Goal: Task Accomplishment & Management: Use online tool/utility

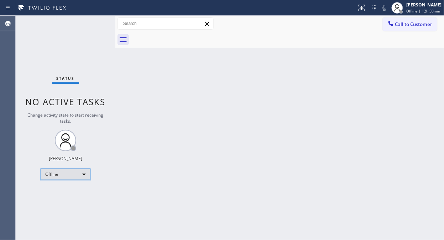
click at [51, 170] on div "Offline" at bounding box center [66, 173] width 50 height 11
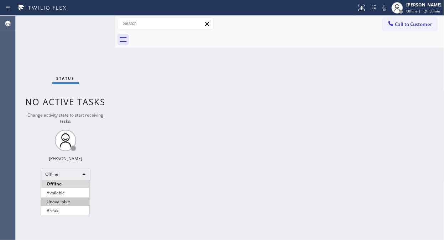
click at [57, 202] on li "Unavailable" at bounding box center [65, 201] width 48 height 9
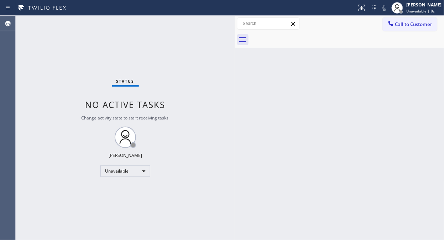
drag, startPoint x: 115, startPoint y: 54, endPoint x: 235, endPoint y: 92, distance: 125.6
click at [235, 92] on div at bounding box center [235, 128] width 0 height 224
click at [72, 71] on div "Status No active tasks Change activity state to start receiving tasks. [PERSON_…" at bounding box center [125, 128] width 219 height 224
click at [416, 28] on button "Call to Customer" at bounding box center [410, 24] width 54 height 14
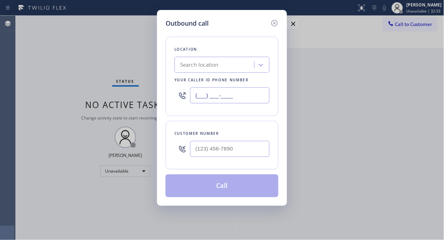
click at [198, 95] on input "(___) ___-____" at bounding box center [229, 95] width 79 height 16
paste input "844) 899-7462"
type input "[PHONE_NUMBER]"
paste input "817) 507-6117"
click at [243, 151] on input "(___) ___-____" at bounding box center [229, 149] width 79 height 16
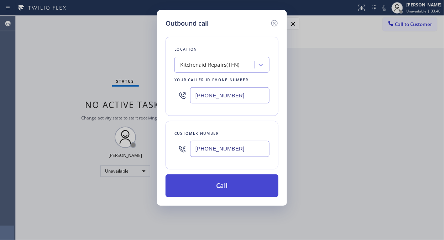
type input "[PHONE_NUMBER]"
click at [244, 191] on button "Call" at bounding box center [222, 185] width 113 height 23
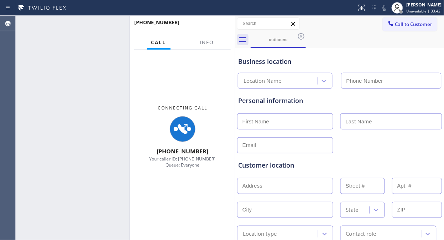
type input "[PHONE_NUMBER]"
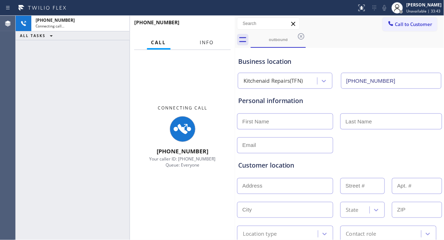
drag, startPoint x: 205, startPoint y: 45, endPoint x: 215, endPoint y: 41, distance: 10.8
click at [205, 45] on span "Info" at bounding box center [207, 42] width 14 height 6
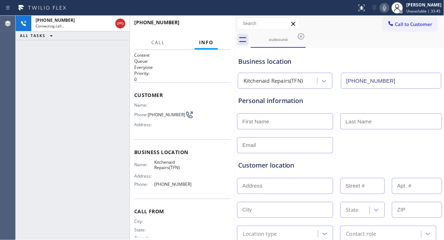
click at [384, 7] on icon at bounding box center [384, 8] width 9 height 9
click at [69, 69] on div "+18175076117 Connecting call… ALL TASKS ALL TASKS ACTIVE TASKS TASKS IN WRAP UP" at bounding box center [73, 128] width 114 height 224
click at [386, 6] on icon at bounding box center [384, 8] width 9 height 9
click at [209, 27] on span "HANG UP" at bounding box center [214, 25] width 22 height 5
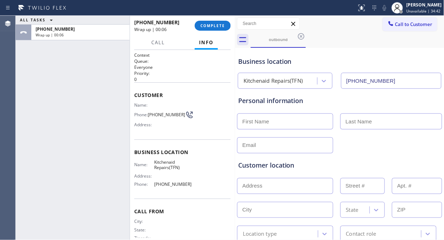
click at [75, 76] on div "ALL TASKS ALL TASKS ACTIVE TASKS TASKS IN WRAP UP +18175076117 Wrap up | 00:06" at bounding box center [73, 128] width 114 height 224
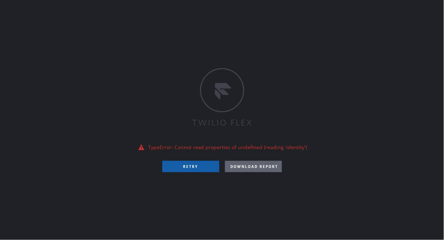
click at [192, 167] on button "RETRY" at bounding box center [190, 166] width 57 height 11
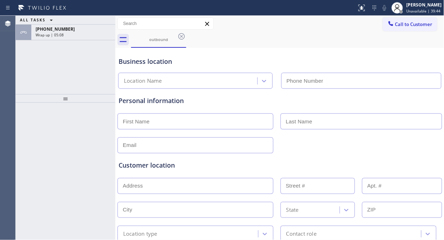
type input "[PHONE_NUMBER]"
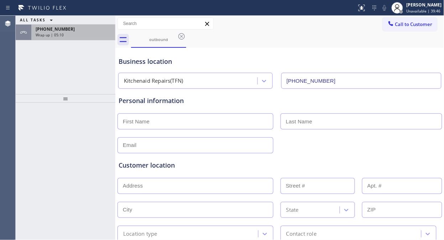
click at [71, 33] on div "Wrap up | 05:10" at bounding box center [73, 34] width 75 height 5
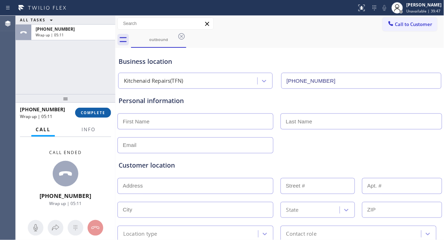
click at [101, 109] on button "COMPLETE" at bounding box center [93, 113] width 36 height 10
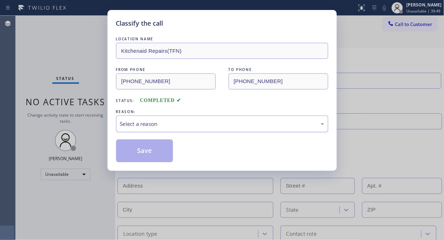
click at [210, 122] on div "Select a reason" at bounding box center [222, 124] width 204 height 8
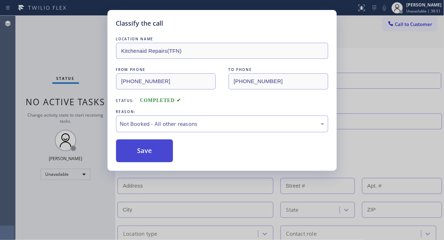
click at [150, 156] on button "Save" at bounding box center [144, 150] width 57 height 23
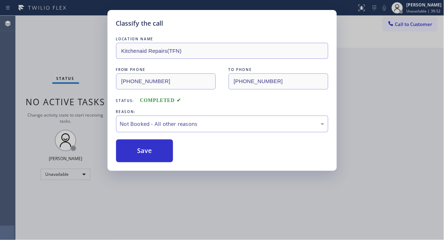
click at [100, 61] on div "Classify the call LOCATION NAME Kitchenaid Repairs(TFN) FROM PHONE [PHONE_NUMBE…" at bounding box center [222, 120] width 444 height 240
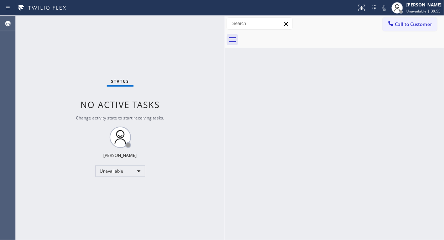
drag, startPoint x: 114, startPoint y: 71, endPoint x: 223, endPoint y: 99, distance: 112.8
click at [225, 99] on div at bounding box center [225, 128] width 0 height 224
click at [404, 22] on span "Call to Customer" at bounding box center [413, 24] width 37 height 6
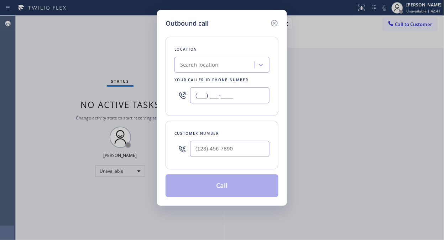
click at [193, 100] on input "(___) ___-____" at bounding box center [229, 95] width 79 height 16
paste input "844) 899-7462"
drag, startPoint x: 274, startPoint y: 23, endPoint x: 266, endPoint y: 1, distance: 23.1
click at [274, 22] on icon at bounding box center [274, 23] width 9 height 9
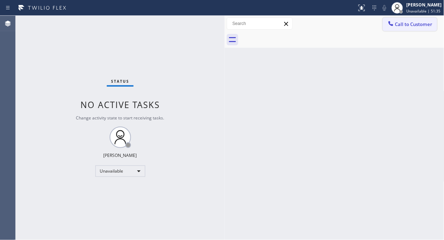
click at [402, 26] on span "Call to Customer" at bounding box center [413, 24] width 37 height 6
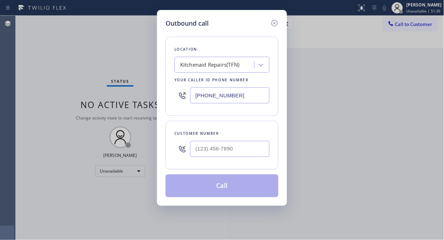
click at [194, 99] on input "(844) 899-7462" at bounding box center [229, 95] width 79 height 16
paste input "630) 394-6070"
type input "(630) 394-6070"
click at [201, 155] on input "(___) ___-____" at bounding box center [229, 149] width 79 height 16
paste input "619) 980-4727"
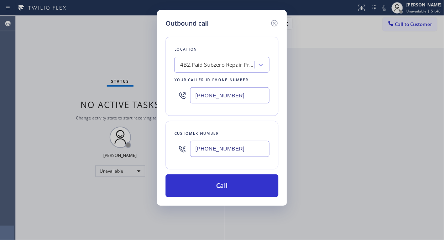
type input "(619) 980-4727"
click at [210, 110] on div "Location 4B2.Paid Subzero Repair Professionals Your caller id phone number (630…" at bounding box center [222, 76] width 113 height 79
click at [74, 85] on div "Outbound call Location 4B2.Paid Subzero Repair Professionals Your caller id pho…" at bounding box center [222, 120] width 444 height 240
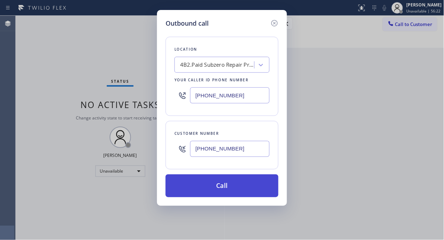
click at [207, 186] on button "Call" at bounding box center [222, 185] width 113 height 23
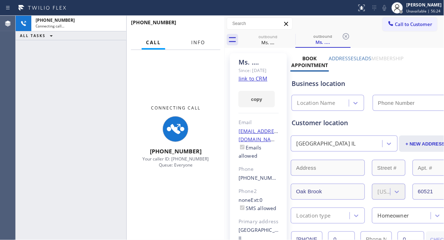
click at [199, 46] on button "Info" at bounding box center [198, 43] width 22 height 14
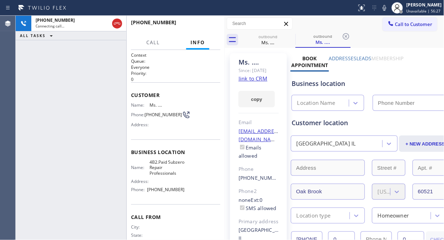
type input "(630) 394-6070"
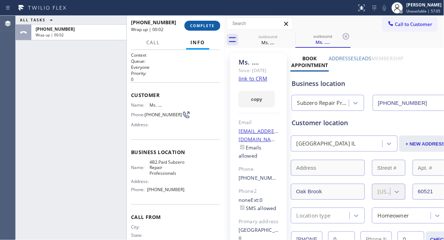
click at [207, 26] on span "COMPLETE" at bounding box center [202, 25] width 25 height 5
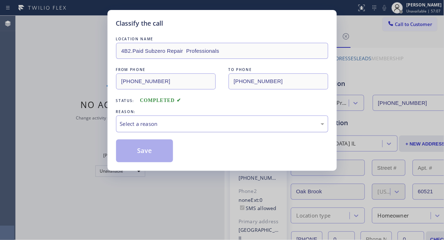
click at [207, 124] on div "Select a reason" at bounding box center [222, 124] width 204 height 8
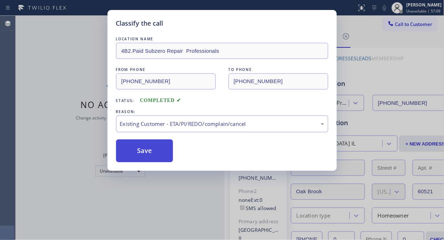
click at [142, 147] on button "Save" at bounding box center [144, 150] width 57 height 23
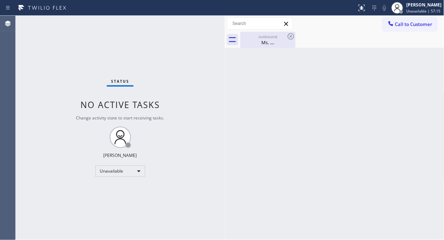
click at [270, 39] on div "Ms. ...." at bounding box center [268, 42] width 54 height 6
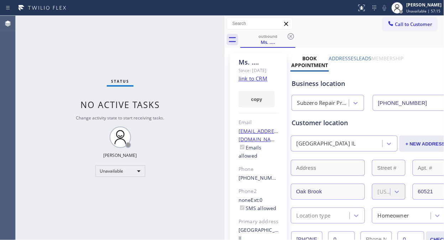
click at [290, 32] on icon at bounding box center [291, 36] width 9 height 9
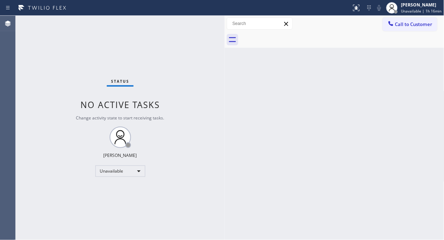
drag, startPoint x: 61, startPoint y: 61, endPoint x: 146, endPoint y: 2, distance: 103.4
click at [62, 61] on div "Status No active tasks Change activity state to start receiving tasks. [PERSON_…" at bounding box center [120, 128] width 209 height 224
click at [27, 56] on div "Status No active tasks Change activity state to start receiving tasks. [PERSON_…" at bounding box center [120, 128] width 209 height 224
click at [75, 97] on div "Status No active tasks Change activity state to start receiving tasks. [PERSON_…" at bounding box center [120, 128] width 209 height 224
click at [72, 95] on div "Status No active tasks Change activity state to start receiving tasks. [PERSON_…" at bounding box center [120, 128] width 209 height 224
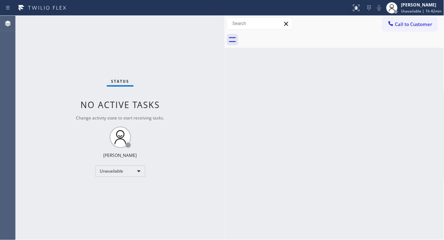
click at [30, 64] on div "Status No active tasks Change activity state to start receiving tasks. [PERSON_…" at bounding box center [120, 128] width 209 height 224
click at [391, 21] on icon at bounding box center [390, 23] width 7 height 7
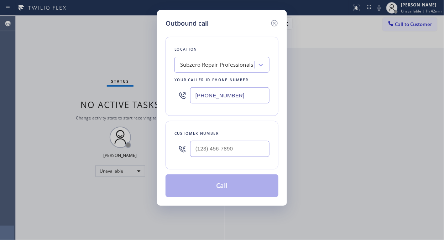
click at [196, 95] on input "(630) 394-6070" at bounding box center [229, 95] width 79 height 16
paste input "844) 899-7462"
type input "(844) 899-7462"
click at [208, 150] on input "(___) ___-____" at bounding box center [229, 149] width 79 height 16
paste input "817) 507-6117"
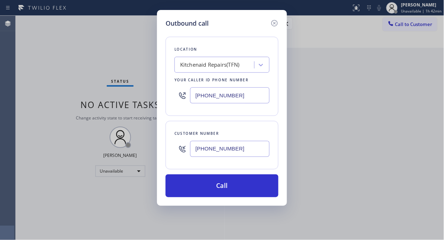
type input "(817) 507-6117"
click at [59, 52] on div "Outbound call Location Kitchenaid Repairs(TFN) Your caller id phone number (844…" at bounding box center [222, 120] width 444 height 240
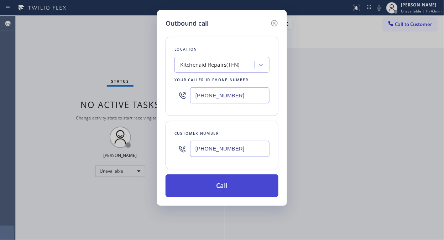
click at [243, 182] on button "Call" at bounding box center [222, 185] width 113 height 23
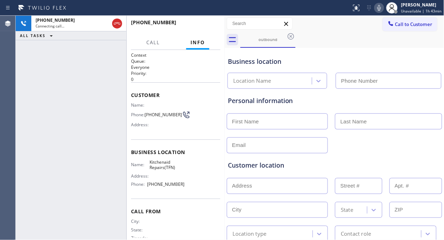
type input "(844) 899-7462"
click at [73, 83] on div "+18175076117 Live | 00:00 ALL TASKS ALL TASKS ACTIVE TASKS TASKS IN WRAP UP" at bounding box center [71, 128] width 111 height 224
click at [195, 26] on span "HANG UP" at bounding box center [204, 25] width 22 height 5
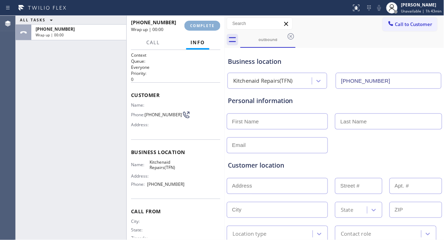
click at [195, 26] on span "COMPLETE" at bounding box center [202, 25] width 25 height 5
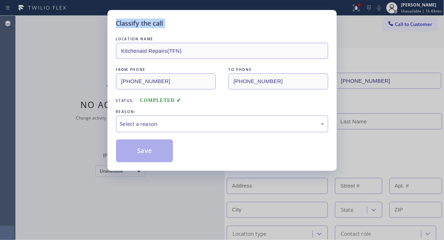
click at [195, 26] on div "Classify the call" at bounding box center [222, 24] width 212 height 10
click at [222, 122] on div "Select a reason" at bounding box center [222, 124] width 204 height 8
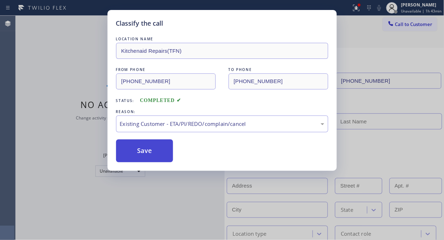
drag, startPoint x: 220, startPoint y: 160, endPoint x: 153, endPoint y: 154, distance: 67.3
click at [148, 153] on button "Save" at bounding box center [144, 150] width 57 height 23
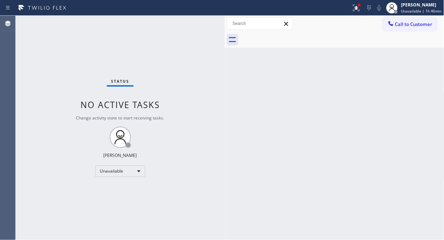
click at [77, 64] on div "Status No active tasks Change activity state to start receiving tasks. [PERSON_…" at bounding box center [120, 128] width 209 height 224
click at [351, 9] on div at bounding box center [357, 8] width 16 height 9
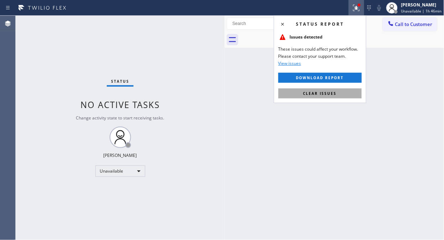
click at [329, 95] on span "Clear issues" at bounding box center [319, 93] width 33 height 5
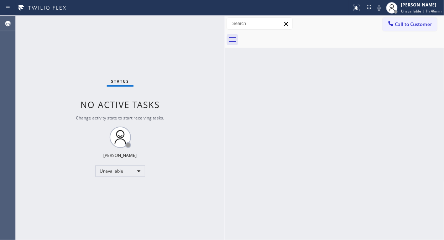
click at [217, 79] on div "Status No active tasks Change activity state to start receiving tasks. [PERSON_…" at bounding box center [120, 128] width 209 height 224
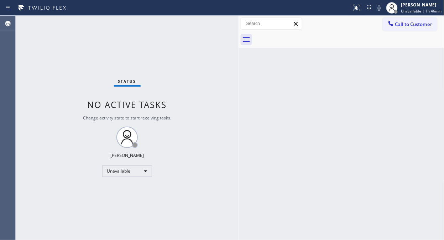
drag, startPoint x: 225, startPoint y: 54, endPoint x: 239, endPoint y: 53, distance: 13.9
click at [239, 53] on div at bounding box center [239, 128] width 0 height 224
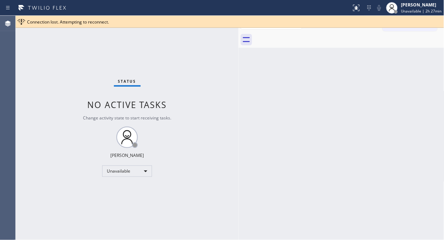
click at [62, 77] on div "Status No active tasks Change activity state to start receiving tasks. [PERSON_…" at bounding box center [127, 128] width 223 height 224
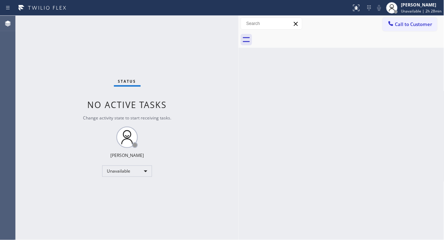
click at [69, 65] on div "Status No active tasks Change activity state to start receiving tasks. [PERSON_…" at bounding box center [127, 128] width 223 height 224
click at [416, 24] on span "Call to Customer" at bounding box center [413, 24] width 37 height 6
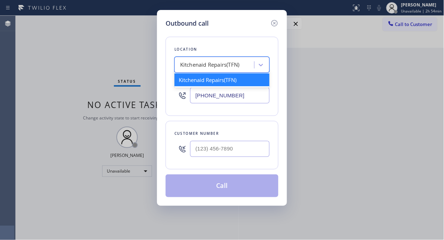
click at [232, 66] on div "Kitchenaid Repairs(TFN)" at bounding box center [209, 65] width 59 height 8
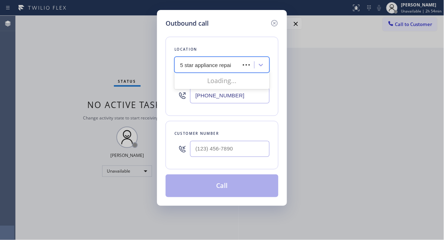
type input "5 star appliance repair"
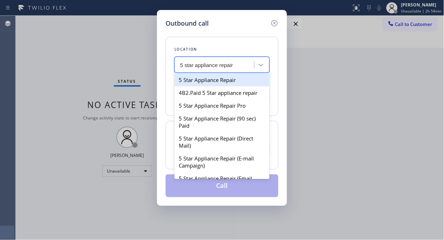
click at [230, 79] on div "5 Star Appliance Repair" at bounding box center [221, 79] width 95 height 13
type input "[PHONE_NUMBER]"
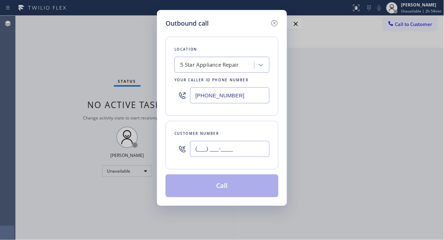
click at [205, 144] on input "(___) ___-____" at bounding box center [229, 149] width 79 height 16
paste input "714) 403-7627"
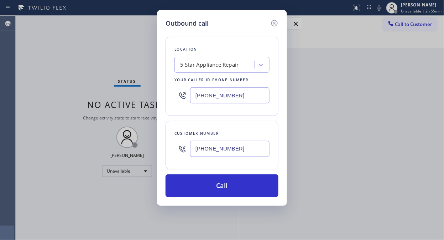
type input "(714) 403-7627"
drag, startPoint x: 73, startPoint y: 69, endPoint x: 77, endPoint y: 72, distance: 4.6
click at [73, 69] on div "Outbound call Location 5 Star Appliance Repair Your caller id phone number (855…" at bounding box center [222, 120] width 444 height 240
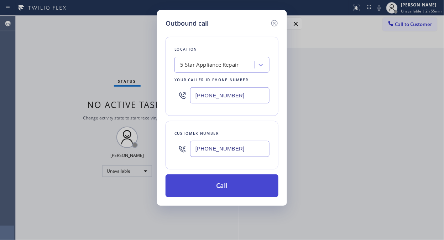
click at [220, 189] on button "Call" at bounding box center [222, 185] width 113 height 23
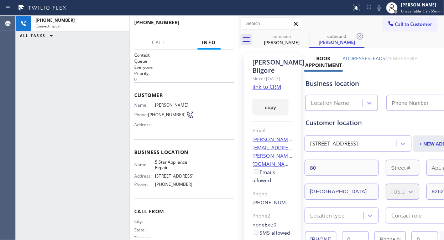
click at [380, 10] on icon at bounding box center [379, 8] width 9 height 9
type input "[PHONE_NUMBER]"
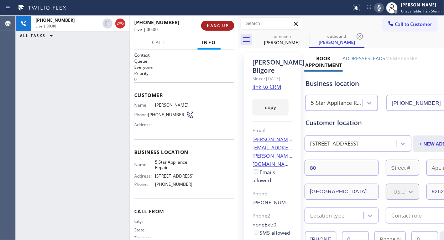
click at [222, 26] on span "HANG UP" at bounding box center [218, 25] width 22 height 5
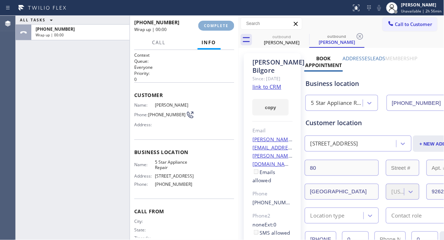
click at [222, 27] on span "COMPLETE" at bounding box center [216, 25] width 25 height 5
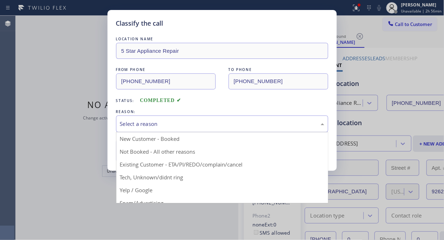
click at [235, 121] on div "Select a reason" at bounding box center [222, 124] width 204 height 8
drag, startPoint x: 242, startPoint y: 166, endPoint x: 238, endPoint y: 165, distance: 4.7
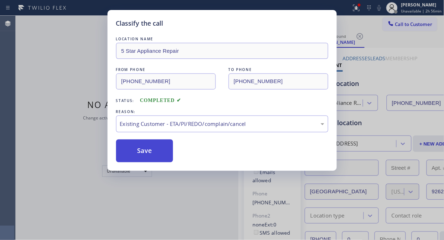
click at [149, 151] on button "Save" at bounding box center [144, 150] width 57 height 23
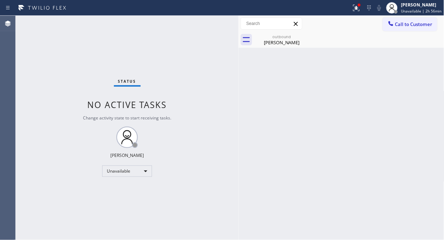
click at [414, 24] on span "Call to Customer" at bounding box center [413, 24] width 37 height 6
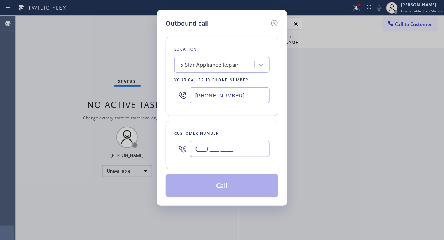
click at [255, 150] on input "(___) ___-____" at bounding box center [229, 149] width 79 height 16
paste input "323) 217-7161"
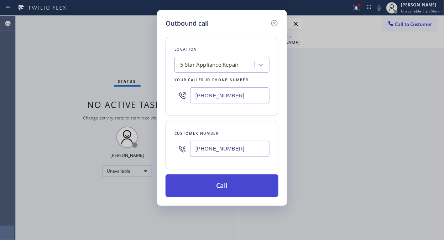
type input "(323) 217-7161"
click at [239, 182] on button "Call" at bounding box center [222, 185] width 113 height 23
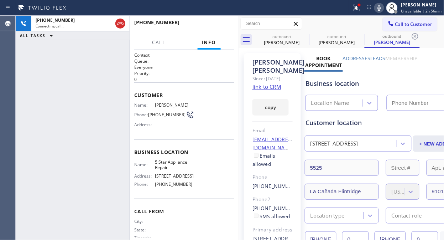
drag, startPoint x: 359, startPoint y: 9, endPoint x: 365, endPoint y: 63, distance: 55.1
click at [359, 9] on icon at bounding box center [356, 8] width 6 height 6
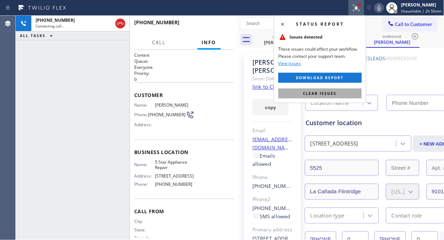
click at [343, 93] on button "Clear issues" at bounding box center [319, 93] width 83 height 10
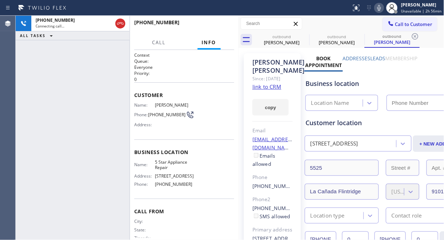
type input "[PHONE_NUMBER]"
click at [383, 11] on icon at bounding box center [379, 8] width 9 height 9
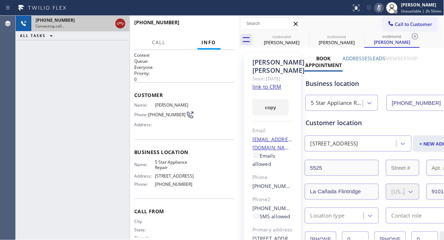
click at [119, 21] on icon at bounding box center [120, 23] width 9 height 9
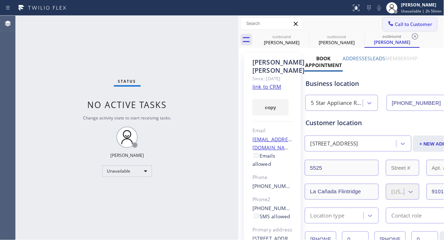
click at [403, 20] on button "Call to Customer" at bounding box center [410, 24] width 54 height 14
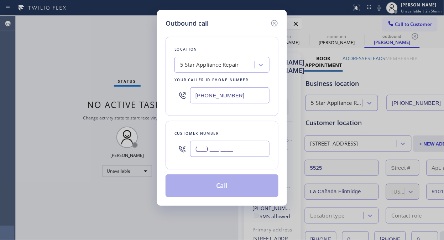
click at [220, 148] on input "(___) ___-____" at bounding box center [229, 149] width 79 height 16
paste input "312) 515-1709"
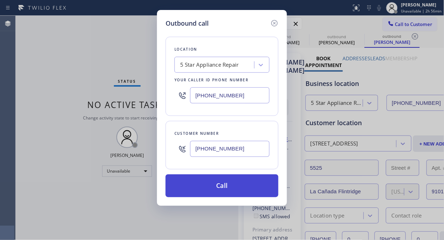
type input "(312) 515-1709"
click at [228, 191] on button "Call" at bounding box center [222, 185] width 113 height 23
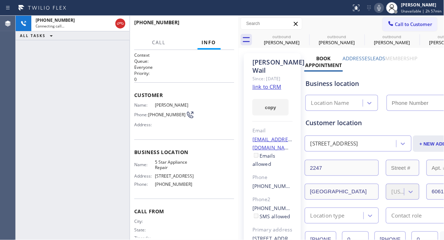
click at [380, 8] on icon at bounding box center [379, 8] width 9 height 9
type input "[PHONE_NUMBER]"
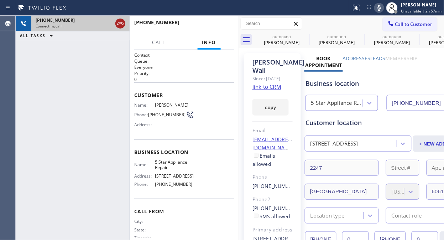
click at [120, 22] on icon at bounding box center [120, 23] width 9 height 9
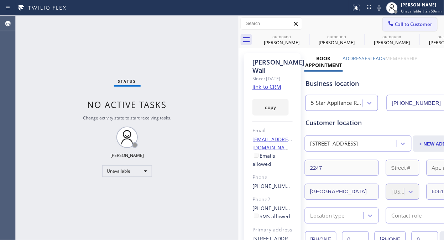
click at [400, 22] on span "Call to Customer" at bounding box center [413, 24] width 37 height 6
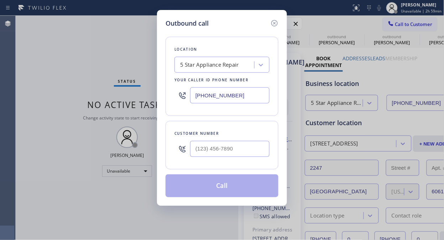
drag, startPoint x: 275, startPoint y: 19, endPoint x: 291, endPoint y: 28, distance: 18.9
click at [275, 19] on icon at bounding box center [274, 23] width 9 height 9
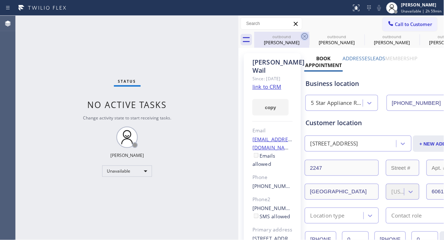
click at [302, 35] on icon at bounding box center [305, 36] width 9 height 9
click at [0, 0] on icon at bounding box center [0, 0] width 0 height 0
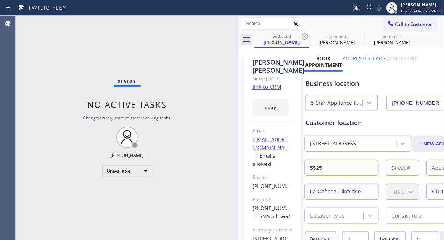
click at [302, 35] on icon at bounding box center [305, 36] width 9 height 9
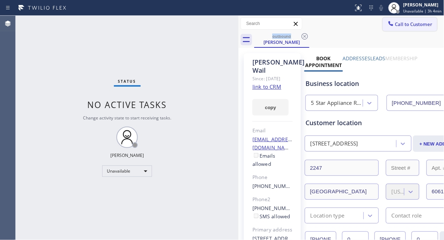
click at [400, 22] on span "Call to Customer" at bounding box center [413, 24] width 37 height 6
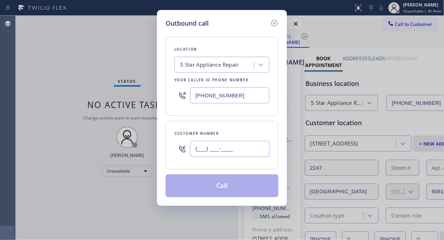
click at [209, 144] on input "(___) ___-____" at bounding box center [229, 149] width 79 height 16
paste input "310) 498-4964"
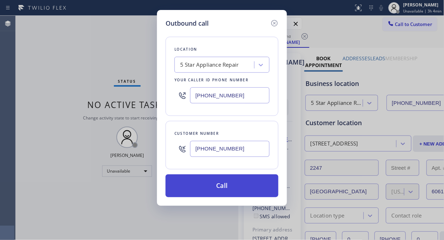
type input "(310) 498-4964"
click at [226, 185] on button "Call" at bounding box center [222, 185] width 113 height 23
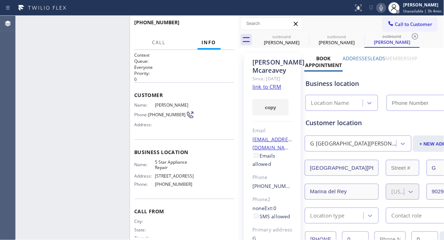
type input "[PHONE_NUMBER]"
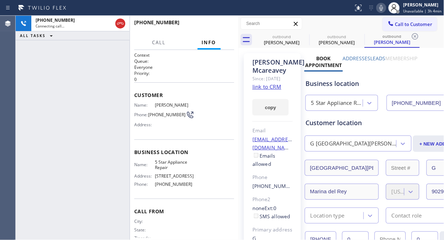
drag, startPoint x: 72, startPoint y: 99, endPoint x: 129, endPoint y: 35, distance: 86.0
click at [73, 98] on div "+13104984964 Connecting call… ALL TASKS ALL TASKS ACTIVE TASKS TASKS IN WRAP UP" at bounding box center [73, 128] width 114 height 224
click at [130, 24] on div at bounding box center [130, 128] width 0 height 224
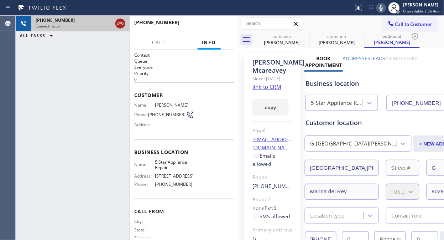
click at [123, 27] on icon at bounding box center [120, 23] width 9 height 9
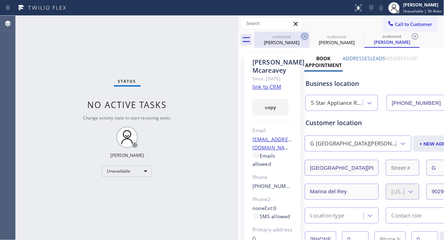
click at [305, 35] on icon at bounding box center [305, 36] width 9 height 9
click at [0, 0] on icon at bounding box center [0, 0] width 0 height 0
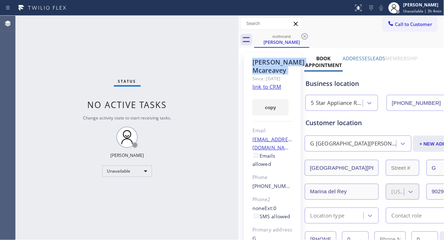
click at [305, 35] on icon at bounding box center [305, 36] width 9 height 9
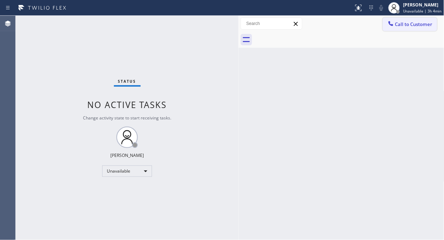
click at [399, 22] on span "Call to Customer" at bounding box center [413, 24] width 37 height 6
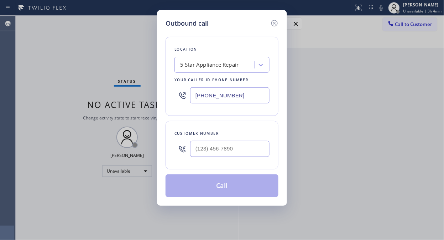
click at [224, 157] on div at bounding box center [229, 148] width 79 height 23
click at [222, 151] on input "(___) ___-____" at bounding box center [229, 149] width 79 height 16
paste input "818) 257-4603"
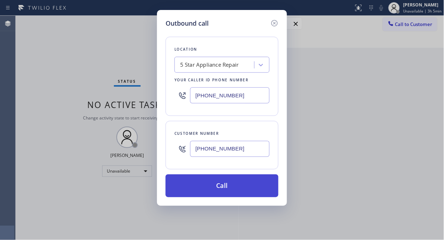
type input "(818) 257-4603"
click at [239, 189] on button "Call" at bounding box center [222, 185] width 113 height 23
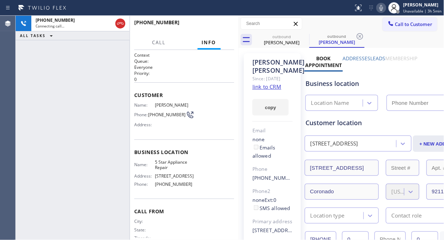
type input "[PHONE_NUMBER]"
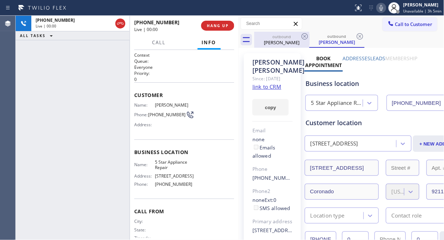
click at [309, 42] on div "outbound Millard Ochs" at bounding box center [281, 40] width 55 height 16
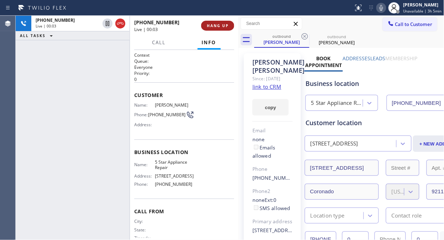
click at [216, 29] on button "HANG UP" at bounding box center [217, 26] width 33 height 10
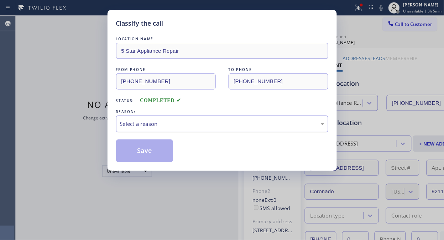
click at [220, 122] on div "Select a reason" at bounding box center [222, 124] width 204 height 8
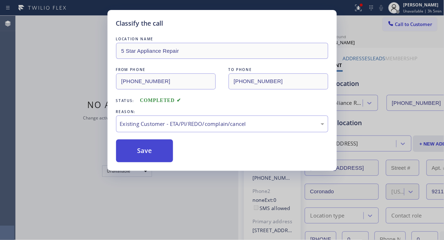
click at [153, 156] on button "Save" at bounding box center [144, 150] width 57 height 23
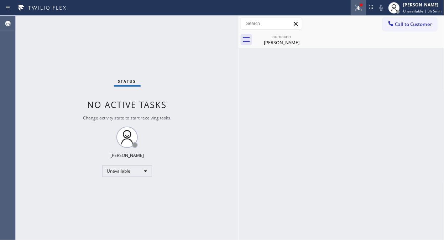
click at [359, 11] on icon at bounding box center [358, 8] width 9 height 9
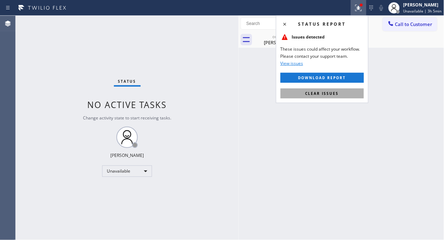
click at [329, 94] on span "Clear issues" at bounding box center [322, 93] width 33 height 5
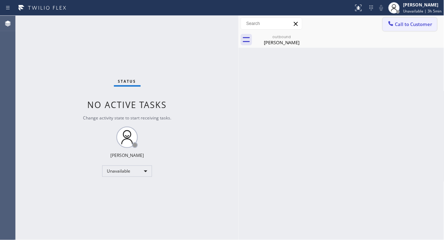
click at [410, 24] on span "Call to Customer" at bounding box center [413, 24] width 37 height 6
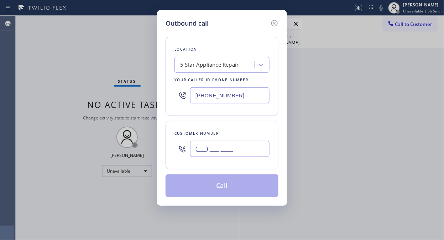
click at [226, 150] on input "(___) ___-____" at bounding box center [229, 149] width 79 height 16
paste input "510) 708-2112"
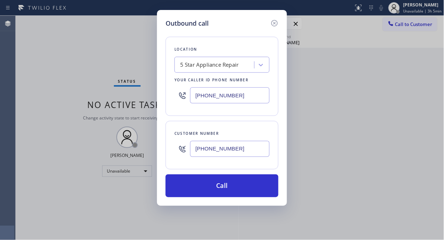
type input "(510) 708-2112"
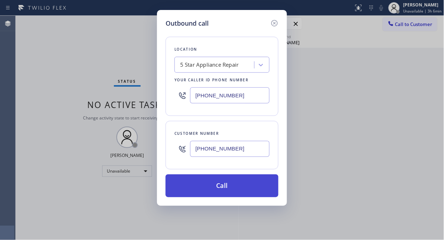
click at [236, 191] on button "Call" at bounding box center [222, 185] width 113 height 23
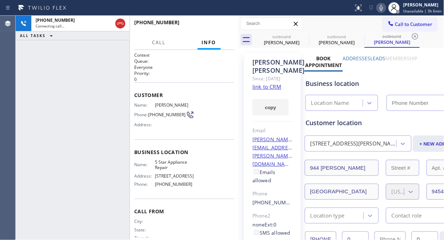
click at [386, 6] on icon at bounding box center [381, 8] width 9 height 9
type input "[PHONE_NUMBER]"
click at [382, 6] on icon at bounding box center [382, 8] width 4 height 6
click at [384, 10] on icon at bounding box center [381, 8] width 9 height 9
click at [222, 29] on button "HANG UP" at bounding box center [217, 26] width 33 height 10
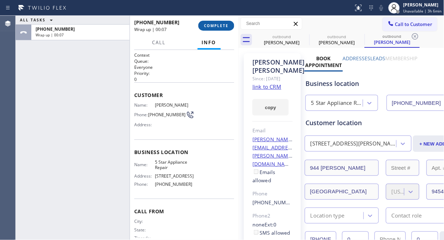
click at [222, 28] on button "COMPLETE" at bounding box center [216, 26] width 36 height 10
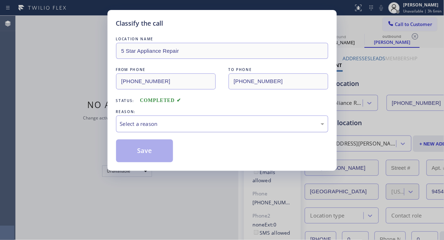
drag, startPoint x: 234, startPoint y: 120, endPoint x: 233, endPoint y: 129, distance: 9.0
click at [234, 120] on div "Select a reason" at bounding box center [222, 124] width 204 height 8
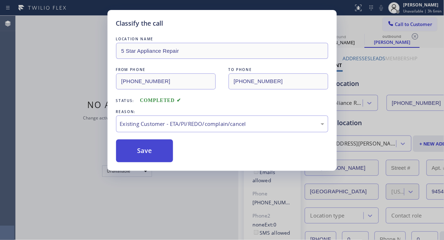
click at [152, 151] on button "Save" at bounding box center [144, 150] width 57 height 23
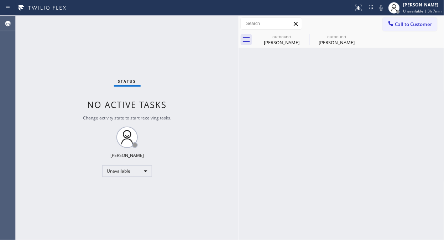
click at [178, 128] on div "Status No active tasks Change activity state to start receiving tasks. [PERSON_…" at bounding box center [127, 128] width 223 height 224
click at [304, 37] on icon at bounding box center [305, 36] width 6 height 6
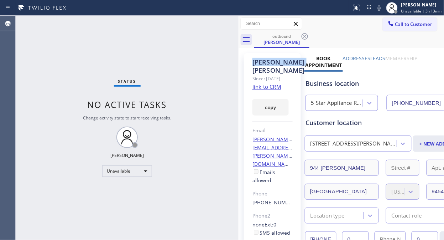
click at [304, 37] on icon at bounding box center [305, 36] width 6 height 6
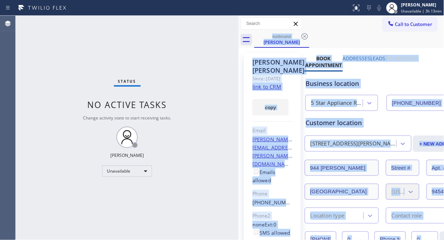
click at [304, 37] on div "outbound Kelly Gillette" at bounding box center [349, 40] width 190 height 16
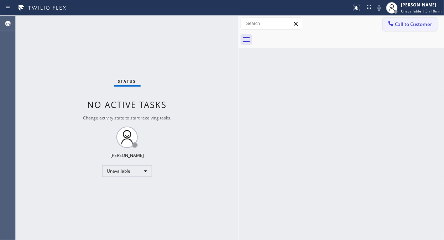
click at [405, 22] on span "Call to Customer" at bounding box center [413, 24] width 37 height 6
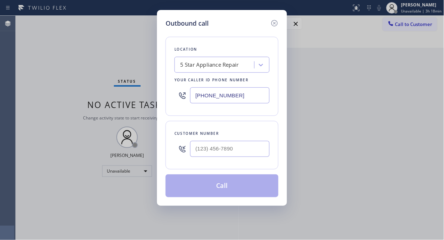
click at [194, 66] on div "5 Star Appliance Repair" at bounding box center [209, 65] width 59 height 8
type input "v"
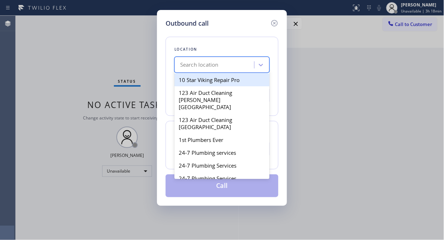
paste input "Electrical Land Santa Ana"
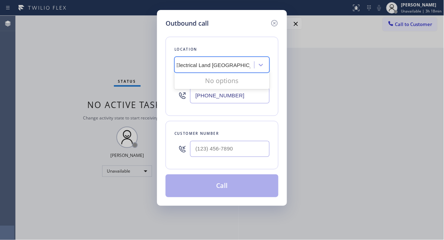
scroll to position [0, 5]
click at [189, 65] on input "Electrical Land Santa Ana" at bounding box center [213, 65] width 75 height 6
type input "Electrical Land Santa Ana"
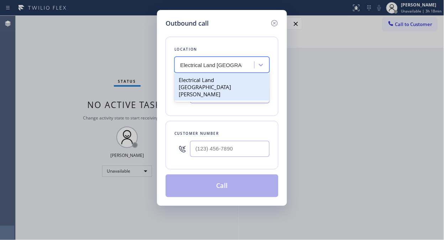
scroll to position [0, 0]
click at [198, 80] on div "Electrical Land Santa Ana" at bounding box center [221, 86] width 95 height 27
type input "(714) 681-1582"
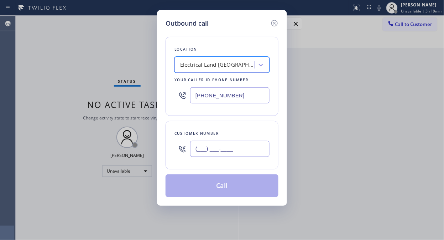
click at [194, 151] on input "(___) ___-____" at bounding box center [229, 149] width 79 height 16
paste input "727) 953-9899"
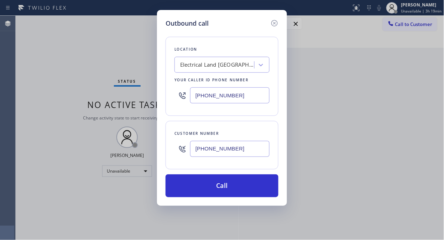
type input "(727) 953-9899"
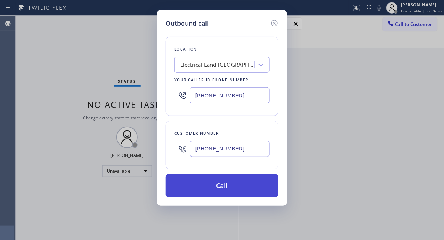
click at [216, 186] on button "Call" at bounding box center [222, 185] width 113 height 23
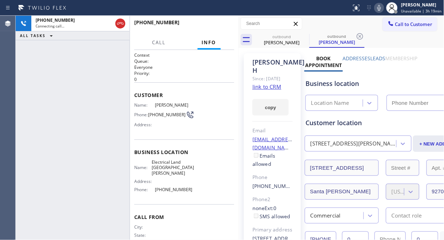
type input "(714) 681-1582"
click at [45, 82] on div "+17279539899 Connecting call… ALL TASKS ALL TASKS ACTIVE TASKS TASKS IN WRAP UP" at bounding box center [73, 128] width 114 height 224
click at [379, 9] on icon at bounding box center [379, 8] width 9 height 9
click at [379, 9] on rect at bounding box center [379, 7] width 5 height 5
click at [79, 63] on div "+17279539899 Live | 01:31 ALL TASKS ALL TASKS ACTIVE TASKS TASKS IN WRAP UP" at bounding box center [73, 128] width 114 height 224
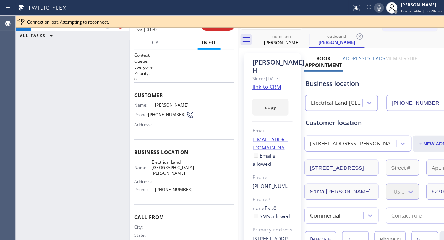
click at [377, 4] on icon at bounding box center [379, 8] width 9 height 9
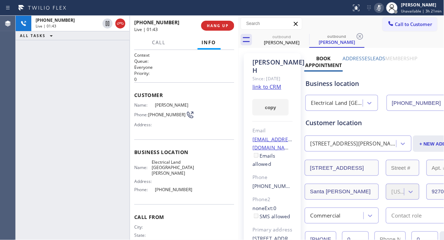
click at [382, 8] on icon at bounding box center [379, 8] width 9 height 9
click at [61, 100] on div "+17279539899 Live | 02:01 ALL TASKS ALL TASKS ACTIVE TASKS TASKS IN WRAP UP" at bounding box center [73, 128] width 114 height 224
click at [66, 87] on div "+17279539899 Live | 02:16 ALL TASKS ALL TASKS ACTIVE TASKS TASKS IN WRAP UP" at bounding box center [73, 128] width 114 height 224
click at [216, 26] on span "HANG UP" at bounding box center [218, 25] width 22 height 5
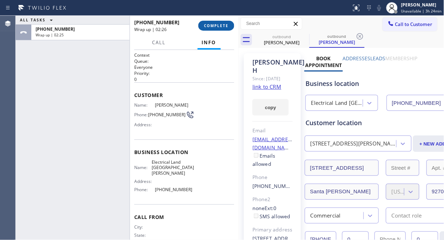
click at [218, 28] on button "COMPLETE" at bounding box center [216, 26] width 36 height 10
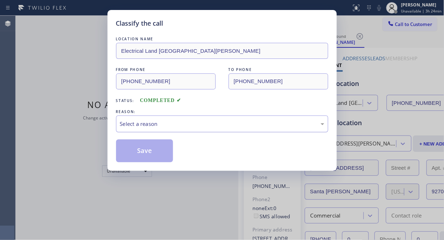
click at [208, 127] on div "Select a reason" at bounding box center [222, 124] width 204 height 8
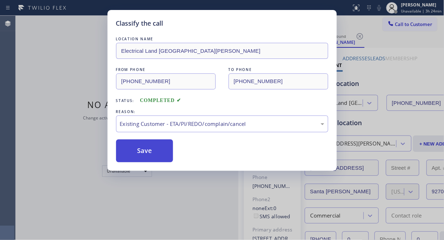
click at [159, 151] on button "Save" at bounding box center [144, 150] width 57 height 23
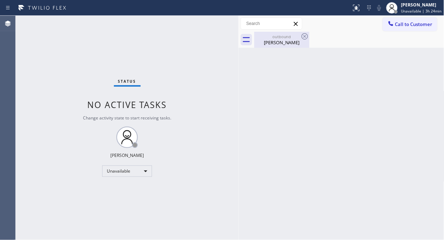
click at [286, 39] on div "Melanie H" at bounding box center [282, 42] width 54 height 6
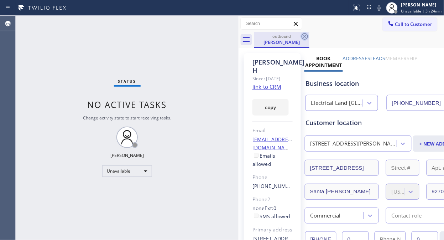
click at [306, 33] on icon at bounding box center [305, 36] width 6 height 6
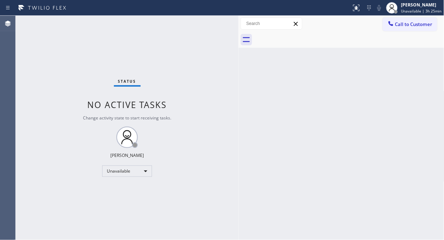
click at [54, 26] on div "Status No active tasks Change activity state to start receiving tasks. [PERSON_…" at bounding box center [127, 128] width 223 height 224
click at [70, 77] on div "Status No active tasks Change activity state to start receiving tasks. [PERSON_…" at bounding box center [127, 128] width 223 height 224
click at [407, 29] on button "Call to Customer" at bounding box center [410, 24] width 54 height 14
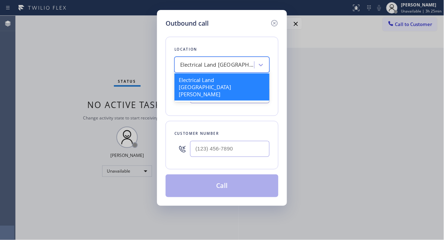
click at [182, 66] on div "Electrical Land Santa Ana" at bounding box center [217, 65] width 75 height 8
paste input "Bathroom remodeling Inglewood Experts"
type input "Bathroom remodeling Inglewood Experts"
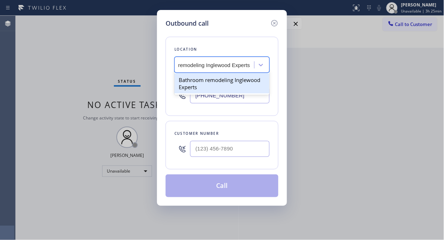
click at [207, 78] on div "Bathroom remodeling Inglewood Experts" at bounding box center [221, 83] width 95 height 20
type input "(424) 393-2109"
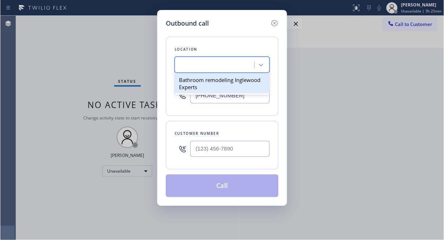
scroll to position [0, 1]
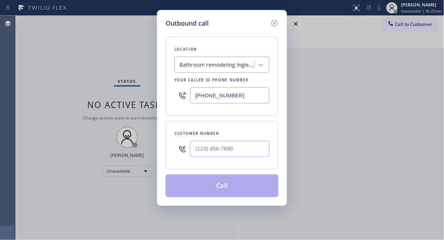
drag, startPoint x: 58, startPoint y: 63, endPoint x: 178, endPoint y: 115, distance: 131.1
click at [58, 63] on div "Outbound call Location Bathroom remodeling Inglewood Experts Your caller id pho…" at bounding box center [222, 120] width 444 height 240
click at [197, 151] on input "(___) ___-____" at bounding box center [229, 149] width 79 height 16
paste input "310) 822-9454"
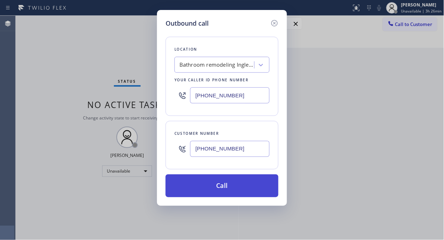
type input "(310) 822-9454"
click at [247, 187] on button "Call" at bounding box center [222, 185] width 113 height 23
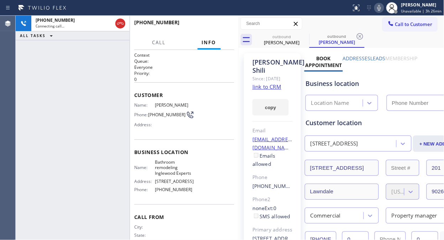
type input "(424) 393-2109"
click at [72, 82] on div "+13108229454 Live | 00:30 ALL TASKS ALL TASKS ACTIVE TASKS TASKS IN WRAP UP" at bounding box center [73, 128] width 114 height 224
click at [220, 25] on span "HANG UP" at bounding box center [218, 25] width 22 height 5
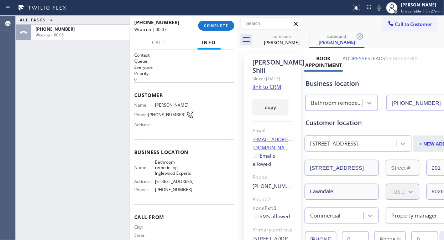
click at [68, 56] on div "ALL TASKS ALL TASKS ACTIVE TASKS TASKS IN WRAP UP +13108229454 Wrap up | 00:08" at bounding box center [73, 128] width 114 height 224
click at [227, 26] on span "COMPLETE" at bounding box center [216, 25] width 25 height 5
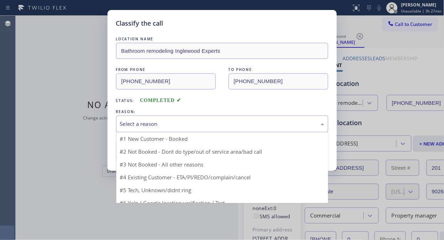
click at [219, 130] on div "Select a reason" at bounding box center [222, 123] width 212 height 17
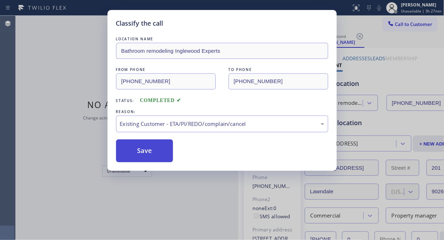
click at [163, 150] on button "Save" at bounding box center [144, 150] width 57 height 23
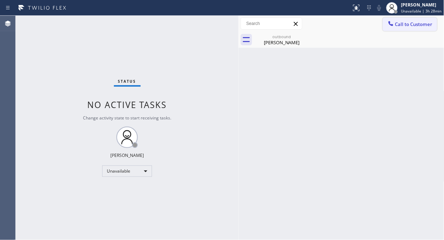
click at [403, 24] on span "Call to Customer" at bounding box center [413, 24] width 37 height 6
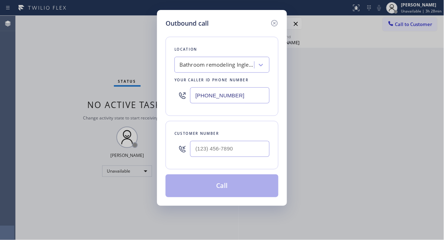
click at [192, 99] on input "(424) 393-2109" at bounding box center [229, 95] width 79 height 16
paste input "323) 870-7123"
type input "(323) 870-7123"
click at [192, 147] on input "(___) ___-____" at bounding box center [229, 149] width 79 height 16
paste input "310) 963-2538"
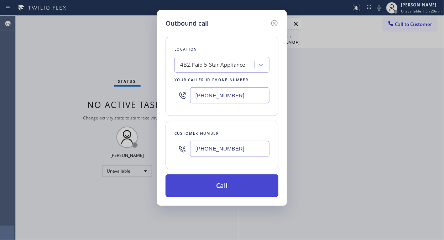
type input "[PHONE_NUMBER]"
click at [246, 186] on button "Call" at bounding box center [222, 185] width 113 height 23
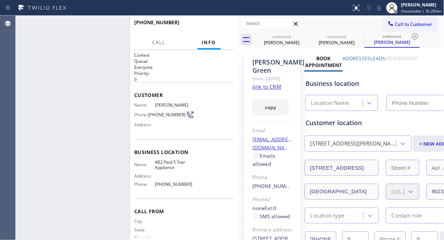
type input "(323) 870-7123"
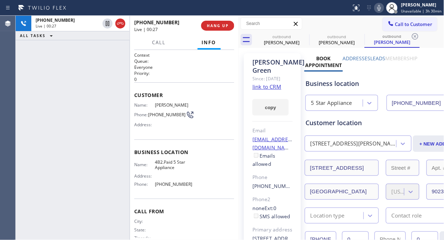
click at [79, 77] on div "+13109632538 Live | 00:27 ALL TASKS ALL TASKS ACTIVE TASKS TASKS IN WRAP UP" at bounding box center [73, 128] width 114 height 224
drag, startPoint x: 223, startPoint y: 26, endPoint x: 243, endPoint y: 22, distance: 20.3
click at [224, 25] on span "HANG UP" at bounding box center [218, 25] width 22 height 5
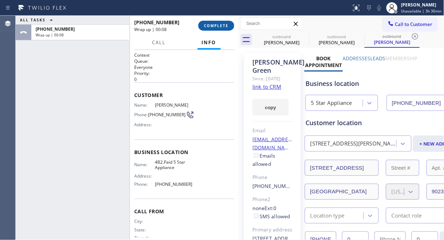
click at [222, 26] on span "COMPLETE" at bounding box center [216, 25] width 25 height 5
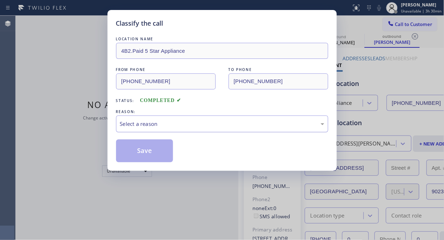
click at [225, 118] on div "Select a reason" at bounding box center [222, 123] width 212 height 17
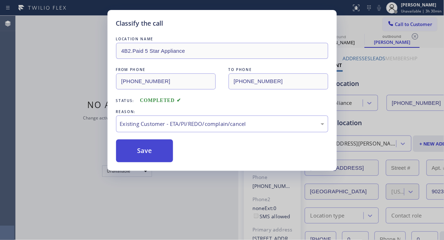
click at [152, 155] on button "Save" at bounding box center [144, 150] width 57 height 23
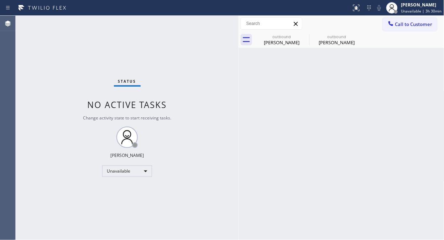
drag, startPoint x: 68, startPoint y: 67, endPoint x: 76, endPoint y: 61, distance: 10.2
click at [68, 67] on div "Status No active tasks Change activity state to start receiving tasks. [PERSON_…" at bounding box center [127, 128] width 223 height 224
click at [401, 29] on button "Call to Customer" at bounding box center [410, 24] width 54 height 14
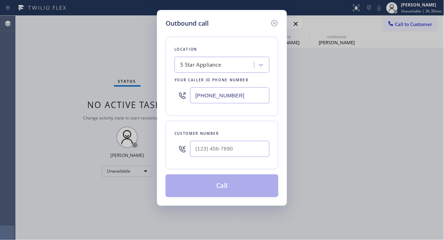
click at [69, 80] on div "Outbound call Location 5 Star Appliance Your caller id phone number (323) 870-7…" at bounding box center [222, 120] width 444 height 240
click at [205, 155] on input "(___) ___-____" at bounding box center [229, 149] width 79 height 16
paste input "503) 780-7236"
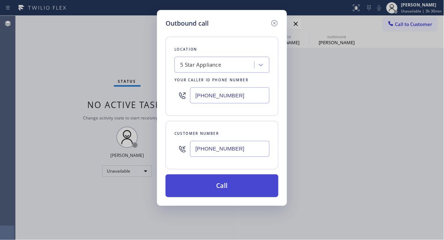
type input "(503) 780-7236"
click at [222, 182] on button "Call" at bounding box center [222, 185] width 113 height 23
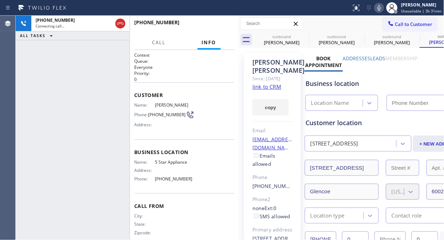
type input "(323) 870-7123"
click at [304, 39] on icon at bounding box center [305, 36] width 6 height 6
click at [0, 0] on icon at bounding box center [0, 0] width 0 height 0
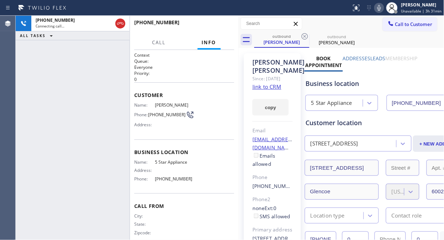
click at [304, 39] on icon at bounding box center [305, 36] width 6 height 6
drag, startPoint x: 66, startPoint y: 94, endPoint x: 80, endPoint y: 69, distance: 28.9
click at [66, 93] on div "+15037807236 Connecting call… ALL TASKS ALL TASKS ACTIVE TASKS TASKS IN WRAP UP" at bounding box center [73, 128] width 114 height 224
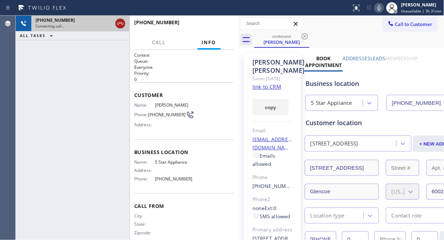
click at [118, 25] on icon at bounding box center [120, 23] width 9 height 9
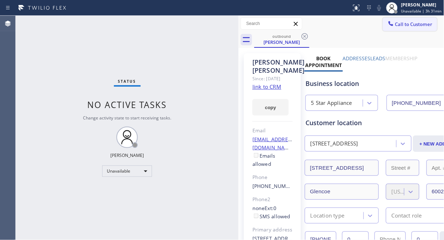
click at [401, 27] on span "Call to Customer" at bounding box center [413, 24] width 37 height 6
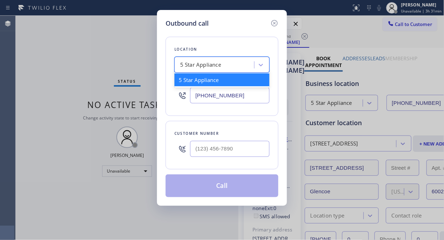
click at [200, 70] on div "5 Star Appliance" at bounding box center [216, 65] width 78 height 12
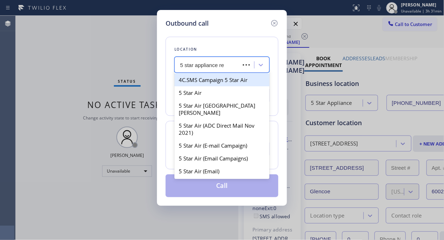
type input "5 star appliance r"
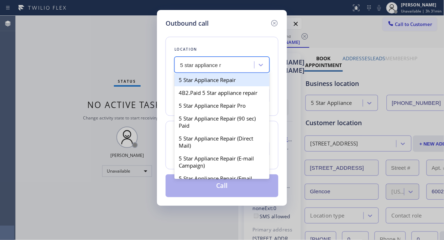
click at [217, 84] on div "5 Star Appliance Repair" at bounding box center [221, 79] width 95 height 13
type input "[PHONE_NUMBER]"
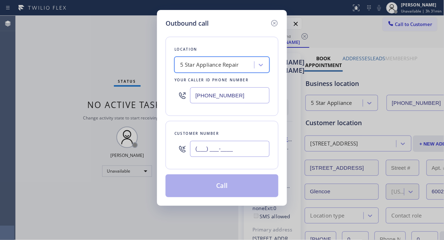
click at [197, 151] on input "(___) ___-____" at bounding box center [229, 149] width 79 height 16
paste input "949) 291-9418"
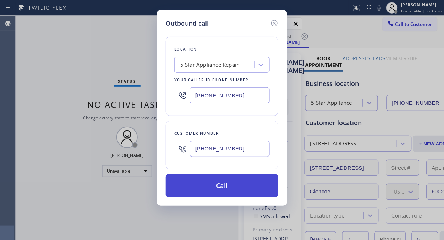
type input "(949) 291-9418"
click at [229, 187] on button "Call" at bounding box center [222, 185] width 113 height 23
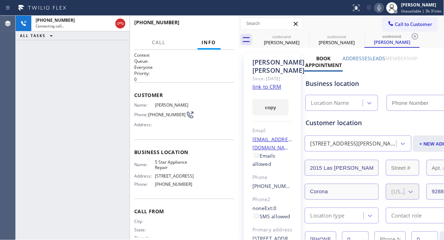
type input "[PHONE_NUMBER]"
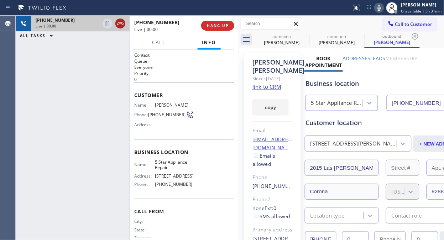
click at [123, 22] on icon at bounding box center [120, 23] width 9 height 9
drag, startPoint x: 236, startPoint y: 25, endPoint x: 220, endPoint y: 30, distance: 17.0
click at [239, 25] on div at bounding box center [239, 128] width 0 height 224
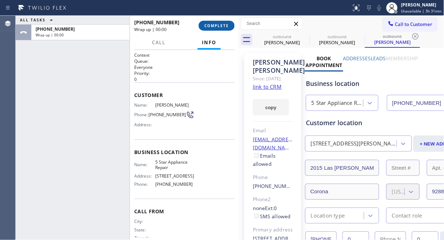
click at [217, 30] on button "COMPLETE" at bounding box center [217, 26] width 36 height 10
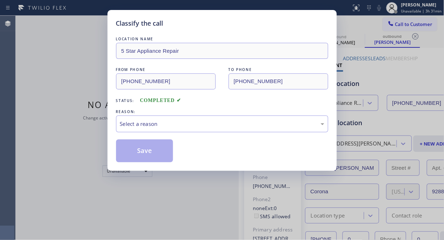
click at [208, 155] on div "Save" at bounding box center [222, 150] width 212 height 23
click at [230, 129] on div "Select a reason" at bounding box center [222, 123] width 212 height 17
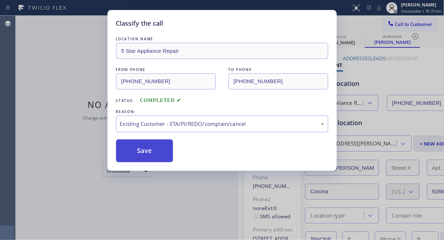
click at [144, 146] on button "Save" at bounding box center [144, 150] width 57 height 23
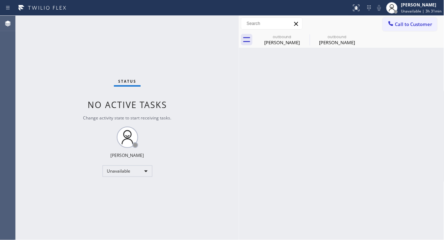
click at [416, 23] on span "Call to Customer" at bounding box center [413, 24] width 37 height 6
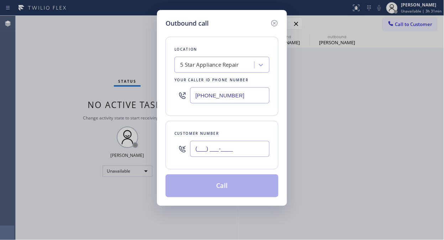
click at [239, 152] on input "(___) ___-____" at bounding box center [229, 149] width 79 height 16
paste input "310) 936-9010"
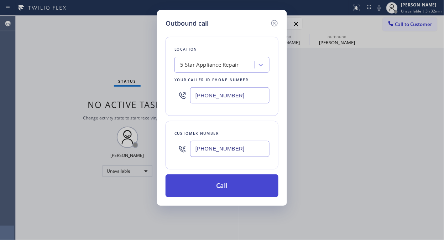
type input "(310) 936-9010"
click at [226, 184] on button "Call" at bounding box center [222, 185] width 113 height 23
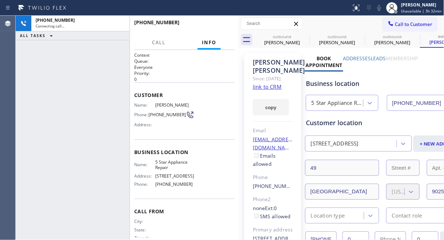
type input "[PHONE_NUMBER]"
click at [305, 33] on icon at bounding box center [305, 36] width 9 height 9
click at [0, 0] on icon at bounding box center [0, 0] width 0 height 0
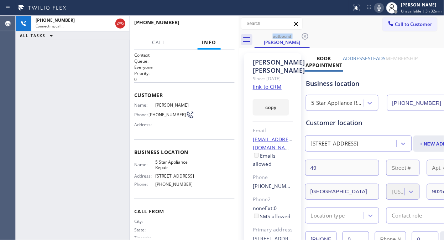
click at [56, 58] on div "+13109369010 Connecting call… ALL TASKS ALL TASKS ACTIVE TASKS TASKS IN WRAP UP" at bounding box center [73, 128] width 114 height 224
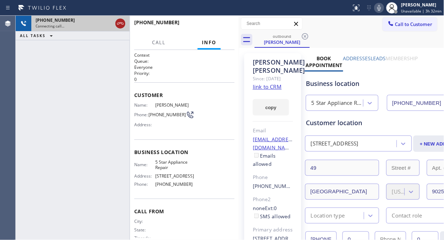
click at [121, 25] on icon at bounding box center [120, 23] width 9 height 9
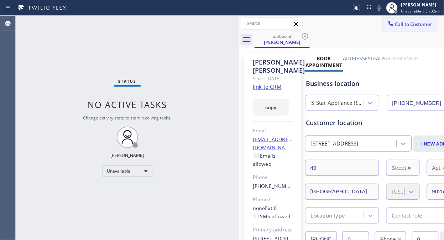
click at [387, 28] on button "Call to Customer" at bounding box center [410, 24] width 54 height 14
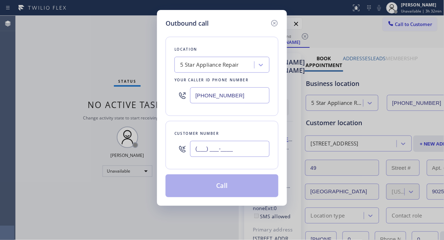
click at [198, 150] on input "(___) ___-____" at bounding box center [229, 149] width 79 height 16
paste input "818) 237-7621"
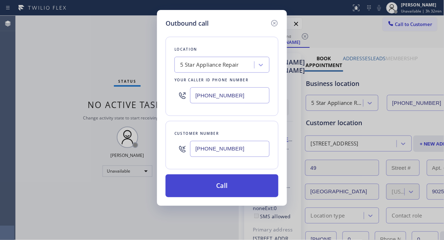
type input "(818) 237-7621"
click at [234, 189] on button "Call" at bounding box center [222, 185] width 113 height 23
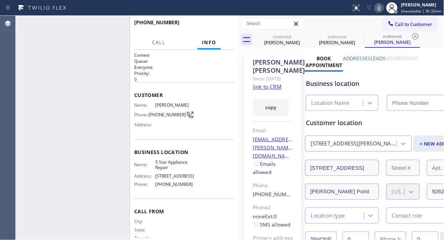
type input "[PHONE_NUMBER]"
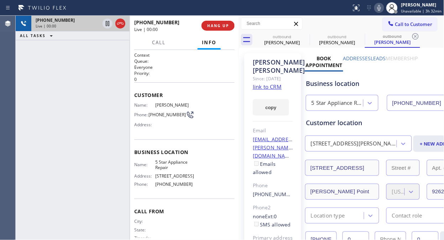
drag, startPoint x: 80, startPoint y: 57, endPoint x: 104, endPoint y: 29, distance: 37.4
click at [79, 57] on div "+18182377621 Live | 00:00 ALL TASKS ALL TASKS ACTIVE TASKS TASKS IN WRAP UP" at bounding box center [73, 128] width 114 height 224
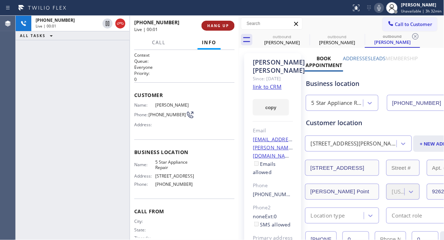
click at [221, 26] on span "HANG UP" at bounding box center [218, 25] width 22 height 5
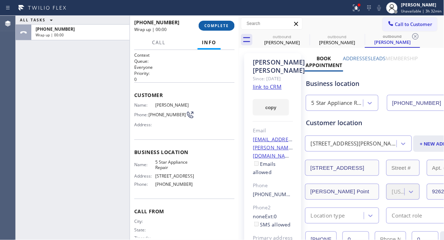
click at [221, 26] on span "COMPLETE" at bounding box center [216, 25] width 25 height 5
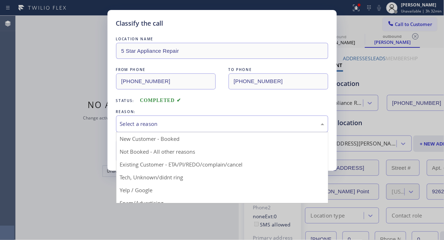
click at [224, 118] on div "Select a reason" at bounding box center [222, 123] width 212 height 17
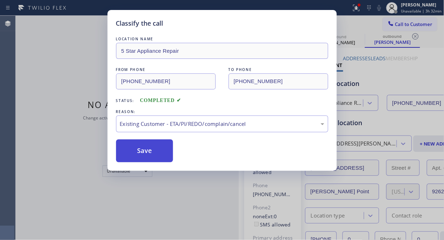
drag, startPoint x: 205, startPoint y: 161, endPoint x: 144, endPoint y: 144, distance: 63.7
click at [141, 144] on button "Save" at bounding box center [144, 150] width 57 height 23
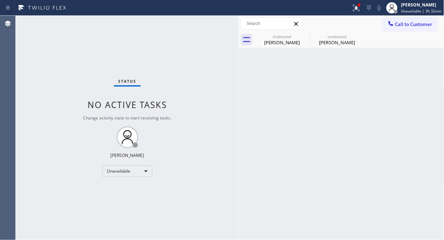
drag, startPoint x: 396, startPoint y: 24, endPoint x: 368, endPoint y: 41, distance: 33.0
click at [396, 24] on span "Call to Customer" at bounding box center [413, 24] width 37 height 6
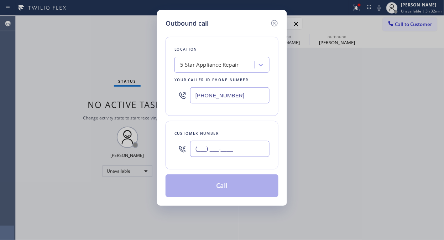
click at [209, 147] on input "(___) ___-____" at bounding box center [229, 149] width 79 height 16
paste input "415) 672-0279"
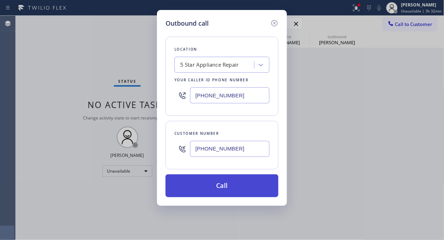
type input "(415) 672-0279"
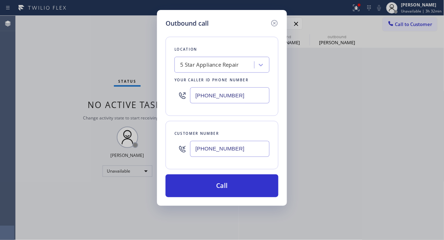
drag, startPoint x: 217, startPoint y: 188, endPoint x: 314, endPoint y: 5, distance: 206.6
click at [218, 186] on button "Call" at bounding box center [222, 185] width 113 height 23
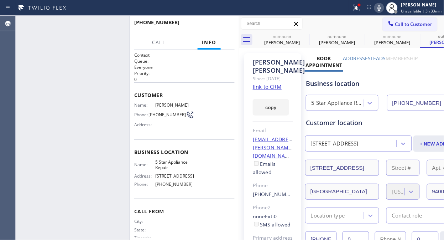
type input "[PHONE_NUMBER]"
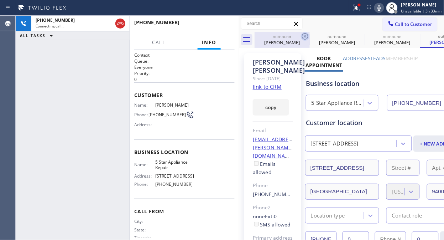
click at [305, 36] on icon at bounding box center [305, 36] width 6 height 6
click at [0, 0] on icon at bounding box center [0, 0] width 0 height 0
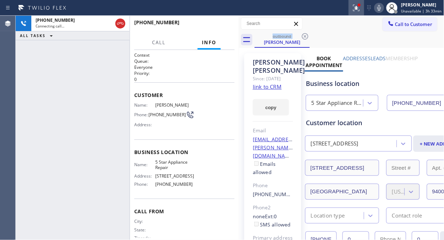
click at [354, 9] on icon at bounding box center [356, 8] width 9 height 9
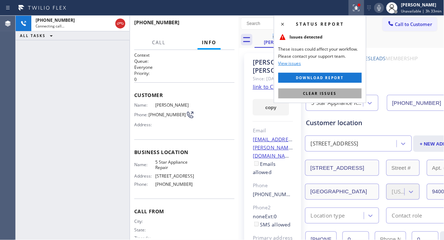
click at [320, 91] on span "Clear issues" at bounding box center [319, 93] width 33 height 5
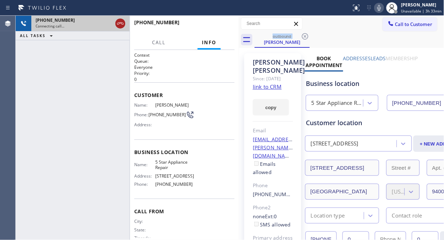
click at [119, 22] on icon at bounding box center [120, 23] width 9 height 9
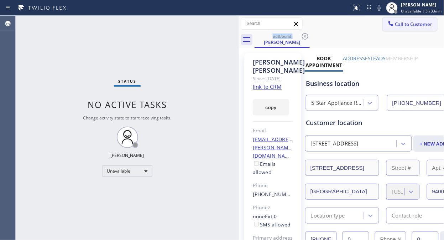
click at [395, 25] on span "Call to Customer" at bounding box center [413, 24] width 37 height 6
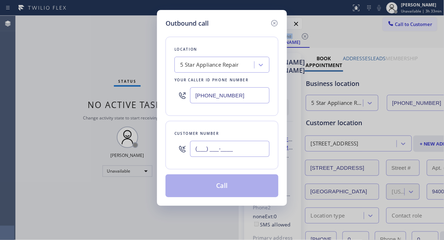
click at [195, 152] on input "(___) ___-____" at bounding box center [229, 149] width 79 height 16
paste input "408) 832-3292"
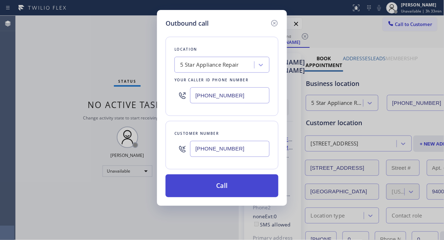
type input "(408) 832-3292"
click at [247, 187] on button "Call" at bounding box center [222, 185] width 113 height 23
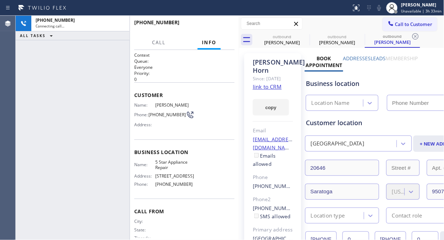
type input "[PHONE_NUMBER]"
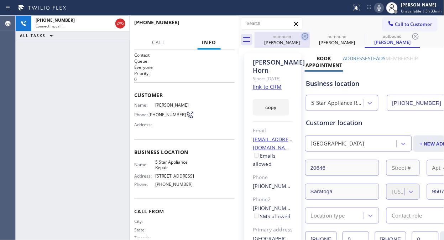
click at [306, 36] on icon at bounding box center [305, 36] width 9 height 9
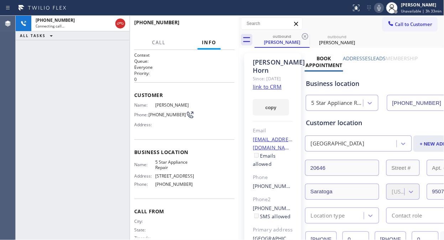
click at [306, 36] on icon at bounding box center [305, 36] width 9 height 9
drag, startPoint x: 75, startPoint y: 75, endPoint x: 77, endPoint y: 67, distance: 8.7
click at [75, 75] on div "+14088323292 Connecting call… ALL TASKS ALL TASKS ACTIVE TASKS TASKS IN WRAP UP" at bounding box center [73, 128] width 114 height 224
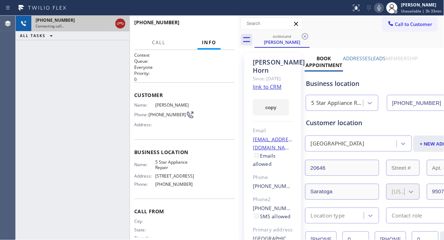
click at [120, 24] on icon at bounding box center [120, 23] width 9 height 9
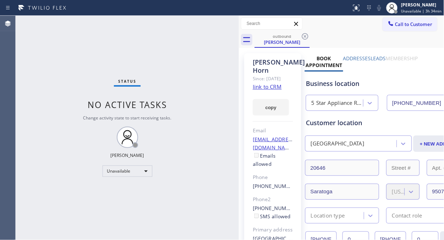
click at [78, 74] on div "Status No active tasks Change activity state to start receiving tasks. [PERSON_…" at bounding box center [127, 128] width 223 height 224
click at [403, 26] on span "Call to Customer" at bounding box center [413, 24] width 37 height 6
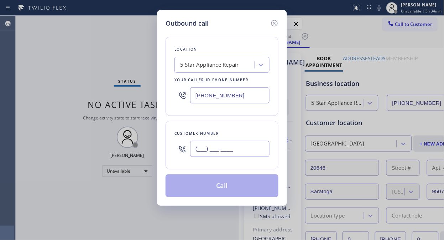
click at [240, 150] on input "(___) ___-____" at bounding box center [229, 149] width 79 height 16
paste input "626) 318-8143"
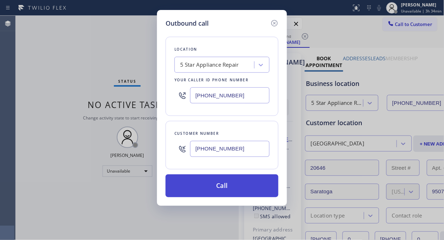
type input "(626) 318-8143"
click at [239, 182] on button "Call" at bounding box center [222, 185] width 113 height 23
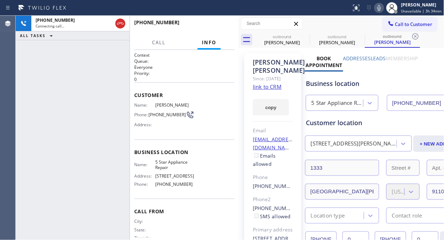
type input "[PHONE_NUMBER]"
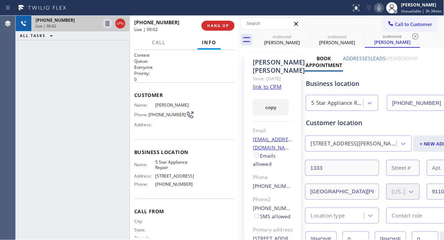
drag, startPoint x: 61, startPoint y: 80, endPoint x: 127, endPoint y: 29, distance: 84.0
click at [61, 80] on div "+16263188143 Live | 00:02 ALL TASKS ALL TASKS ACTIVE TASKS TASKS IN WRAP UP" at bounding box center [73, 128] width 114 height 224
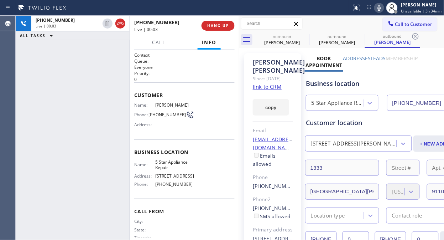
click at [222, 31] on div "+16263188143 Live | 00:03 HANG UP" at bounding box center [184, 25] width 100 height 19
click at [220, 31] on div "+16263188143 Live | 00:03 HANG UP" at bounding box center [184, 25] width 100 height 19
click at [218, 26] on span "HANG UP" at bounding box center [218, 25] width 22 height 5
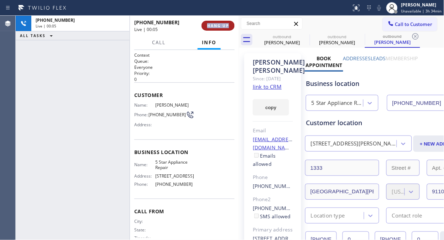
click at [218, 26] on span "HANG UP" at bounding box center [218, 25] width 22 height 5
click at [218, 26] on span "COMPLETE" at bounding box center [216, 25] width 25 height 5
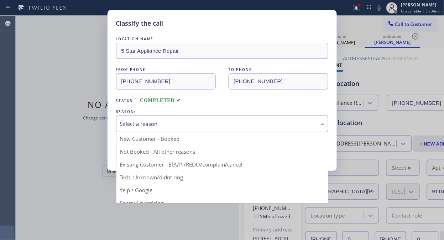
drag, startPoint x: 221, startPoint y: 123, endPoint x: 211, endPoint y: 152, distance: 31.2
click at [221, 123] on div "Select a reason" at bounding box center [222, 124] width 204 height 8
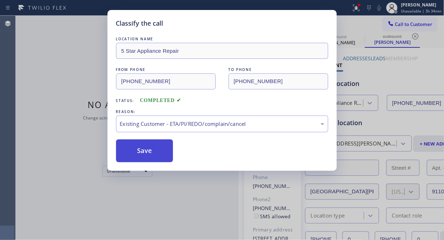
click at [139, 152] on button "Save" at bounding box center [144, 150] width 57 height 23
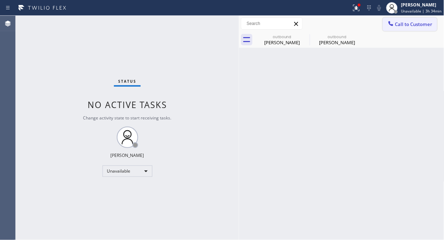
click at [404, 22] on span "Call to Customer" at bounding box center [413, 24] width 37 height 6
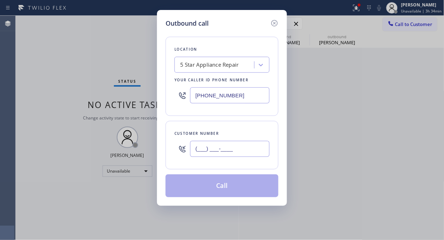
click at [231, 156] on input "(___) ___-____" at bounding box center [229, 149] width 79 height 16
paste input "503) 412-8224"
type input "(503) 412-8224"
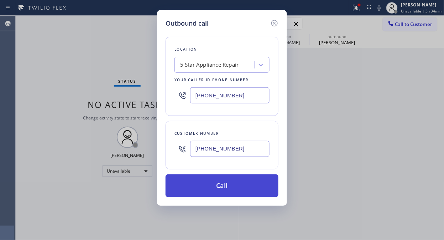
click at [238, 190] on button "Call" at bounding box center [222, 185] width 113 height 23
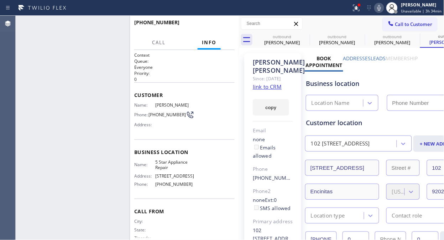
type input "[PHONE_NUMBER]"
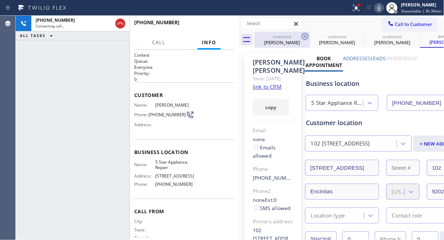
click at [301, 33] on icon at bounding box center [305, 36] width 9 height 9
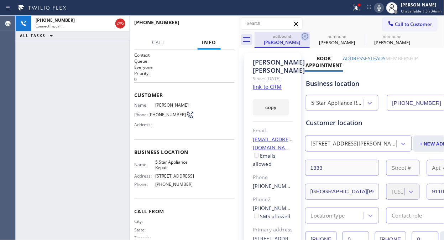
click at [303, 36] on icon at bounding box center [305, 36] width 9 height 9
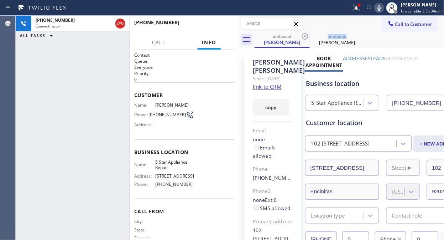
click at [303, 36] on icon at bounding box center [305, 36] width 9 height 9
drag, startPoint x: 303, startPoint y: 36, endPoint x: 334, endPoint y: 18, distance: 35.2
click at [304, 35] on icon at bounding box center [305, 36] width 9 height 9
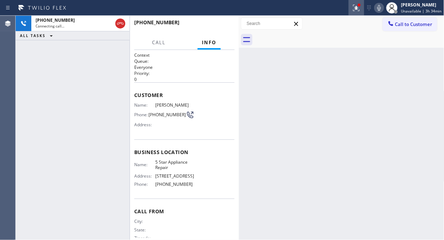
click at [353, 7] on div at bounding box center [357, 8] width 16 height 9
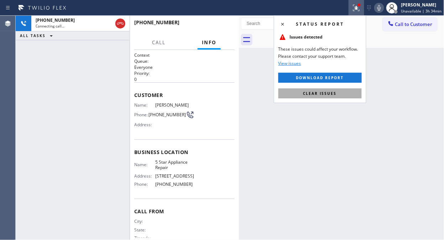
click at [326, 91] on span "Clear issues" at bounding box center [319, 93] width 33 height 5
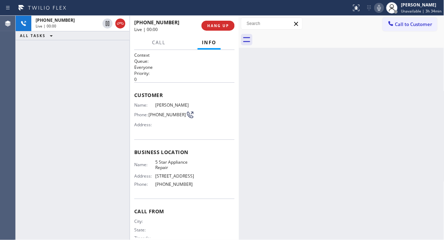
click at [47, 51] on div "+15034128224 Live | 00:00 ALL TASKS ALL TASKS ACTIVE TASKS TASKS IN WRAP UP" at bounding box center [73, 128] width 114 height 224
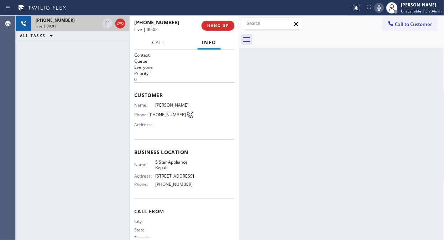
click at [74, 21] on div "+15034128224" at bounding box center [68, 20] width 64 height 6
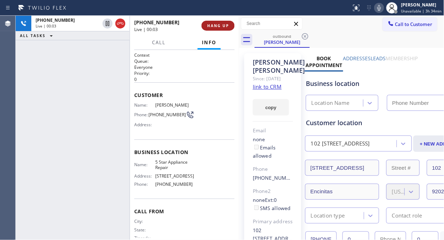
type input "[PHONE_NUMBER]"
click at [222, 29] on button "HANG UP" at bounding box center [218, 26] width 33 height 10
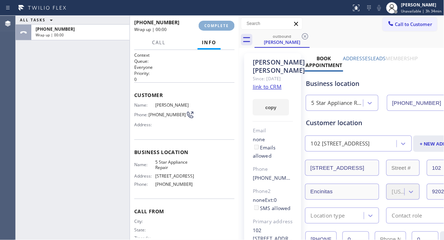
click at [222, 29] on button "COMPLETE" at bounding box center [217, 26] width 36 height 10
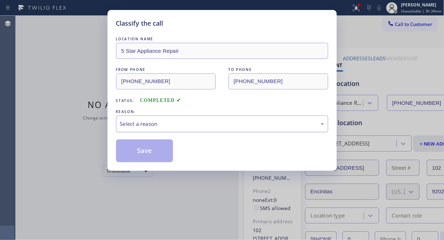
click at [234, 123] on div "Select a reason" at bounding box center [222, 124] width 204 height 8
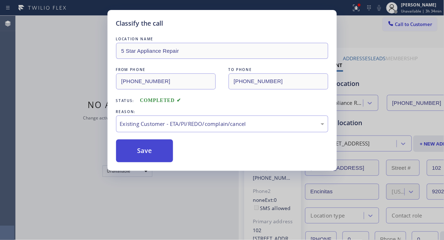
click at [157, 158] on button "Save" at bounding box center [144, 150] width 57 height 23
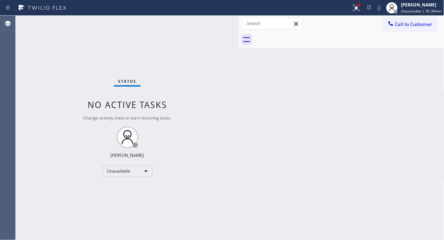
click at [413, 20] on div "Classify the call LOCATION NAME Kitchenaid Repairs(TFN) FROM PHONE (844) 899-74…" at bounding box center [230, 128] width 428 height 224
click at [410, 25] on span "Call to Customer" at bounding box center [413, 24] width 37 height 6
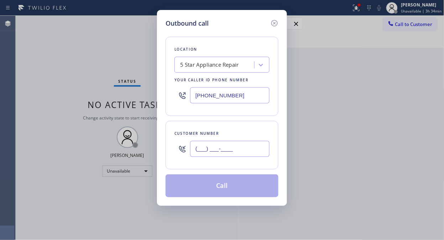
click at [229, 146] on input "(___) ___-____" at bounding box center [229, 149] width 79 height 16
paste input "415) 769-4106"
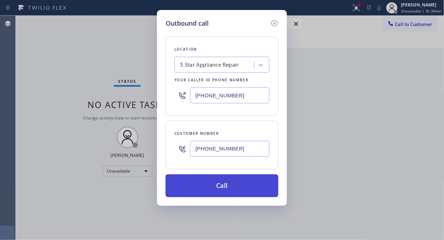
type input "(415) 769-4106"
click at [225, 186] on button "Call" at bounding box center [222, 185] width 113 height 23
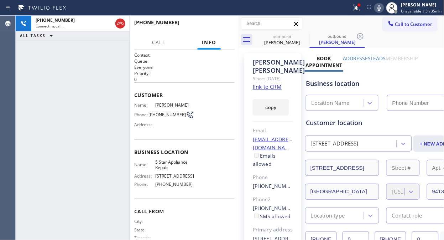
type input "[PHONE_NUMBER]"
click at [67, 76] on div "+14157694106 Connecting call… ALL TASKS ALL TASKS ACTIVE TASKS TASKS IN WRAP UP" at bounding box center [73, 128] width 114 height 224
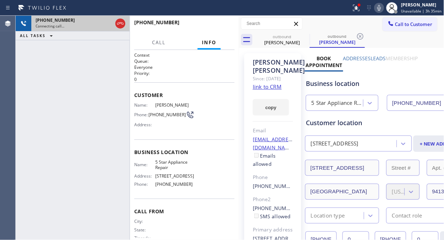
click at [113, 21] on div "+14157694106 Connecting call…" at bounding box center [72, 24] width 83 height 16
click at [108, 26] on div "Connecting call…" at bounding box center [74, 26] width 77 height 5
click at [117, 25] on icon at bounding box center [120, 23] width 9 height 9
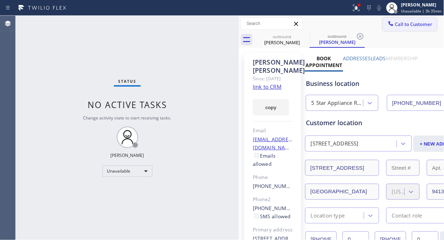
click at [408, 24] on span "Call to Customer" at bounding box center [413, 24] width 37 height 6
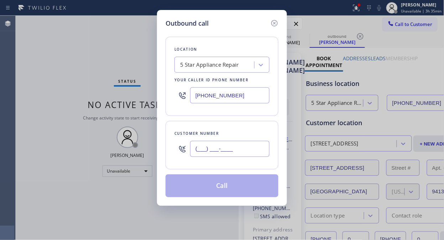
click at [229, 154] on input "(___) ___-____" at bounding box center [229, 149] width 79 height 16
paste input "619) 300-6866"
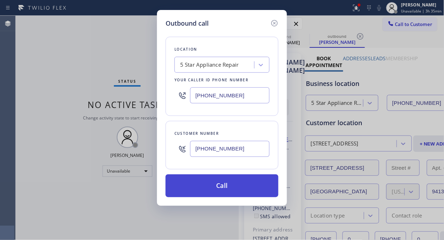
type input "(619) 300-6866"
click at [238, 187] on button "Call" at bounding box center [222, 185] width 113 height 23
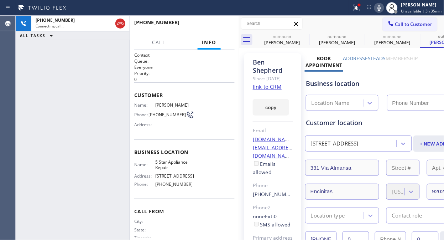
type input "[PHONE_NUMBER]"
click at [307, 34] on icon at bounding box center [305, 36] width 6 height 6
click at [0, 0] on icon at bounding box center [0, 0] width 0 height 0
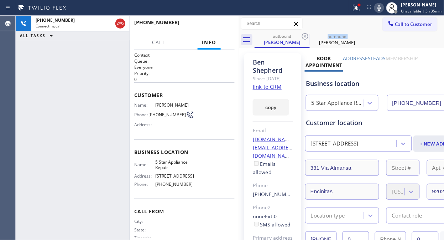
click at [307, 34] on icon at bounding box center [305, 36] width 6 height 6
click at [357, 10] on icon at bounding box center [356, 8] width 9 height 9
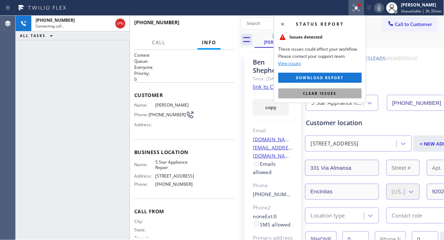
click at [329, 93] on span "Clear issues" at bounding box center [319, 93] width 33 height 5
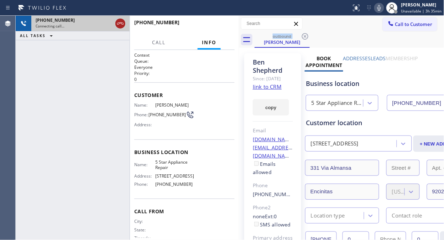
click at [121, 23] on icon at bounding box center [120, 23] width 6 height 2
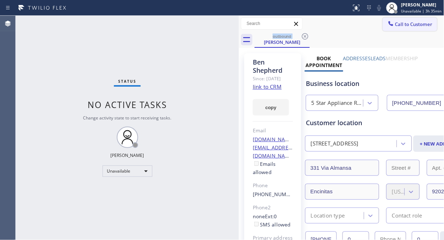
click at [396, 24] on span "Call to Customer" at bounding box center [413, 24] width 37 height 6
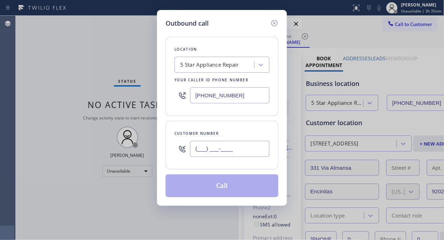
click at [229, 155] on input "(___) ___-____" at bounding box center [229, 149] width 79 height 16
paste input "949) 514-4220"
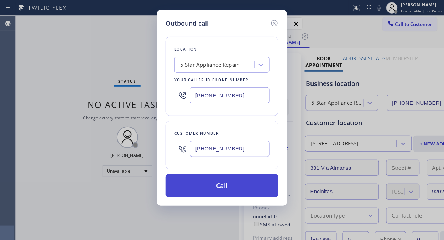
type input "(949) 514-4220"
click at [238, 182] on button "Call" at bounding box center [222, 185] width 113 height 23
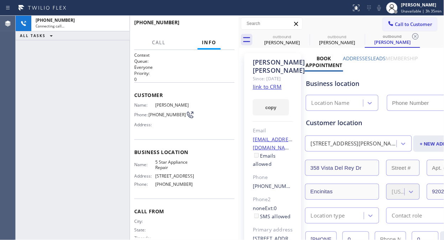
type input "[PHONE_NUMBER]"
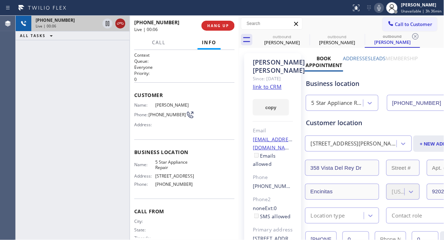
click at [118, 25] on icon at bounding box center [120, 23] width 9 height 9
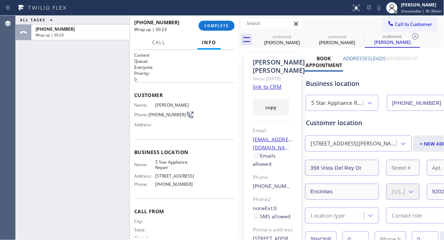
click at [74, 61] on div "ALL TASKS ALL TASKS ACTIVE TASKS TASKS IN WRAP UP +19495144220 Wrap up | 00:23" at bounding box center [73, 128] width 114 height 224
click at [214, 21] on button "COMPLETE" at bounding box center [217, 26] width 36 height 10
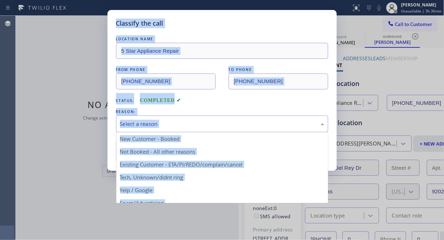
click at [200, 127] on div "Select a reason" at bounding box center [222, 124] width 204 height 8
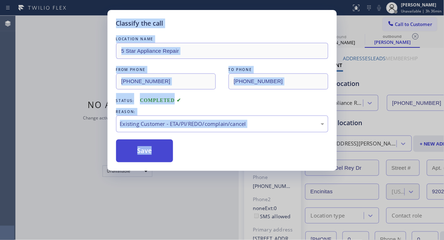
click at [150, 157] on button "Save" at bounding box center [144, 150] width 57 height 23
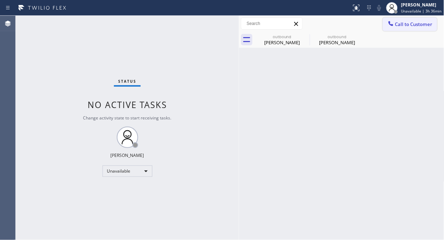
click at [414, 21] on span "Call to Customer" at bounding box center [413, 24] width 37 height 6
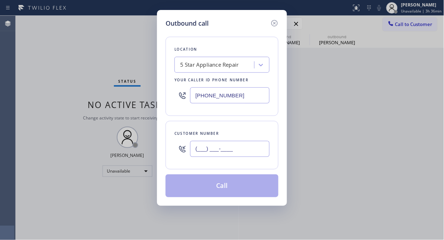
click at [244, 146] on input "(___) ___-____" at bounding box center [229, 149] width 79 height 16
paste input "213) 999-5040"
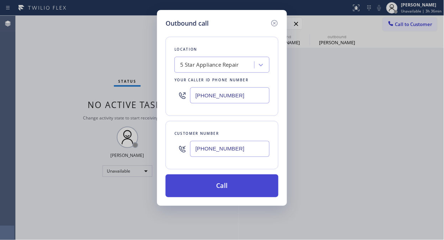
type input "(213) 999-5040"
click at [247, 189] on button "Call" at bounding box center [222, 185] width 113 height 23
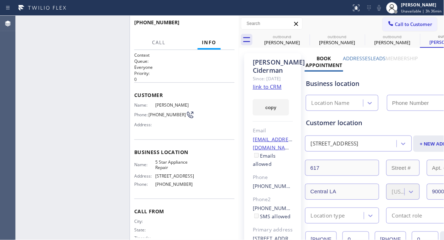
type input "[PHONE_NUMBER]"
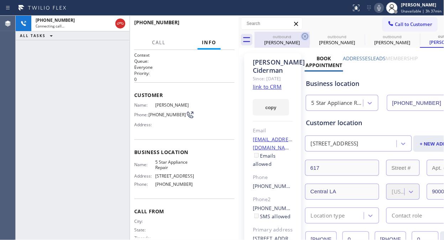
click at [305, 35] on icon at bounding box center [305, 36] width 9 height 9
click at [0, 0] on icon at bounding box center [0, 0] width 0 height 0
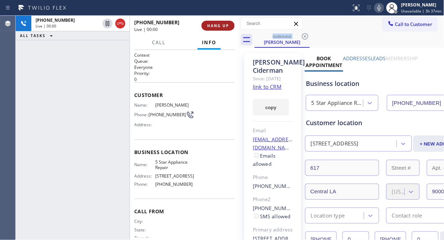
click at [210, 24] on span "HANG UP" at bounding box center [218, 25] width 22 height 5
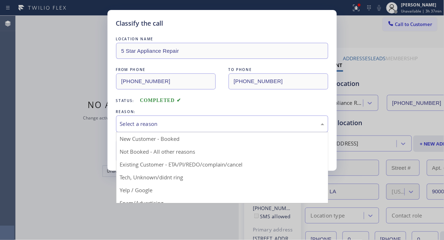
drag, startPoint x: 193, startPoint y: 121, endPoint x: 191, endPoint y: 172, distance: 50.6
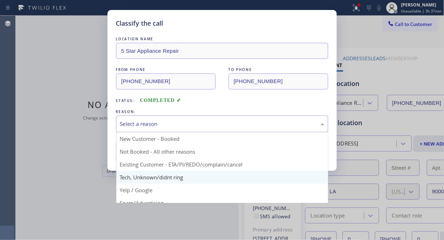
click at [193, 122] on div "Select a reason" at bounding box center [222, 124] width 204 height 8
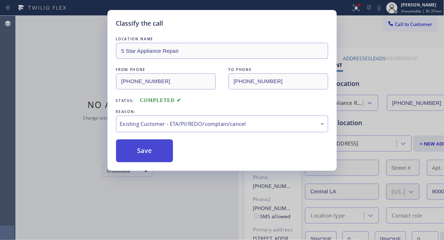
click at [143, 147] on button "Save" at bounding box center [144, 150] width 57 height 23
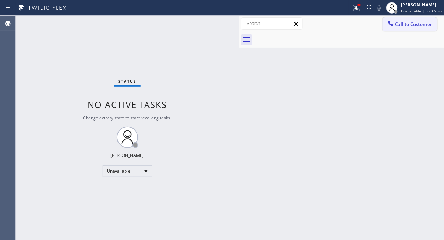
click at [418, 25] on span "Call to Customer" at bounding box center [413, 24] width 37 height 6
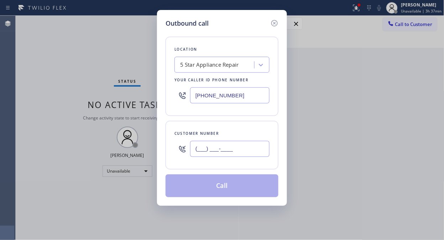
click at [209, 146] on input "(___) ___-____" at bounding box center [229, 149] width 79 height 16
paste input "937) 409-0778"
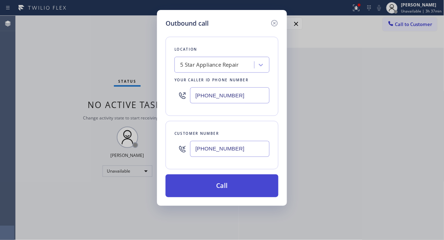
type input "(937) 409-0778"
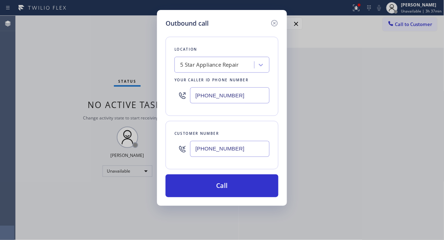
drag, startPoint x: 230, startPoint y: 184, endPoint x: 269, endPoint y: 127, distance: 69.1
click at [230, 184] on button "Call" at bounding box center [222, 185] width 113 height 23
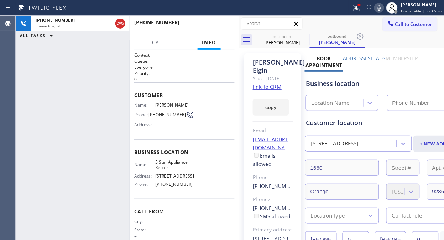
type input "[PHONE_NUMBER]"
click at [305, 36] on icon at bounding box center [305, 36] width 9 height 9
click at [305, 36] on icon at bounding box center [305, 36] width 6 height 6
click at [310, 36] on div "outbound Susan Elgin" at bounding box center [337, 40] width 55 height 16
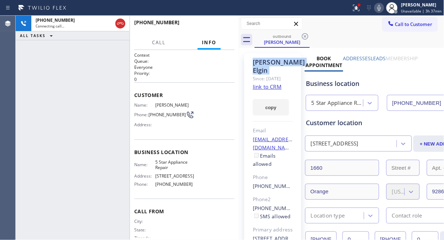
click at [305, 36] on icon at bounding box center [305, 36] width 6 height 6
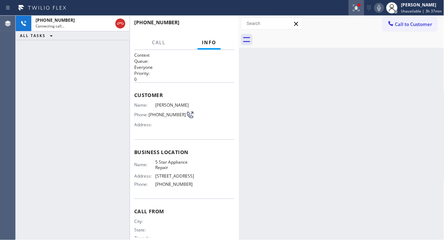
click at [357, 8] on icon at bounding box center [356, 8] width 9 height 9
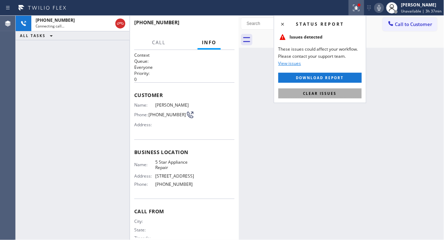
click at [333, 92] on span "Clear issues" at bounding box center [319, 93] width 33 height 5
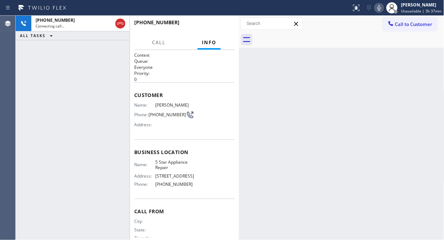
drag, startPoint x: 54, startPoint y: 61, endPoint x: 79, endPoint y: 38, distance: 33.3
click at [54, 61] on div "+19374090778 Connecting call… ALL TASKS ALL TASKS ACTIVE TASKS TASKS IN WRAP UP" at bounding box center [73, 128] width 114 height 224
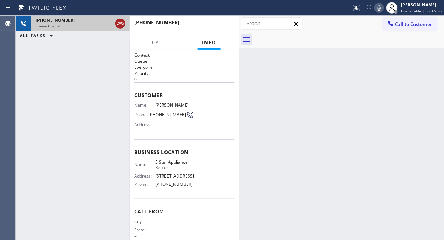
click at [118, 22] on icon at bounding box center [120, 23] width 9 height 9
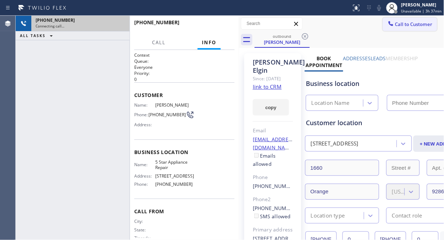
click at [410, 21] on span "Call to Customer" at bounding box center [413, 24] width 37 height 6
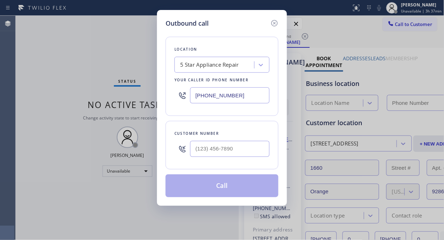
type input "[PHONE_NUMBER]"
drag, startPoint x: 231, startPoint y: 145, endPoint x: 201, endPoint y: 161, distance: 33.6
click at [228, 151] on input "text" at bounding box center [229, 149] width 79 height 16
click at [193, 143] on input "(___) ___-____" at bounding box center [229, 149] width 79 height 16
paste input "310) 310-2815"
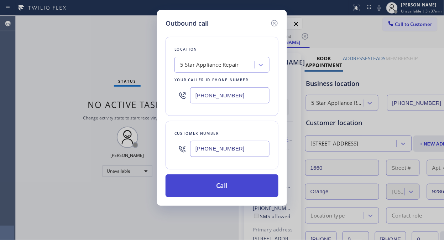
type input "(310) 310-2815"
drag, startPoint x: 218, startPoint y: 189, endPoint x: 261, endPoint y: 209, distance: 48.1
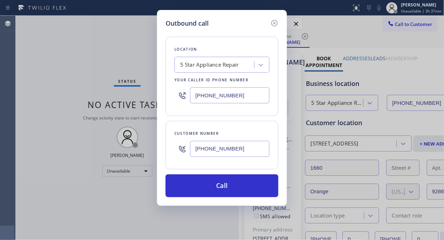
click at [218, 189] on button "Call" at bounding box center [222, 185] width 113 height 23
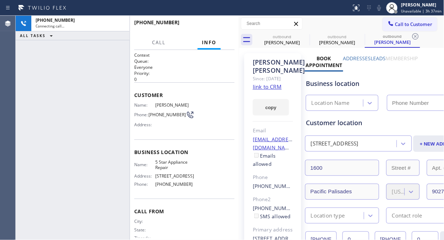
type input "[PHONE_NUMBER]"
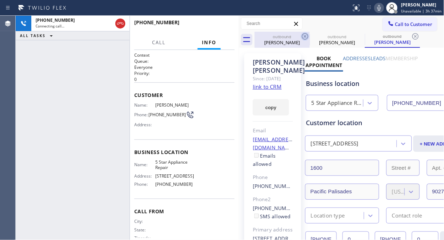
click at [302, 38] on icon at bounding box center [305, 36] width 9 height 9
click at [0, 0] on icon at bounding box center [0, 0] width 0 height 0
click at [412, 37] on icon at bounding box center [415, 36] width 6 height 6
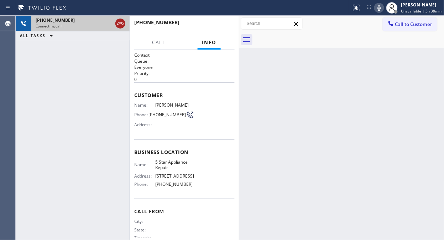
click at [118, 23] on icon at bounding box center [120, 23] width 9 height 9
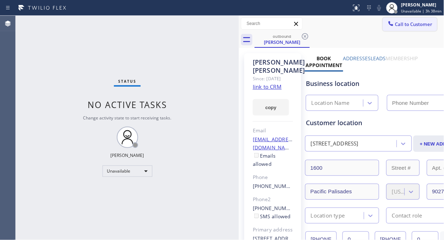
click at [409, 26] on span "Call to Customer" at bounding box center [413, 24] width 37 height 6
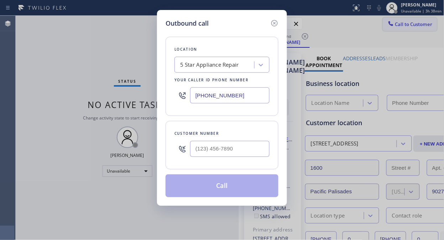
type input "[PHONE_NUMBER]"
click at [195, 150] on input "(___) ___-____" at bounding box center [229, 149] width 79 height 16
paste input "562) 698-9600"
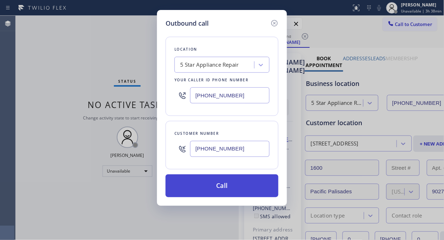
type input "(562) 698-9600"
drag, startPoint x: 225, startPoint y: 183, endPoint x: 306, endPoint y: 0, distance: 200.1
click at [226, 183] on button "Call" at bounding box center [222, 185] width 113 height 23
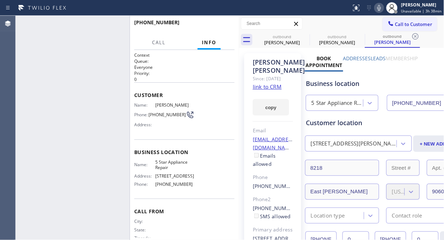
type input "[PHONE_NUMBER]"
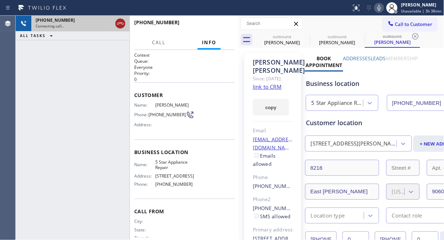
click at [116, 24] on icon at bounding box center [120, 23] width 9 height 9
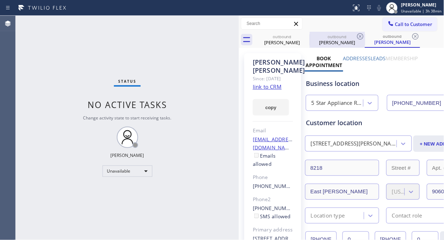
click at [310, 36] on div at bounding box center [310, 39] width 0 height 11
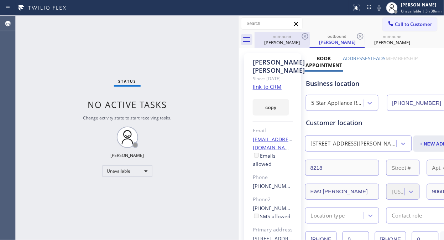
click at [307, 36] on icon at bounding box center [305, 36] width 9 height 9
click at [305, 38] on icon at bounding box center [305, 36] width 9 height 9
click at [310, 38] on div "outbound Scott Shew" at bounding box center [337, 40] width 55 height 16
click at [356, 38] on icon at bounding box center [360, 36] width 9 height 9
click at [0, 0] on icon at bounding box center [0, 0] width 0 height 0
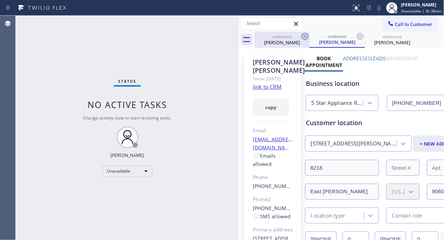
click at [305, 38] on div "outbound Patti Reiss outbound Scott Shew outbound Scott Shew" at bounding box center [350, 40] width 190 height 16
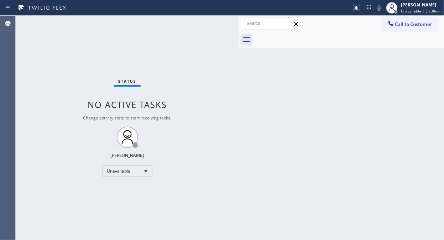
click at [306, 37] on div at bounding box center [350, 40] width 190 height 16
click at [405, 24] on span "Call to Customer" at bounding box center [413, 24] width 37 height 6
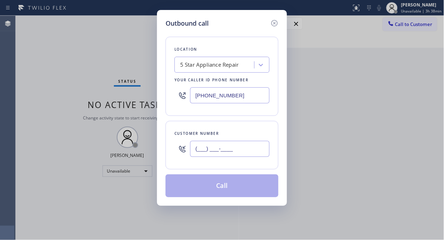
click at [220, 148] on input "(___) ___-____" at bounding box center [229, 149] width 79 height 16
paste input "310) 975-4884"
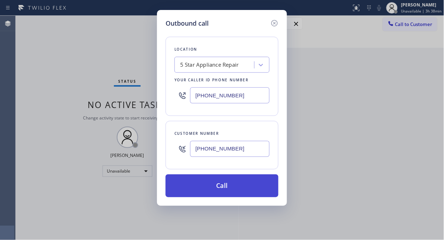
type input "(310) 975-4884"
click at [222, 184] on button "Call" at bounding box center [222, 185] width 113 height 23
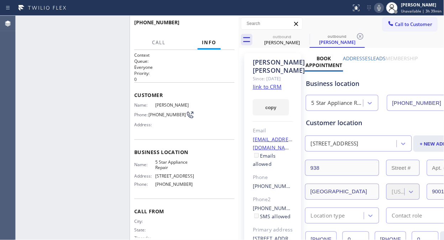
type input "[PHONE_NUMBER]"
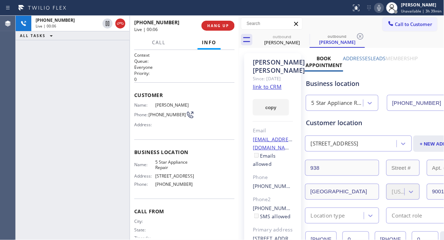
drag, startPoint x: 196, startPoint y: 26, endPoint x: 201, endPoint y: 27, distance: 5.5
click at [200, 27] on div "+13109754884 Live | 00:06" at bounding box center [167, 25] width 67 height 19
click at [212, 27] on span "HANG UP" at bounding box center [218, 25] width 22 height 5
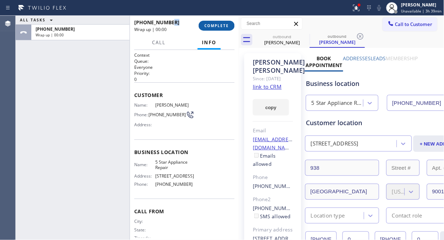
click at [213, 27] on span "COMPLETE" at bounding box center [216, 25] width 25 height 5
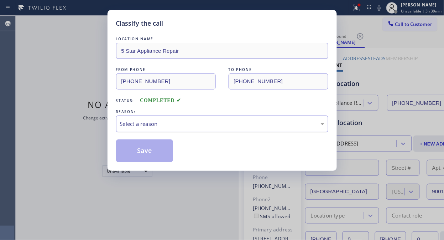
drag, startPoint x: 227, startPoint y: 121, endPoint x: 227, endPoint y: 126, distance: 4.6
click at [227, 122] on div "Select a reason" at bounding box center [222, 124] width 204 height 8
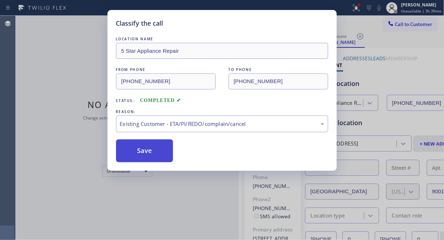
click at [155, 149] on button "Save" at bounding box center [144, 150] width 57 height 23
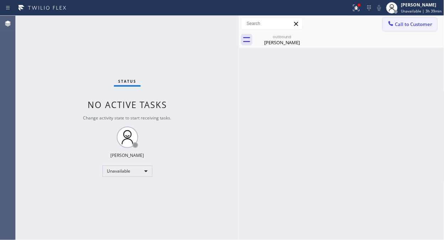
click at [403, 25] on span "Call to Customer" at bounding box center [413, 24] width 37 height 6
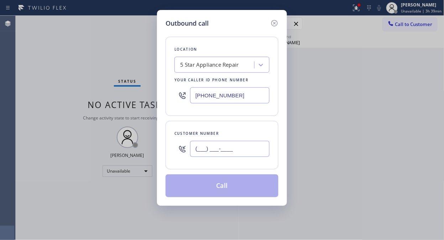
click at [225, 152] on input "(___) ___-____" at bounding box center [229, 149] width 79 height 16
paste input "909) 229-1616"
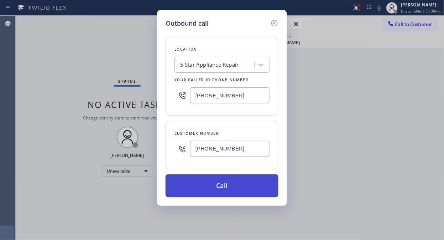
type input "(909) 229-1616"
click at [229, 185] on button "Call" at bounding box center [222, 185] width 113 height 23
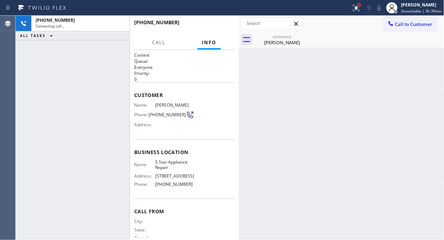
click at [361, 5] on div at bounding box center [359, 5] width 3 height 3
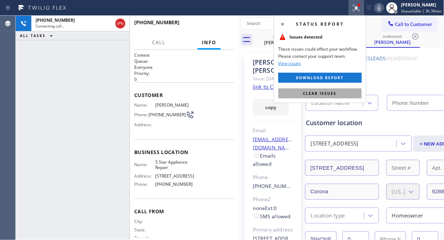
click at [323, 93] on span "Clear issues" at bounding box center [319, 93] width 33 height 5
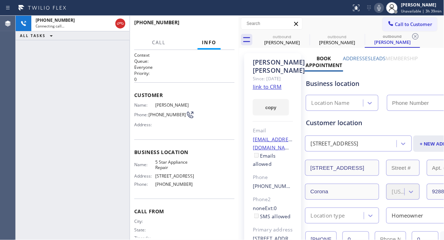
type input "[PHONE_NUMBER]"
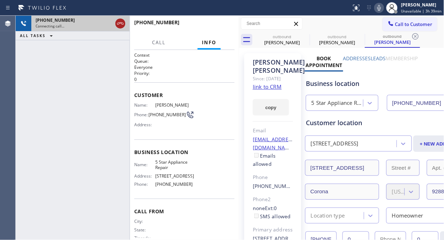
click at [123, 24] on icon at bounding box center [120, 23] width 9 height 9
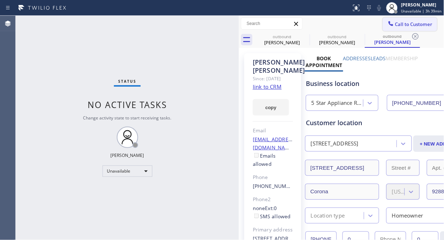
click at [403, 29] on button "Call to Customer" at bounding box center [410, 24] width 54 height 14
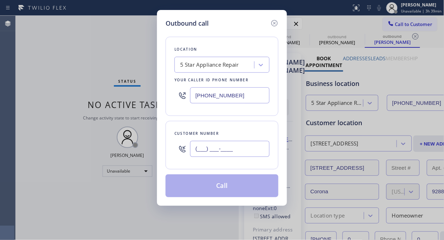
click at [221, 146] on input "(___) ___-____" at bounding box center [229, 149] width 79 height 16
click at [195, 149] on input "(___) ___-____" at bounding box center [229, 149] width 79 height 16
paste input "650) 322-5902"
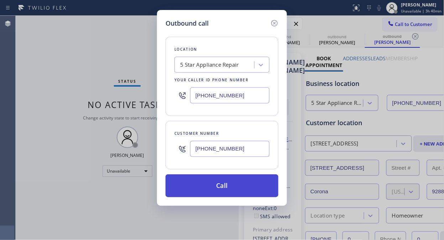
type input "(650) 322-5902"
click at [234, 187] on button "Call" at bounding box center [222, 185] width 113 height 23
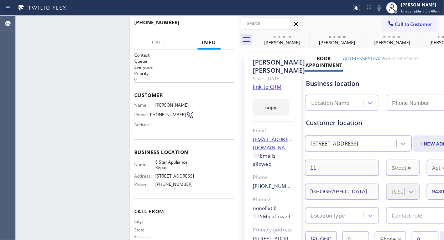
type input "[PHONE_NUMBER]"
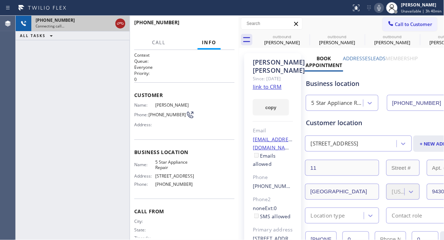
click at [124, 24] on icon at bounding box center [120, 23] width 9 height 9
click at [418, 25] on span "Call to Customer" at bounding box center [413, 24] width 37 height 6
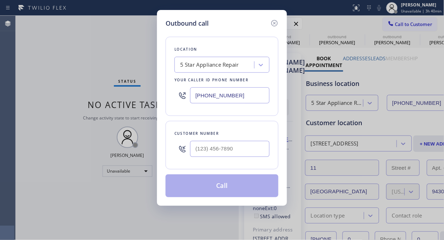
click at [209, 148] on input "text" at bounding box center [229, 149] width 79 height 16
paste input "714) 745-8926"
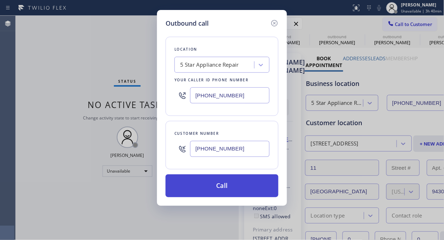
type input "(714) 745-8926"
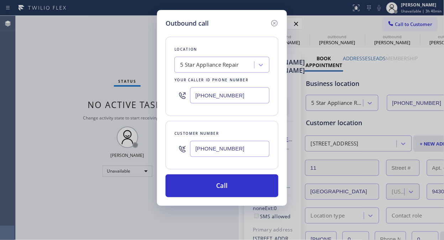
drag, startPoint x: 225, startPoint y: 187, endPoint x: 300, endPoint y: 19, distance: 184.6
click at [226, 187] on button "Call" at bounding box center [222, 185] width 113 height 23
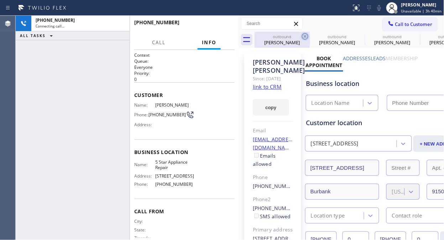
type input "[PHONE_NUMBER]"
click at [304, 37] on icon at bounding box center [305, 36] width 6 height 6
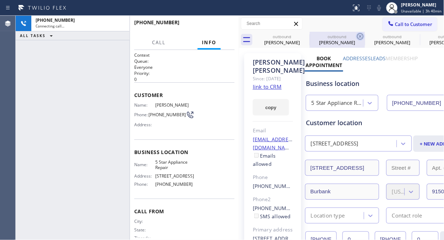
click at [357, 37] on icon at bounding box center [360, 36] width 6 height 6
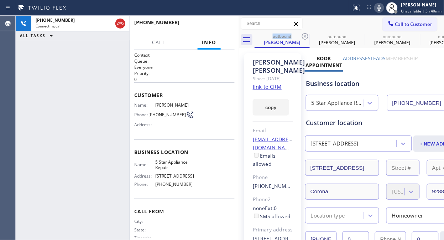
click at [304, 37] on icon at bounding box center [305, 36] width 6 height 6
click at [357, 37] on icon at bounding box center [360, 36] width 6 height 6
click at [304, 37] on icon at bounding box center [305, 36] width 6 height 6
click at [48, 53] on div "+17147458926 Connecting call… ALL TASKS ALL TASKS ACTIVE TASKS TASKS IN WRAP UP" at bounding box center [73, 128] width 114 height 224
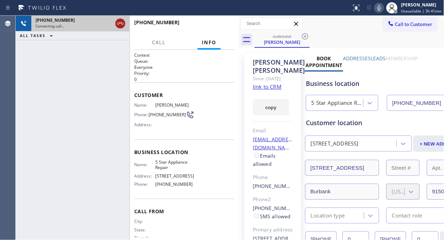
click at [124, 27] on icon at bounding box center [120, 23] width 9 height 9
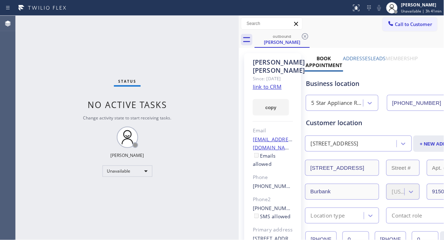
click at [82, 26] on div "Status No active tasks Change activity state to start receiving tasks. [PERSON_…" at bounding box center [127, 128] width 223 height 224
click at [411, 25] on span "Call to Customer" at bounding box center [413, 24] width 37 height 6
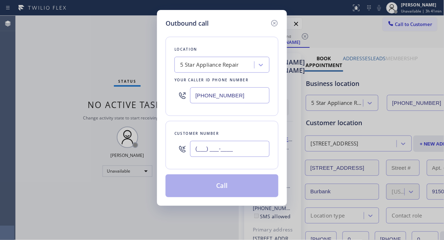
click at [241, 147] on input "(___) ___-____" at bounding box center [229, 149] width 79 height 16
paste input "310) 528-9769"
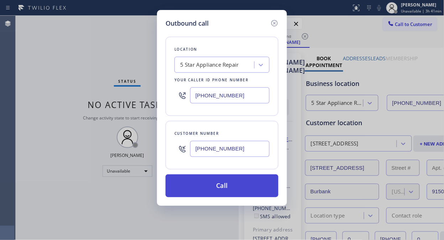
type input "(310) 528-9769"
click at [246, 192] on button "Call" at bounding box center [222, 185] width 113 height 23
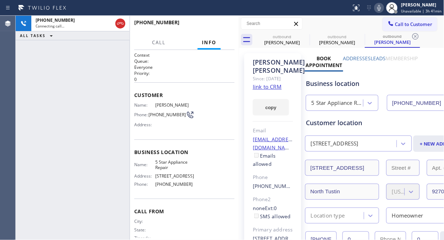
type input "[PHONE_NUMBER]"
click at [304, 36] on icon at bounding box center [305, 36] width 9 height 9
click at [0, 0] on icon at bounding box center [0, 0] width 0 height 0
click at [411, 36] on icon at bounding box center [415, 36] width 9 height 9
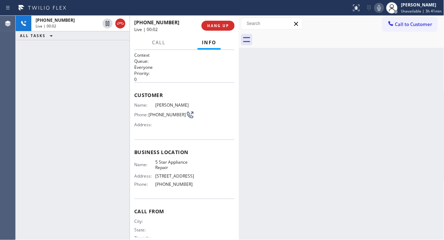
click at [43, 50] on div "+13105289769 Live | 00:02 ALL TASKS ALL TASKS ACTIVE TASKS TASKS IN WRAP UP" at bounding box center [73, 128] width 114 height 224
click at [216, 22] on button "HANG UP" at bounding box center [218, 26] width 33 height 10
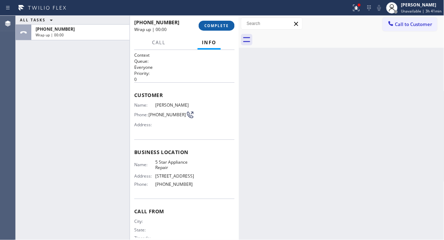
click at [216, 26] on span "COMPLETE" at bounding box center [216, 25] width 25 height 5
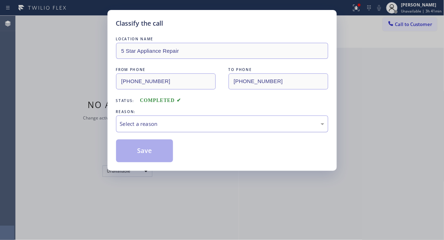
click at [224, 115] on div "Select a reason" at bounding box center [222, 123] width 212 height 17
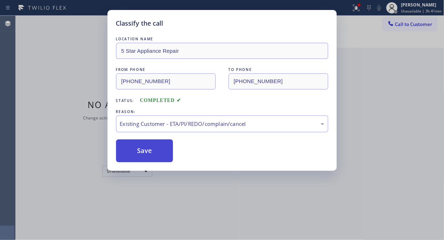
click at [137, 153] on button "Save" at bounding box center [144, 150] width 57 height 23
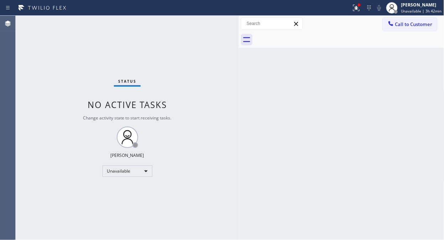
click at [403, 27] on span "Call to Customer" at bounding box center [413, 24] width 37 height 6
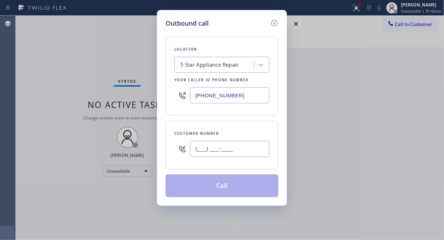
click at [250, 147] on input "(___) ___-____" at bounding box center [229, 149] width 79 height 16
paste input "305) 342-3827"
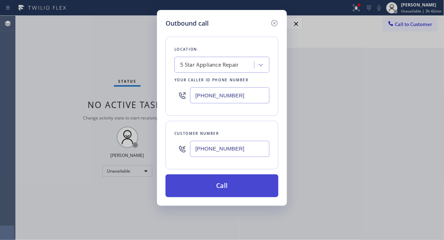
type input "(305) 342-3827"
click at [252, 187] on button "Call" at bounding box center [222, 185] width 113 height 23
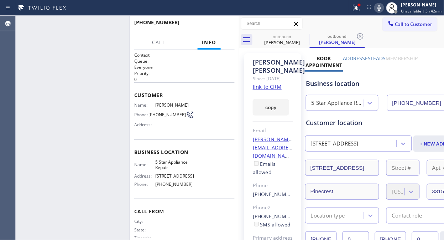
type input "[PHONE_NUMBER]"
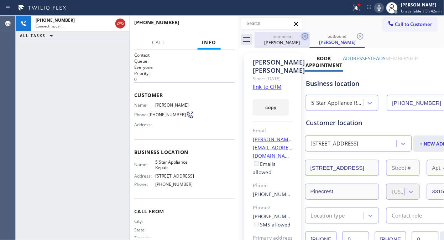
click at [303, 37] on icon at bounding box center [305, 36] width 9 height 9
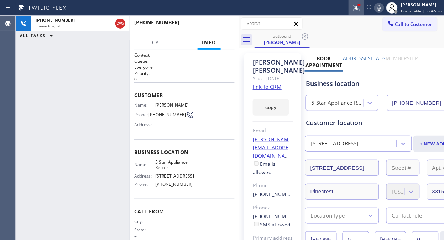
click at [363, 12] on div at bounding box center [357, 8] width 16 height 9
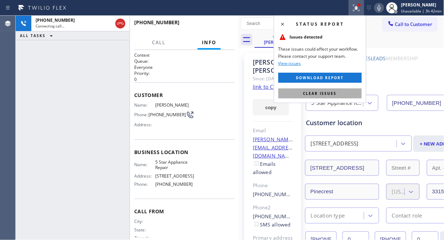
click at [337, 90] on button "Clear issues" at bounding box center [319, 93] width 83 height 10
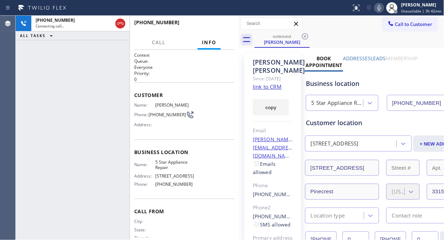
click at [34, 69] on div "+13053423827 Connecting call… ALL TASKS ALL TASKS ACTIVE TASKS TASKS IN WRAP UP" at bounding box center [73, 128] width 114 height 224
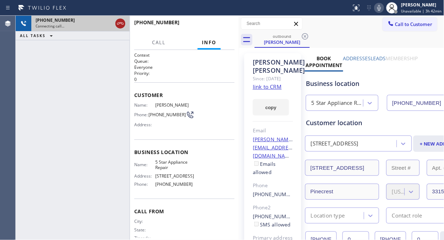
click at [121, 25] on icon at bounding box center [120, 23] width 9 height 9
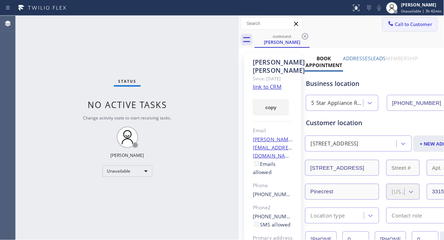
click at [393, 30] on button "Call to Customer" at bounding box center [410, 24] width 54 height 14
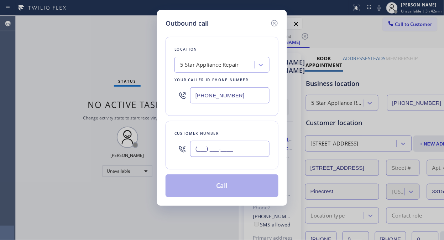
click at [193, 147] on input "(___) ___-____" at bounding box center [229, 149] width 79 height 16
paste input "408) 867-6700"
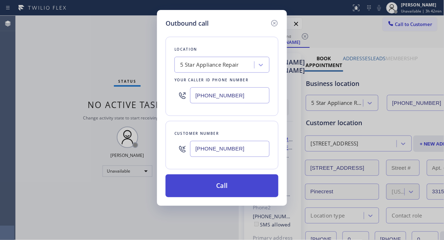
type input "(408) 867-6700"
click at [223, 186] on button "Call" at bounding box center [222, 185] width 113 height 23
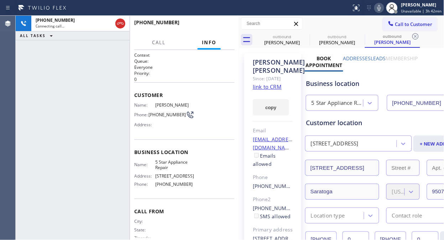
type input "[PHONE_NUMBER]"
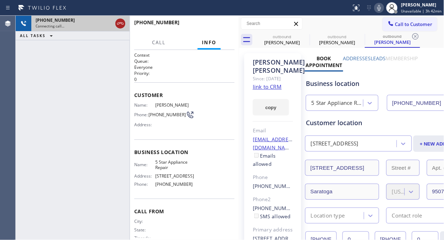
click at [121, 21] on icon at bounding box center [120, 23] width 9 height 9
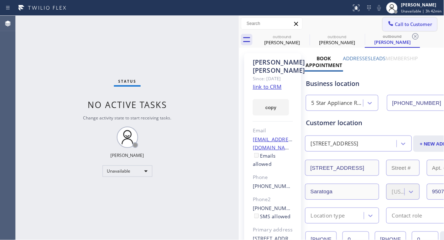
click at [395, 25] on span "Call to Customer" at bounding box center [413, 24] width 37 height 6
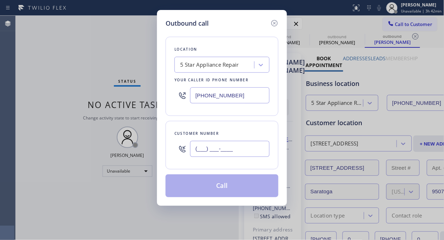
click at [195, 146] on input "(___) ___-____" at bounding box center [229, 149] width 79 height 16
paste input "626) 802-8881"
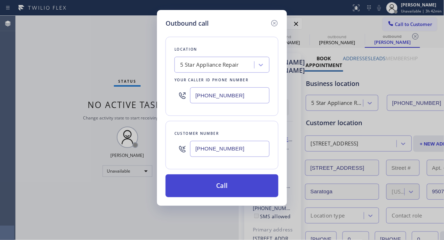
type input "(626) 802-8881"
click at [228, 186] on button "Call" at bounding box center [222, 185] width 113 height 23
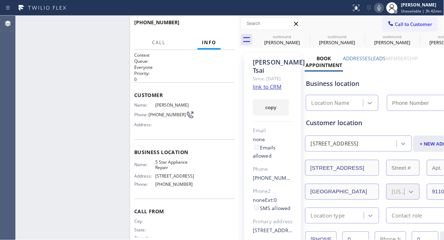
type input "[PHONE_NUMBER]"
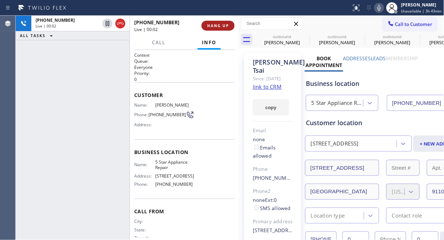
click at [216, 27] on span "HANG UP" at bounding box center [218, 25] width 22 height 5
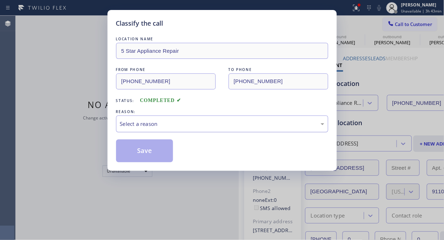
click at [221, 125] on div "Select a reason" at bounding box center [222, 124] width 204 height 8
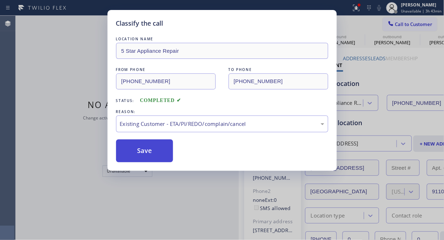
click at [165, 158] on button "Save" at bounding box center [144, 150] width 57 height 23
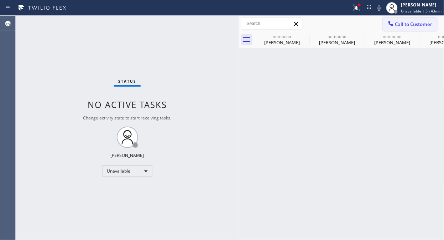
click at [399, 25] on span "Call to Customer" at bounding box center [413, 24] width 37 height 6
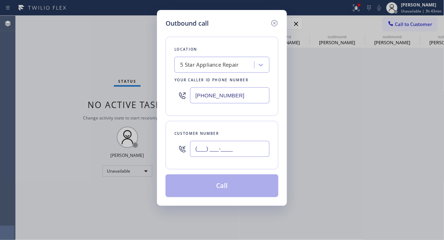
click at [251, 156] on input "(___) ___-____" at bounding box center [229, 149] width 79 height 16
paste input "602) 315-4244"
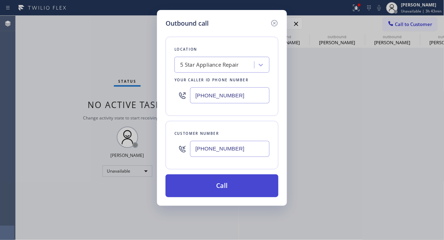
type input "(602) 315-4244"
click at [251, 186] on button "Call" at bounding box center [222, 185] width 113 height 23
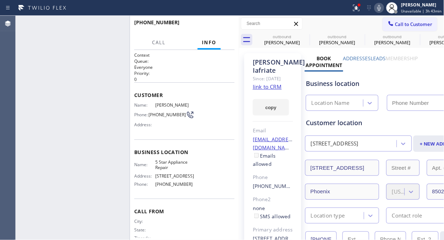
type input "[PHONE_NUMBER]"
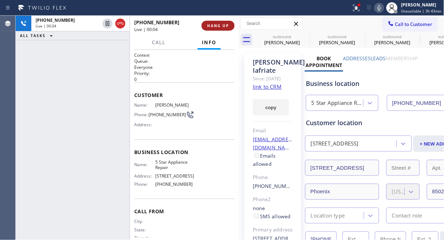
click at [216, 26] on span "HANG UP" at bounding box center [218, 25] width 22 height 5
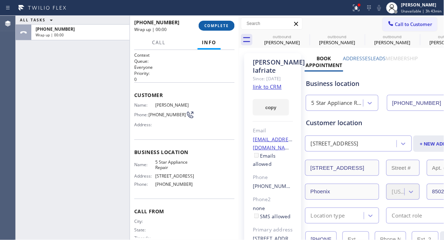
click at [216, 26] on span "COMPLETE" at bounding box center [216, 25] width 25 height 5
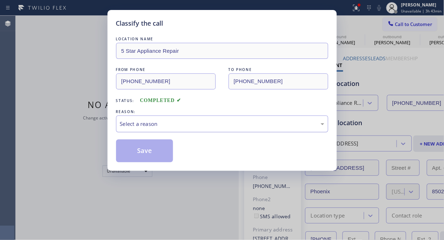
click at [205, 128] on div "Select a reason" at bounding box center [222, 123] width 212 height 17
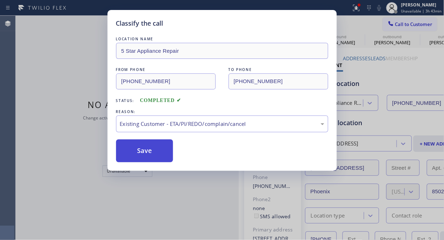
click at [142, 145] on button "Save" at bounding box center [144, 150] width 57 height 23
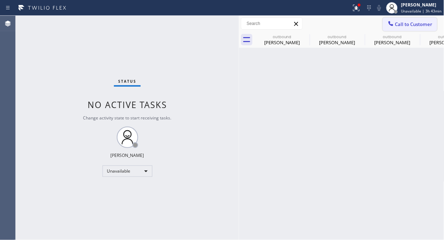
click at [397, 21] on span "Call to Customer" at bounding box center [413, 24] width 37 height 6
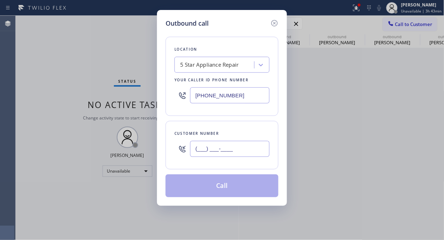
click at [228, 145] on input "(___) ___-____" at bounding box center [229, 149] width 79 height 16
paste input "310) 210-7242"
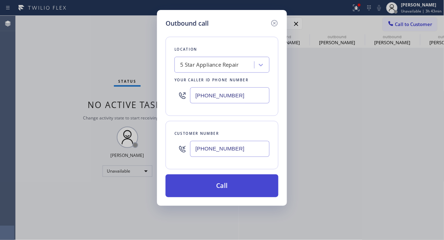
type input "(310) 210-7242"
click at [229, 178] on button "Call" at bounding box center [222, 185] width 113 height 23
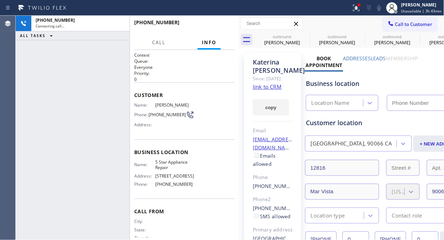
type input "[PHONE_NUMBER]"
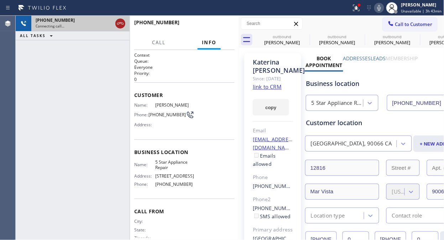
click at [119, 26] on icon at bounding box center [120, 23] width 9 height 9
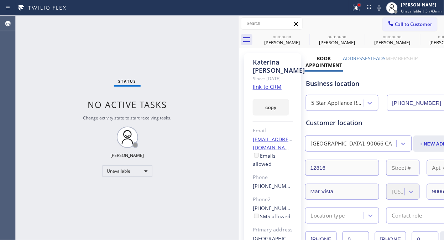
click at [361, 6] on div at bounding box center [359, 5] width 4 height 4
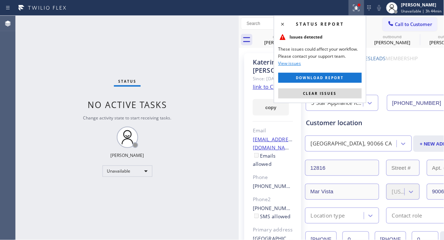
click at [322, 93] on span "Clear issues" at bounding box center [319, 93] width 33 height 5
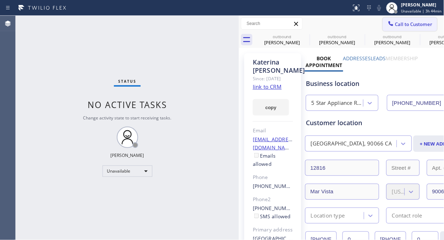
click at [422, 21] on span "Call to Customer" at bounding box center [413, 24] width 37 height 6
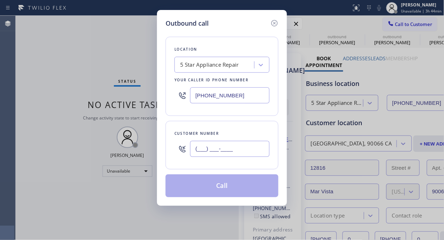
click at [195, 146] on input "(___) ___-____" at bounding box center [229, 149] width 79 height 16
paste input "626) 664-3431"
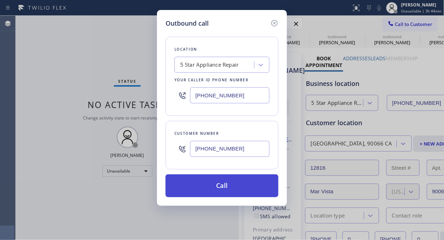
type input "(626) 664-3431"
click at [240, 189] on button "Call" at bounding box center [222, 185] width 113 height 23
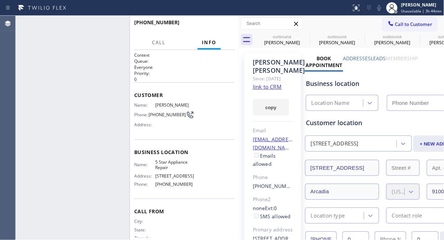
type input "[PHONE_NUMBER]"
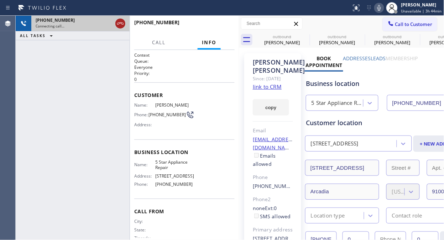
click at [121, 23] on icon at bounding box center [120, 23] width 6 height 2
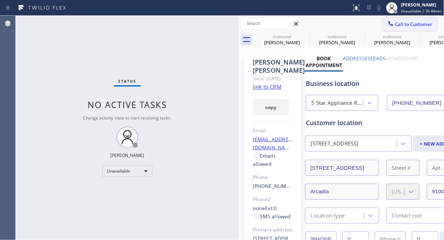
click at [390, 27] on button "Call to Customer" at bounding box center [410, 24] width 54 height 14
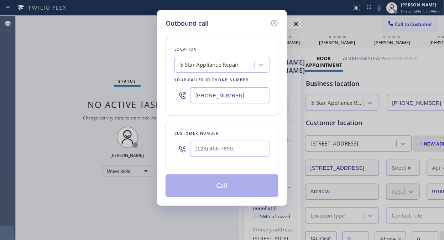
click at [231, 158] on div at bounding box center [229, 148] width 79 height 23
click at [222, 134] on div "Customer number" at bounding box center [221, 133] width 95 height 7
drag, startPoint x: 219, startPoint y: 139, endPoint x: 217, endPoint y: 144, distance: 5.1
click at [218, 141] on div at bounding box center [229, 148] width 79 height 23
click at [217, 145] on input "(___) ___-____" at bounding box center [229, 149] width 79 height 16
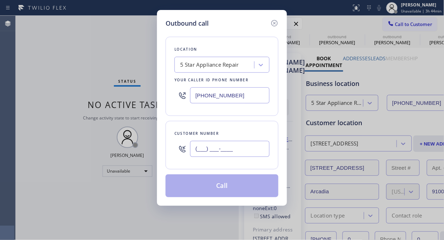
paste input "424) 644-0923"
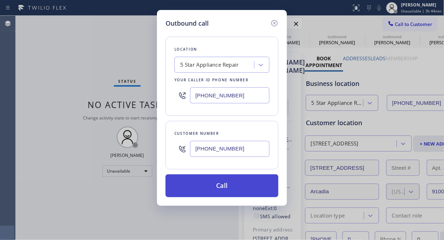
type input "(424) 644-0923"
click at [228, 189] on button "Call" at bounding box center [222, 185] width 113 height 23
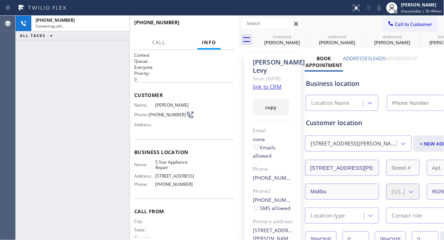
type input "[PHONE_NUMBER]"
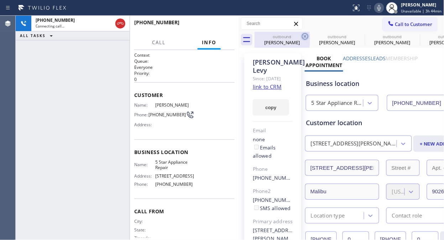
click at [304, 38] on icon at bounding box center [305, 36] width 9 height 9
click at [0, 0] on icon at bounding box center [0, 0] width 0 height 0
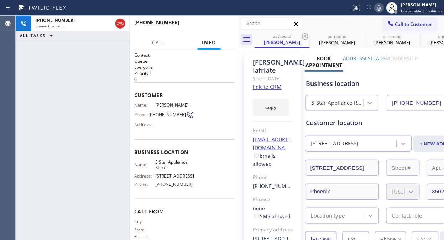
click at [304, 38] on icon at bounding box center [305, 36] width 9 height 9
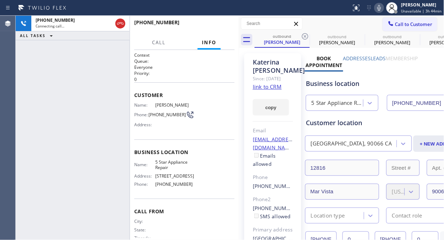
click at [304, 38] on icon at bounding box center [305, 36] width 9 height 9
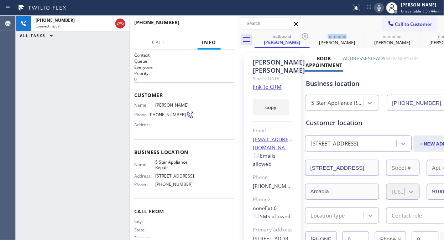
click at [304, 38] on icon at bounding box center [305, 36] width 9 height 9
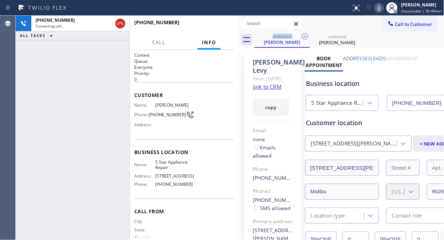
click at [304, 38] on icon at bounding box center [305, 36] width 9 height 9
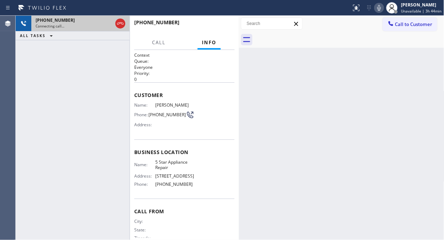
click at [88, 26] on div "Connecting call…" at bounding box center [74, 26] width 77 height 5
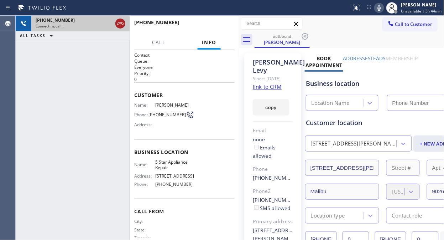
type input "[PHONE_NUMBER]"
click at [120, 25] on icon at bounding box center [120, 23] width 9 height 9
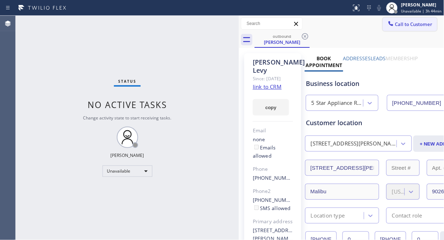
click at [408, 28] on button "Call to Customer" at bounding box center [410, 24] width 54 height 14
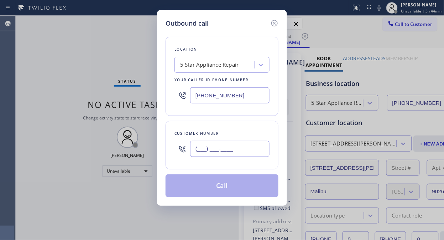
click at [236, 151] on input "(___) ___-____" at bounding box center [229, 149] width 79 height 16
paste input "818) 621-5477"
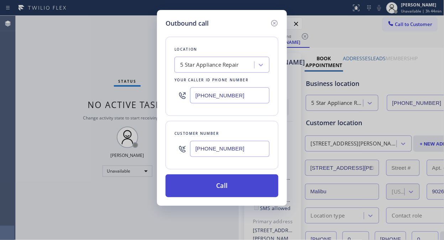
type input "(818) 621-5477"
click at [241, 184] on button "Call" at bounding box center [222, 185] width 113 height 23
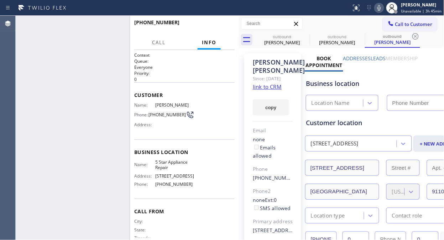
type input "[PHONE_NUMBER]"
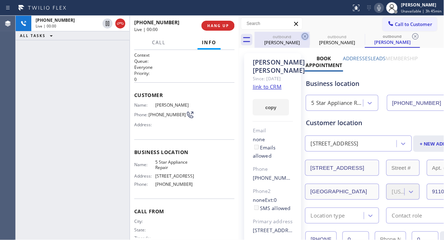
click at [303, 36] on icon at bounding box center [305, 36] width 9 height 9
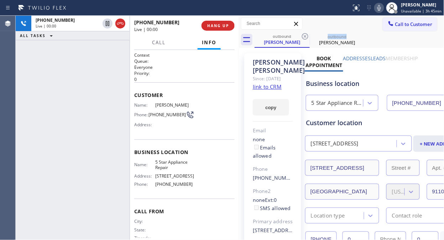
click at [303, 36] on icon at bounding box center [305, 36] width 9 height 9
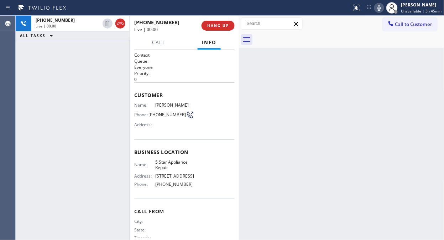
click at [303, 36] on div at bounding box center [350, 40] width 190 height 16
click at [221, 26] on span "HANG UP" at bounding box center [218, 25] width 22 height 5
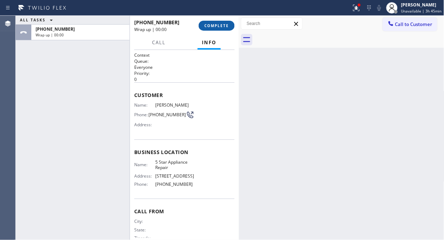
click at [221, 26] on span "COMPLETE" at bounding box center [216, 25] width 25 height 5
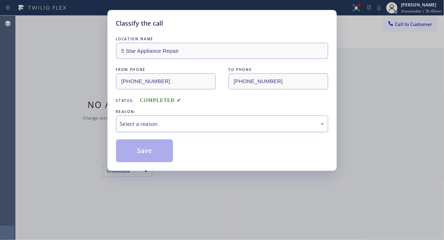
click at [214, 130] on div "Select a reason" at bounding box center [222, 123] width 212 height 17
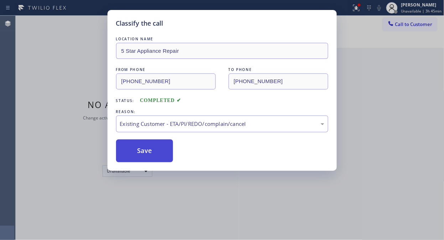
click at [158, 158] on button "Save" at bounding box center [144, 150] width 57 height 23
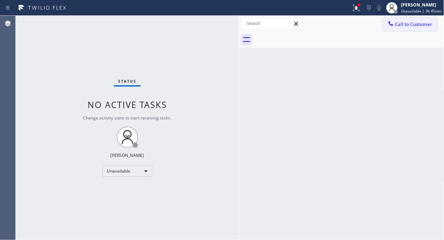
click at [415, 20] on button "Call to Customer" at bounding box center [410, 24] width 54 height 14
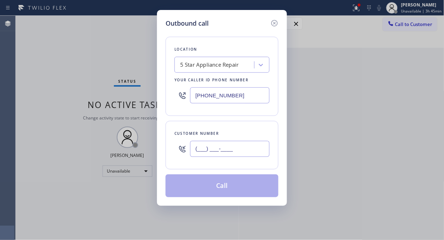
click at [204, 147] on input "(___) ___-____" at bounding box center [229, 149] width 79 height 16
paste input "404) 668-9867"
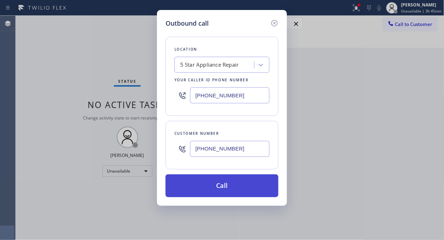
type input "(404) 668-9867"
click at [226, 192] on button "Call" at bounding box center [222, 185] width 113 height 23
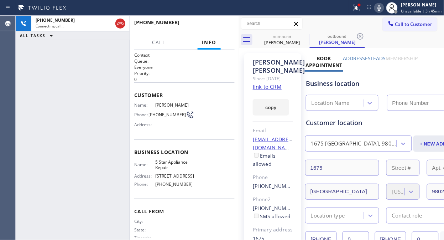
type input "[PHONE_NUMBER]"
click at [220, 24] on span "HANG UP" at bounding box center [218, 25] width 22 height 5
click at [221, 24] on span "HANG UP" at bounding box center [218, 25] width 22 height 5
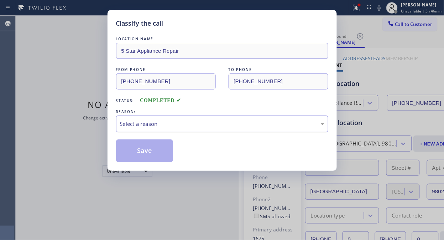
click at [237, 129] on div "Select a reason" at bounding box center [222, 123] width 212 height 17
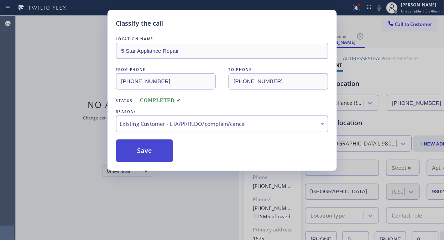
drag, startPoint x: 166, startPoint y: 161, endPoint x: 147, endPoint y: 156, distance: 19.3
click at [165, 161] on button "Save" at bounding box center [144, 150] width 57 height 23
click at [147, 156] on button "Save" at bounding box center [144, 150] width 57 height 23
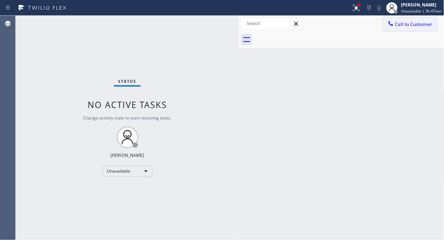
click at [389, 26] on icon at bounding box center [390, 23] width 7 height 7
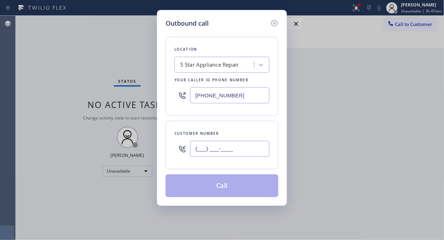
click at [236, 151] on input "(___) ___-____" at bounding box center [229, 149] width 79 height 16
paste input "404) 668-9867"
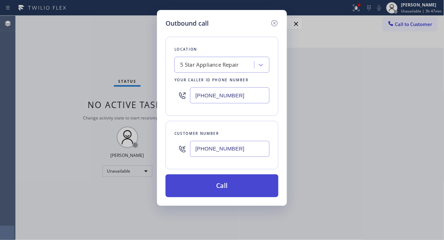
type input "(404) 668-9867"
click at [250, 185] on button "Call" at bounding box center [222, 185] width 113 height 23
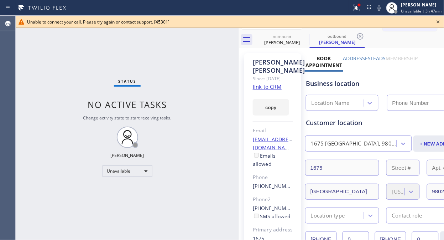
type input "[PHONE_NUMBER]"
click at [437, 24] on icon at bounding box center [438, 21] width 9 height 9
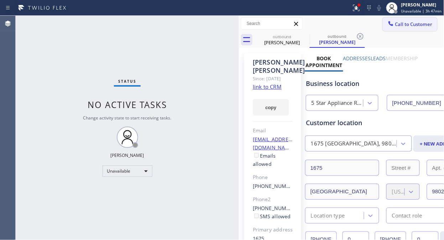
click at [414, 23] on span "Call to Customer" at bounding box center [413, 24] width 37 height 6
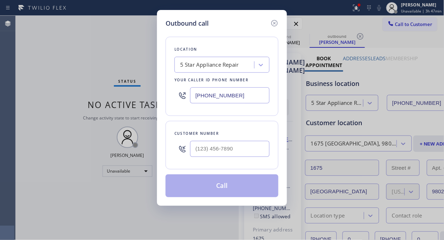
click at [214, 157] on div at bounding box center [229, 148] width 79 height 23
click at [214, 152] on input "(___) ___-____" at bounding box center [229, 149] width 79 height 16
paste input "814) 434-5381"
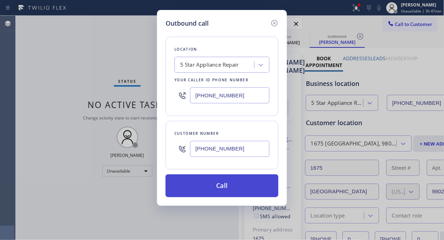
type input "(814) 434-5381"
click at [242, 181] on button "Call" at bounding box center [222, 185] width 113 height 23
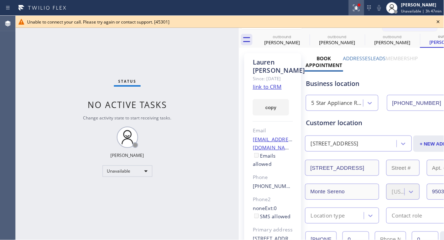
type input "[PHONE_NUMBER]"
drag, startPoint x: 440, startPoint y: 20, endPoint x: 418, endPoint y: 22, distance: 21.8
click at [437, 20] on icon at bounding box center [438, 21] width 9 height 9
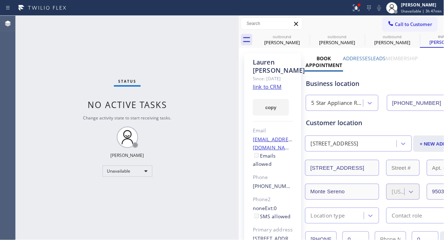
drag, startPoint x: 418, startPoint y: 22, endPoint x: 329, endPoint y: 71, distance: 101.7
click at [418, 23] on span "Call to Customer" at bounding box center [413, 24] width 37 height 6
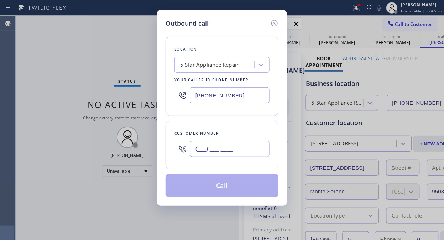
click at [224, 149] on input "(___) ___-____" at bounding box center [229, 149] width 79 height 16
paste input "858) 386-6102"
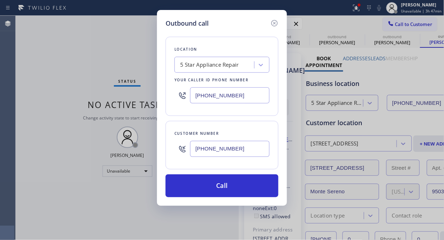
type input "(858) 386-6102"
click at [235, 186] on button "Call" at bounding box center [222, 185] width 113 height 23
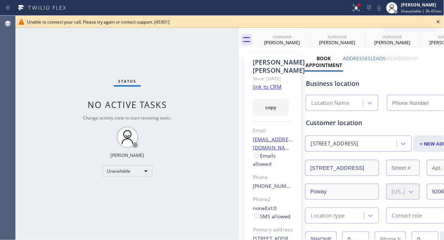
type input "[PHONE_NUMBER]"
click at [437, 23] on icon at bounding box center [438, 21] width 9 height 9
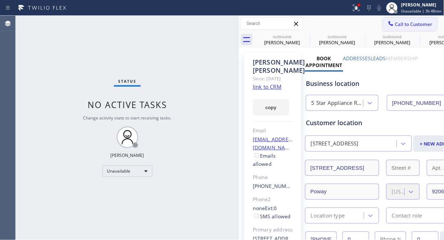
drag, startPoint x: 403, startPoint y: 27, endPoint x: 381, endPoint y: 38, distance: 24.8
click at [403, 27] on button "Call to Customer" at bounding box center [410, 24] width 54 height 14
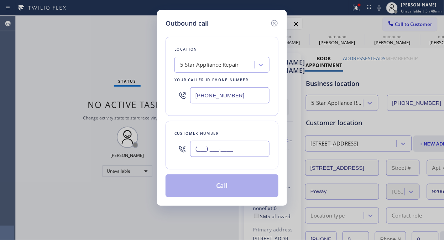
click at [209, 148] on input "(___) ___-____" at bounding box center [229, 149] width 79 height 16
paste input "858) 386-6102"
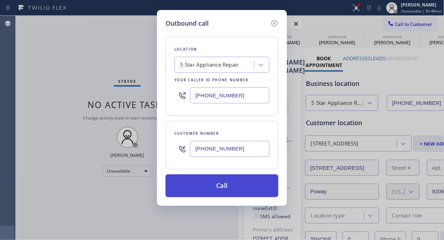
type input "(858) 386-6102"
click at [240, 188] on button "Call" at bounding box center [222, 185] width 113 height 23
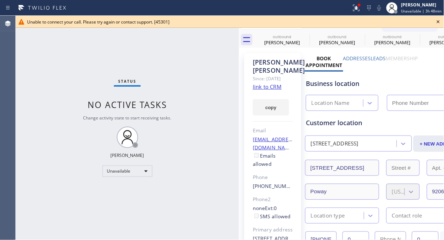
type input "[PHONE_NUMBER]"
click at [433, 24] on div "Unable to connect your call. Please try again or contact support. [45301]" at bounding box center [230, 22] width 428 height 12
click at [440, 23] on icon at bounding box center [438, 21] width 9 height 9
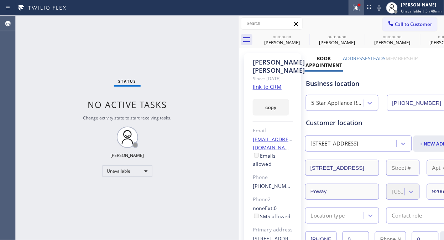
click at [356, 10] on icon at bounding box center [356, 8] width 9 height 9
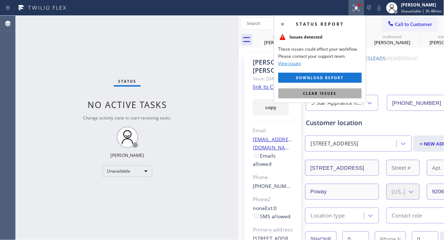
click at [329, 93] on span "Clear issues" at bounding box center [319, 93] width 33 height 5
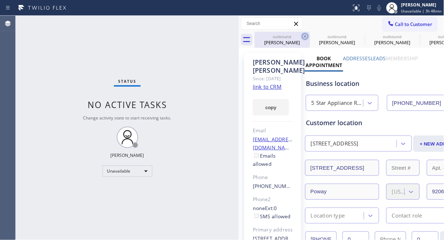
click at [304, 37] on icon at bounding box center [305, 36] width 9 height 9
click at [0, 0] on icon at bounding box center [0, 0] width 0 height 0
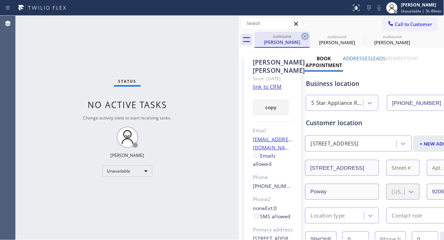
click at [307, 36] on icon at bounding box center [305, 36] width 9 height 9
click at [0, 0] on icon at bounding box center [0, 0] width 0 height 0
click at [411, 36] on icon at bounding box center [415, 36] width 9 height 9
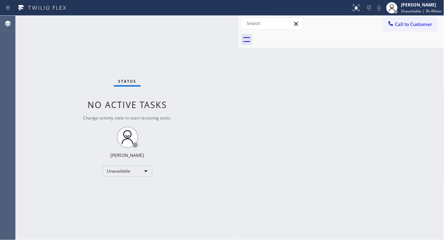
click at [306, 36] on div at bounding box center [350, 40] width 190 height 16
click at [75, 94] on div "Status No active tasks Change activity state to start receiving tasks. [PERSON_…" at bounding box center [127, 128] width 223 height 224
click at [125, 167] on div "Unavailable" at bounding box center [128, 170] width 50 height 11
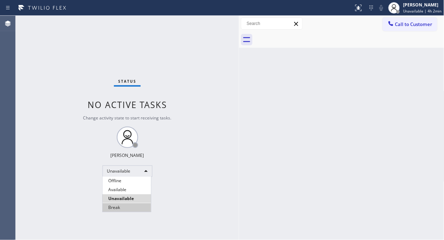
click at [120, 210] on li "Break" at bounding box center [127, 207] width 48 height 9
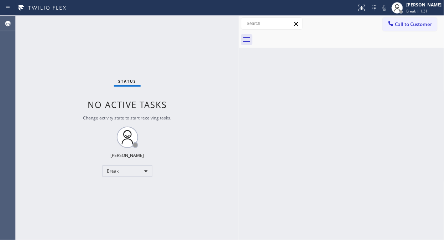
click at [44, 83] on div "Status No active tasks Change activity state to start receiving tasks. Fila Gar…" at bounding box center [127, 128] width 223 height 224
click at [222, 140] on div "Status No active tasks Change activity state to start receiving tasks. Fila Gar…" at bounding box center [127, 128] width 223 height 224
click at [85, 68] on div "Status No active tasks Change activity state to start receiving tasks. Fila Gar…" at bounding box center [127, 128] width 223 height 224
click at [344, 144] on div "Back to Dashboard Change Sender ID Customers Technicians Select a contact Outbo…" at bounding box center [342, 128] width 206 height 224
click at [56, 105] on div "Status No active tasks Change activity state to start receiving tasks. Fila Gar…" at bounding box center [127, 128] width 223 height 224
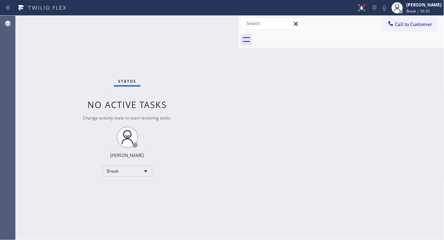
click at [49, 149] on div "Status No active tasks Change activity state to start receiving tasks. Fila Gar…" at bounding box center [127, 128] width 223 height 224
click at [42, 69] on div "Status No active tasks Change activity state to start receiving tasks. Fila Gar…" at bounding box center [127, 128] width 223 height 224
click at [85, 157] on div "Status No active tasks Change activity state to start receiving tasks. Fila Gar…" at bounding box center [127, 128] width 223 height 224
click at [120, 177] on div "Status No active tasks Change activity state to start receiving tasks. Fila Gar…" at bounding box center [127, 128] width 223 height 224
click at [144, 169] on div "Break" at bounding box center [128, 170] width 50 height 11
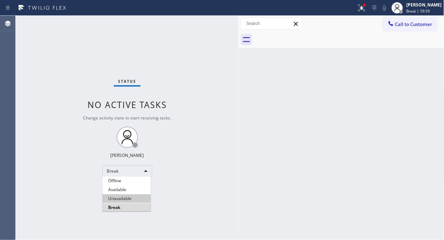
click at [129, 198] on li "Unavailable" at bounding box center [127, 198] width 48 height 9
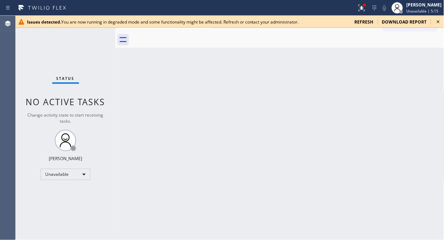
click at [442, 21] on icon at bounding box center [438, 21] width 9 height 9
click at [46, 51] on div "Status No active tasks Change activity state to start receiving tasks. [PERSON_…" at bounding box center [66, 128] width 100 height 224
click at [439, 23] on icon at bounding box center [438, 21] width 9 height 9
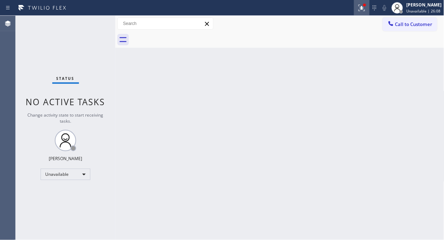
click at [366, 9] on icon at bounding box center [362, 8] width 9 height 9
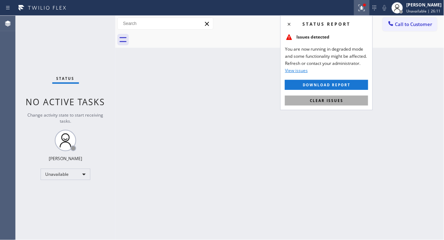
click at [333, 100] on span "Clear issues" at bounding box center [326, 100] width 33 height 5
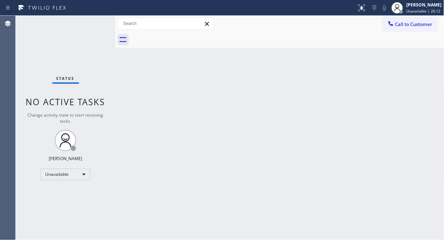
drag, startPoint x: 123, startPoint y: 70, endPoint x: 119, endPoint y: 72, distance: 4.8
click at [123, 71] on div "Back to Dashboard Change Sender ID Customers Technicians Select a contact Outbo…" at bounding box center [279, 128] width 329 height 224
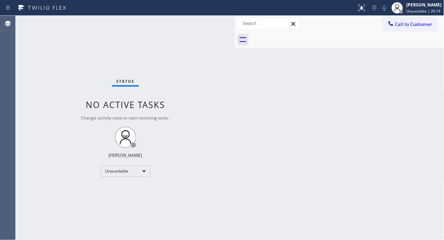
drag, startPoint x: 115, startPoint y: 71, endPoint x: 235, endPoint y: 97, distance: 122.8
click at [235, 97] on div at bounding box center [235, 128] width 0 height 224
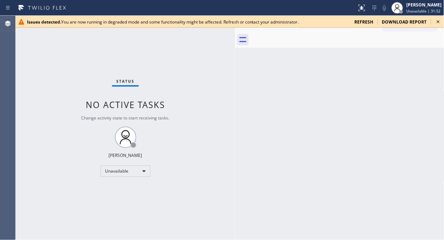
click at [438, 20] on icon at bounding box center [438, 21] width 3 height 3
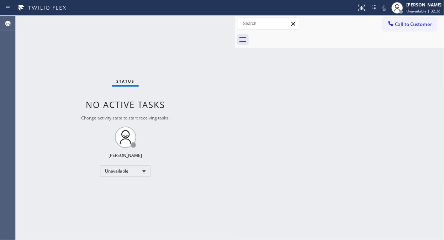
click at [80, 78] on div "Status No active tasks Change activity state to start receiving tasks. [PERSON_…" at bounding box center [126, 128] width 220 height 224
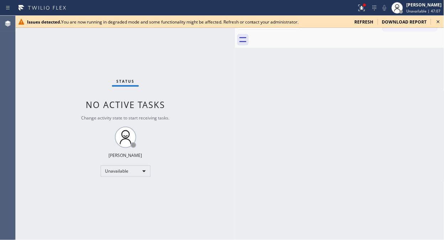
click at [439, 20] on icon at bounding box center [438, 21] width 9 height 9
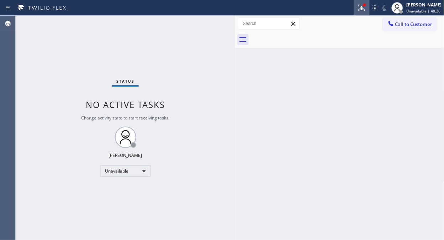
click at [370, 13] on button at bounding box center [362, 8] width 16 height 16
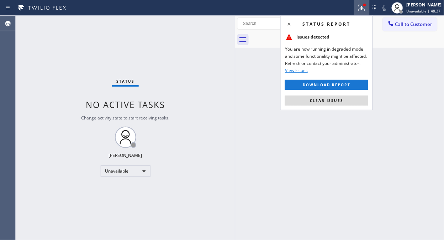
click at [344, 109] on div "Status report Issues detected You are now running in degraded mode and some fun…" at bounding box center [327, 62] width 93 height 95
drag, startPoint x: 339, startPoint y: 102, endPoint x: 335, endPoint y: 100, distance: 4.3
click at [338, 102] on span "Clear issues" at bounding box center [326, 100] width 33 height 5
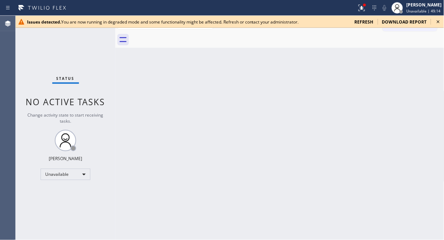
click at [84, 70] on div "Status No active tasks Change activity state to start receiving tasks. [PERSON_…" at bounding box center [66, 128] width 100 height 224
click at [442, 22] on icon at bounding box center [438, 21] width 9 height 9
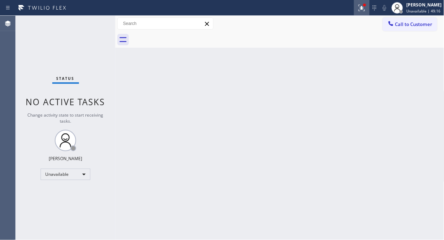
click at [366, 15] on button at bounding box center [362, 8] width 16 height 16
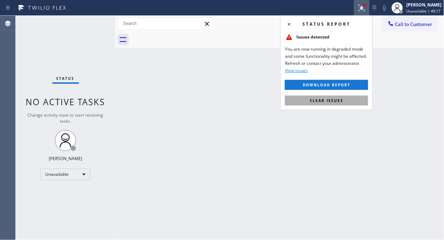
click at [339, 104] on button "Clear issues" at bounding box center [326, 100] width 83 height 10
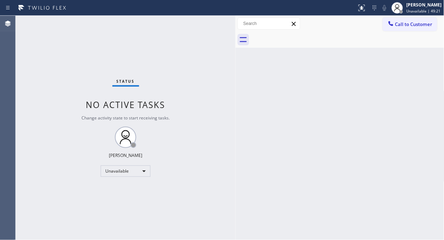
drag, startPoint x: 115, startPoint y: 47, endPoint x: 238, endPoint y: 124, distance: 144.4
click at [236, 124] on div at bounding box center [236, 128] width 0 height 224
drag, startPoint x: 401, startPoint y: 21, endPoint x: 339, endPoint y: 53, distance: 70.1
click at [401, 21] on span "Call to Customer" at bounding box center [414, 24] width 37 height 6
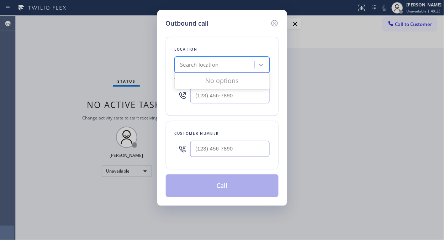
click at [222, 66] on div "Search location" at bounding box center [216, 65] width 78 height 12
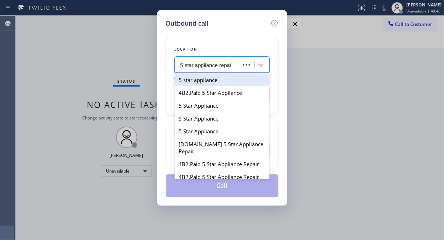
type input "5 star appliance repair"
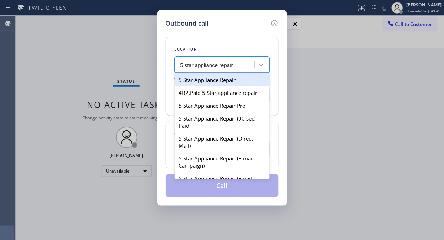
click at [197, 79] on div "5 Star Appliance Repair" at bounding box center [222, 79] width 95 height 13
type input "[PHONE_NUMBER]"
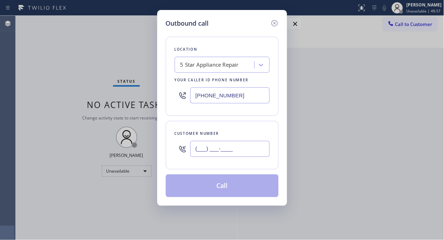
click at [200, 147] on input "(___) ___-____" at bounding box center [230, 149] width 79 height 16
paste input "408) 621-6718"
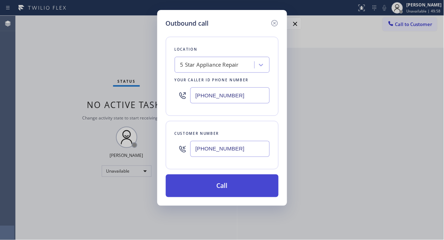
click at [226, 190] on button "Call" at bounding box center [222, 185] width 113 height 23
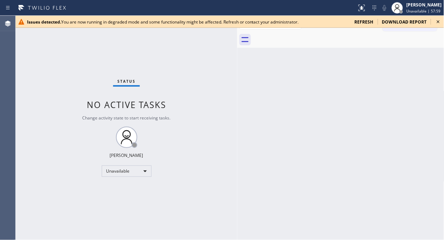
click at [437, 20] on icon at bounding box center [438, 21] width 9 height 9
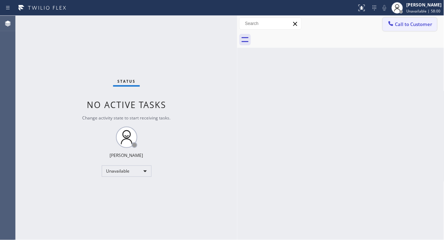
click at [415, 23] on span "Call to Customer" at bounding box center [414, 24] width 37 height 6
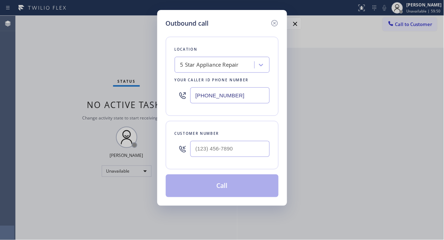
type input "(___) ___-____"
click at [200, 151] on input "(___) ___-____" at bounding box center [230, 149] width 79 height 16
paste input "text"
paste input "(___) ___-____"
type input "(___) ___-____"
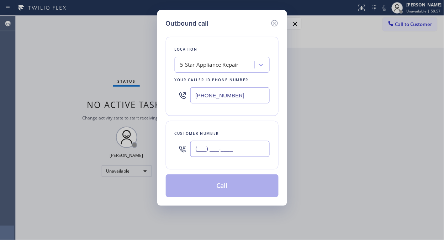
click at [197, 152] on input "(___) ___-____" at bounding box center [230, 149] width 79 height 16
paste input "408) 621-6718"
type input "(408) 621-6718"
click at [232, 162] on div "Customer number (408) 621-6718" at bounding box center [222, 145] width 113 height 48
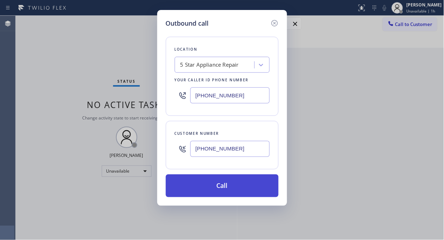
click at [220, 187] on button "Call" at bounding box center [222, 185] width 113 height 23
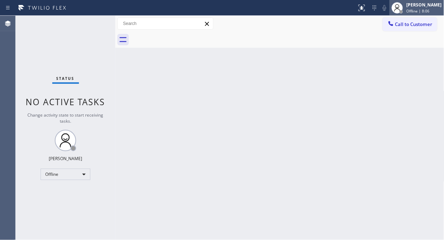
drag, startPoint x: 430, startPoint y: 6, endPoint x: 425, endPoint y: 12, distance: 7.3
click at [430, 6] on div "[PERSON_NAME]" at bounding box center [424, 5] width 35 height 6
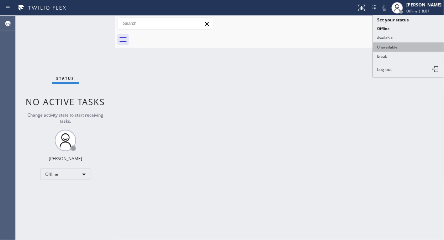
click at [405, 48] on button "Unavailable" at bounding box center [409, 46] width 71 height 9
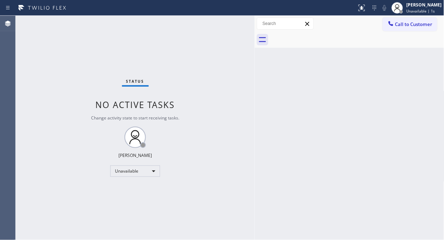
drag, startPoint x: 115, startPoint y: 63, endPoint x: 255, endPoint y: 123, distance: 151.9
click at [255, 123] on div at bounding box center [255, 128] width 0 height 224
click at [429, 30] on button "Call to Customer" at bounding box center [410, 24] width 54 height 14
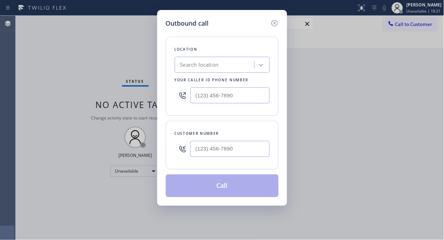
click at [210, 59] on div "Search location" at bounding box center [216, 65] width 78 height 12
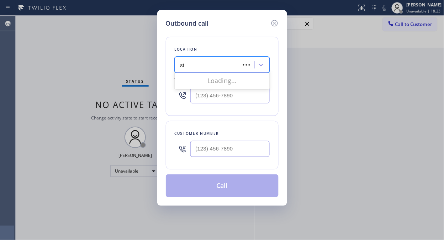
type input "s"
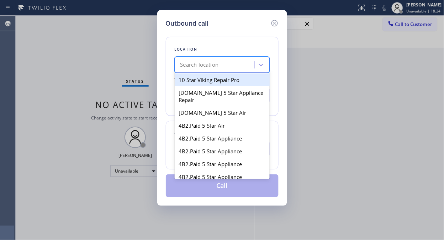
type input "6"
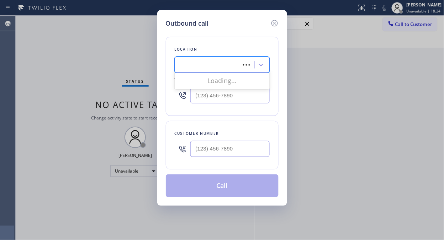
type input "="
type input "5 star appliance repair"
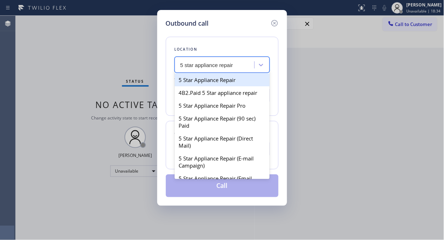
click at [194, 78] on div "5 Star Appliance Repair" at bounding box center [222, 79] width 95 height 13
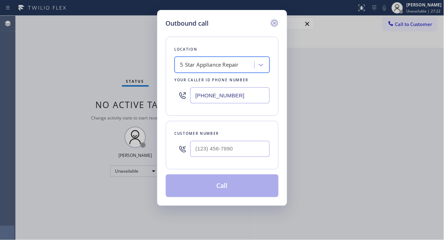
click at [275, 24] on icon at bounding box center [275, 23] width 9 height 9
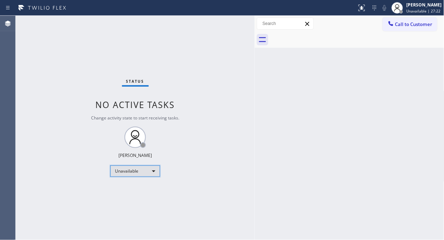
click at [135, 173] on div "Unavailable" at bounding box center [135, 170] width 50 height 11
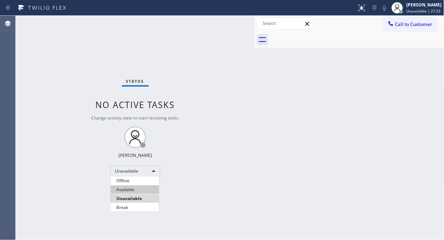
click at [126, 190] on li "Available" at bounding box center [135, 189] width 48 height 9
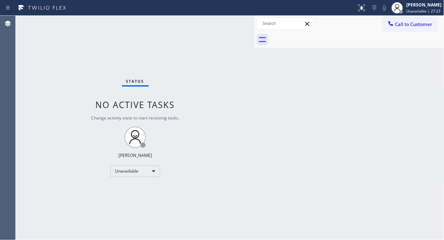
click at [255, 135] on div at bounding box center [255, 128] width 0 height 224
click at [87, 82] on div "Status No active tasks You are ready to start receiving tasks. Fila Garciano Av…" at bounding box center [135, 128] width 239 height 224
click at [144, 168] on div "Available" at bounding box center [135, 170] width 50 height 11
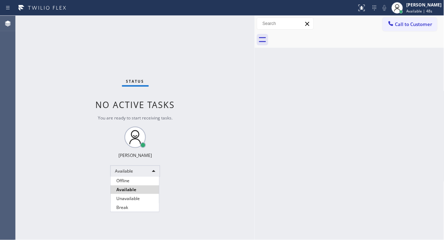
click at [125, 199] on li "Unavailable" at bounding box center [135, 198] width 48 height 9
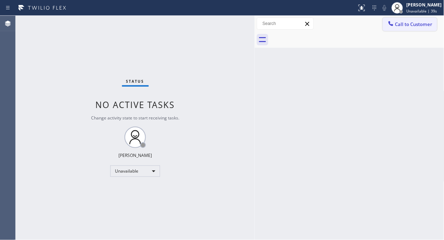
click at [403, 23] on span "Call to Customer" at bounding box center [414, 24] width 37 height 6
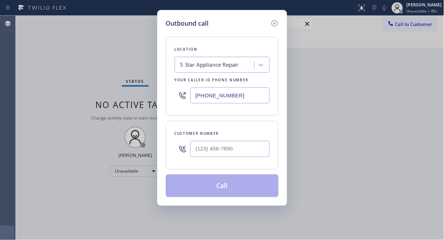
click at [193, 93] on input "[PHONE_NUMBER]" at bounding box center [230, 95] width 79 height 16
paste input "77) 748-5179"
type input "[PHONE_NUMBER]"
drag, startPoint x: 63, startPoint y: 83, endPoint x: 112, endPoint y: 101, distance: 52.4
click at [63, 83] on div "Outbound call Location LG Repairs Your caller id phone number (877) 748-5179 Cu…" at bounding box center [222, 120] width 444 height 240
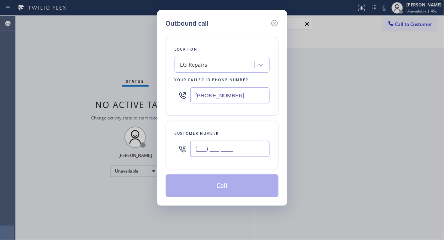
click at [194, 152] on input "(___) ___-____" at bounding box center [230, 149] width 79 height 16
paste input "801) 834-1048"
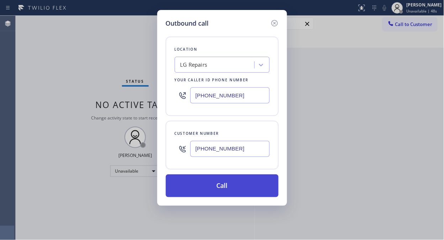
type input "[PHONE_NUMBER]"
click at [237, 193] on button "Call" at bounding box center [222, 185] width 113 height 23
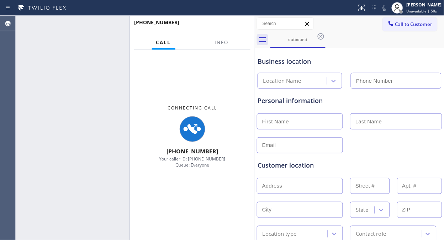
type input "[PHONE_NUMBER]"
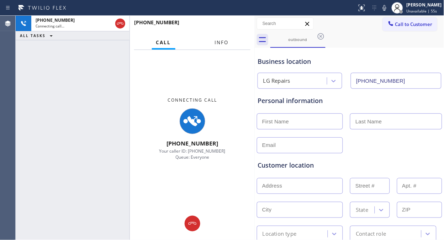
click at [216, 45] on span "Info" at bounding box center [222, 42] width 14 height 6
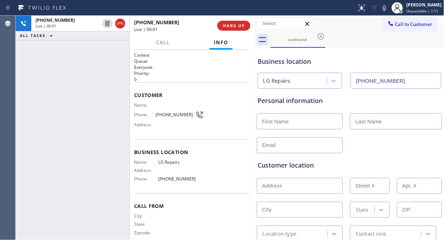
click at [68, 99] on div "+18018341048 Live | 00:01 ALL TASKS ALL TASKS ACTIVE TASKS TASKS IN WRAP UP" at bounding box center [73, 128] width 114 height 224
click at [85, 97] on div "+18018341048 Live | 00:22 ALL TASKS ALL TASKS ACTIVE TASKS TASKS IN WRAP UP" at bounding box center [73, 128] width 114 height 224
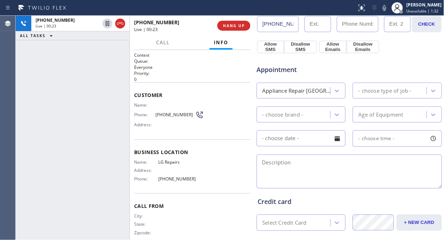
scroll to position [237, 0]
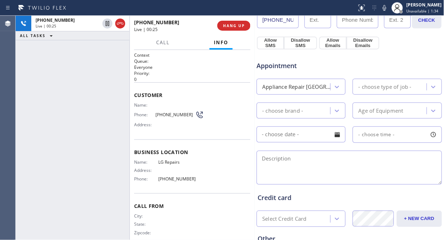
click at [369, 117] on div "Age of Equipment" at bounding box center [397, 111] width 89 height 16
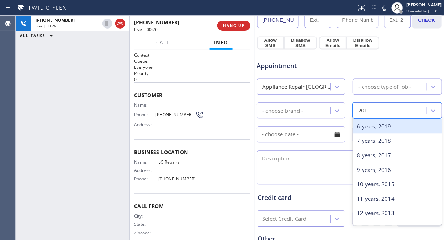
type input "2015"
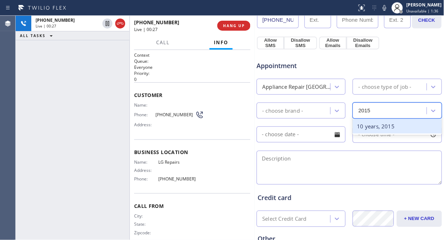
click at [374, 126] on div "10 years, 2015" at bounding box center [397, 126] width 89 height 15
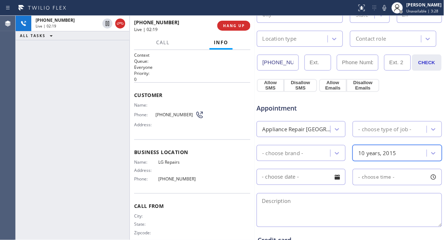
scroll to position [158, 0]
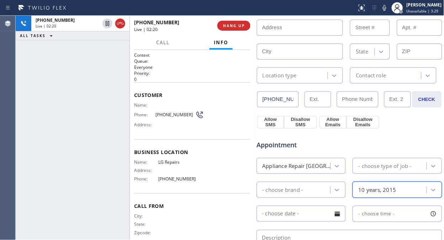
click at [312, 144] on span "Appointment" at bounding box center [287, 145] width 61 height 10
click at [234, 25] on span "HANG UP" at bounding box center [234, 25] width 22 height 5
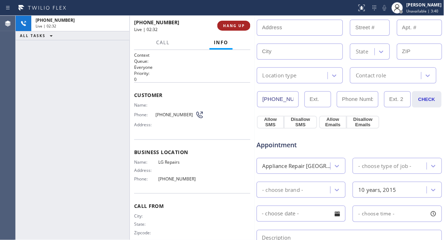
click at [234, 25] on span "HANG UP" at bounding box center [234, 25] width 22 height 5
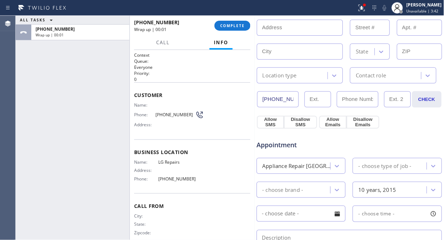
scroll to position [0, 0]
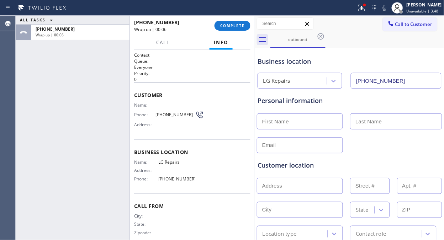
click at [66, 109] on div "ALL TASKS ALL TASKS ACTIVE TASKS TASKS IN WRAP UP +18018341048 Wrap up | 00:06" at bounding box center [73, 128] width 114 height 224
click at [270, 116] on input "text" at bounding box center [300, 121] width 86 height 16
paste input "Dale Richards"
drag, startPoint x: 300, startPoint y: 119, endPoint x: 276, endPoint y: 121, distance: 24.3
click at [276, 121] on input "Dale Richards" at bounding box center [300, 121] width 86 height 16
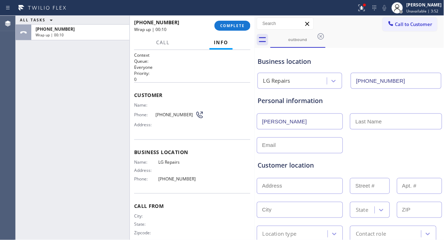
type input "Dale"
click at [362, 129] on div "Personal information Dale" at bounding box center [349, 124] width 183 height 57
click at [362, 125] on input "text" at bounding box center [396, 121] width 92 height 16
paste input "Richards"
type input "Richards"
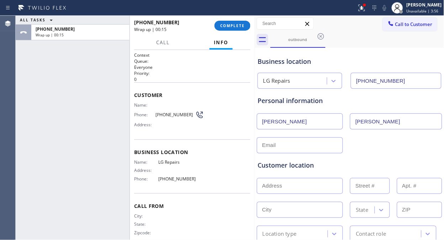
drag, startPoint x: 48, startPoint y: 102, endPoint x: 187, endPoint y: 140, distance: 143.6
click at [48, 102] on div "ALL TASKS ALL TASKS ACTIVE TASKS TASKS IN WRAP UP +18018341048 Wrap up | 00:15" at bounding box center [73, 128] width 114 height 224
click at [272, 143] on input "text" at bounding box center [300, 145] width 86 height 16
paste input "dmrichds@yahoo.com"
type input "dmrichds@yahoo.com"
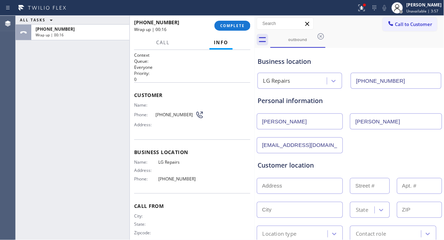
click at [392, 151] on div "Customer location >> ADD NEW ADDRESS << + NEW ADDRESS State Location type Conta…" at bounding box center [350, 195] width 186 height 91
click at [67, 124] on div "ALL TASKS ALL TASKS ACTIVE TASKS TASKS IN WRAP UP +18018341048 Wrap up | 00:19" at bounding box center [73, 128] width 114 height 224
click at [284, 184] on input "text" at bounding box center [300, 186] width 86 height 16
paste input "1360 W 6690 S E203 SLC 84123"
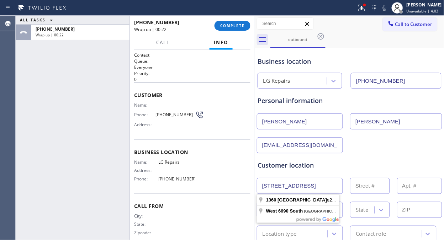
type input "1360 W 6690 S"
type input "1360"
type input "Salt Lake City"
type input "84123"
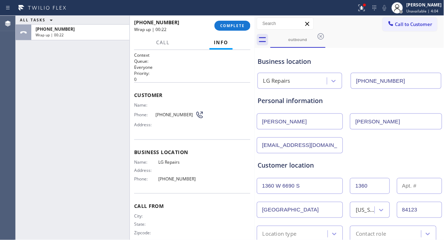
scroll to position [79, 0]
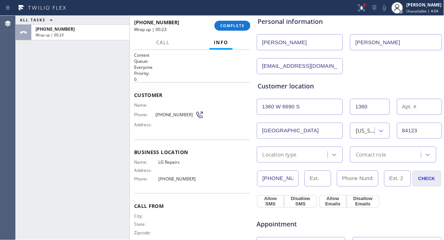
click at [299, 153] on div "Location type" at bounding box center [293, 154] width 69 height 12
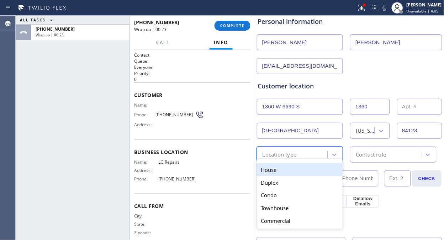
drag, startPoint x: 298, startPoint y: 169, endPoint x: 351, endPoint y: 159, distance: 54.0
click at [298, 170] on div "House" at bounding box center [300, 169] width 86 height 13
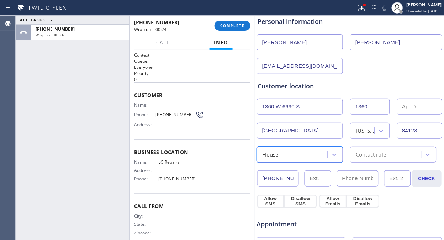
click at [353, 159] on div "Contact role" at bounding box center [393, 154] width 86 height 16
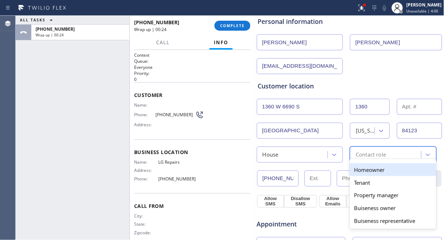
click at [354, 169] on div "Homeowner" at bounding box center [393, 169] width 86 height 13
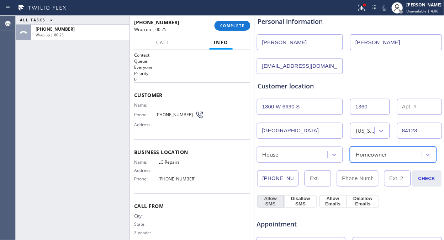
drag, startPoint x: 258, startPoint y: 202, endPoint x: 265, endPoint y: 203, distance: 6.8
click at [258, 203] on button "Allow SMS" at bounding box center [270, 201] width 27 height 13
click at [265, 203] on button "Allow SMS" at bounding box center [270, 201] width 27 height 13
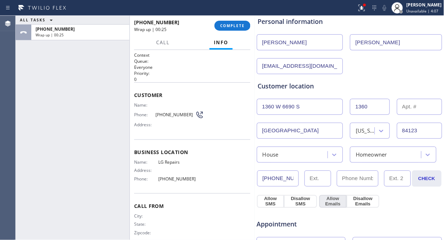
drag, startPoint x: 328, startPoint y: 203, endPoint x: 331, endPoint y: 198, distance: 6.1
click at [329, 203] on button "Allow Emails" at bounding box center [333, 201] width 27 height 13
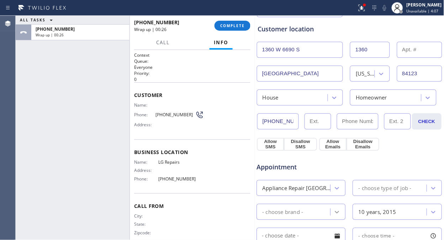
scroll to position [198, 0]
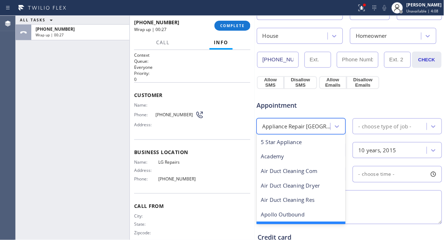
drag, startPoint x: 317, startPoint y: 130, endPoint x: 304, endPoint y: 141, distance: 17.1
click at [316, 130] on div "Appliance Repair [GEOGRAPHIC_DATA]" at bounding box center [297, 126] width 69 height 8
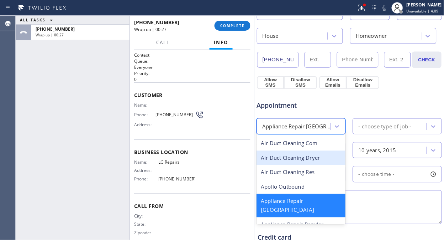
scroll to position [40, 0]
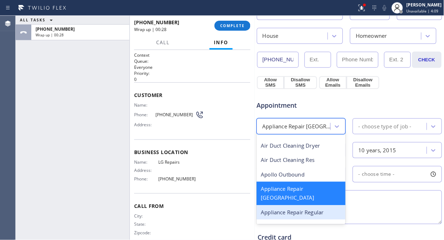
click at [296, 205] on div "Appliance Repair Regular" at bounding box center [301, 212] width 89 height 15
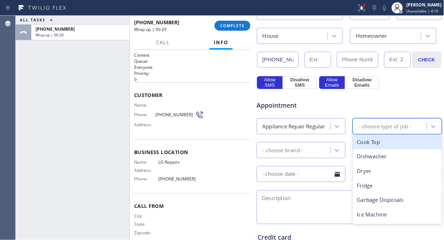
click at [379, 124] on div "- choose type of job -" at bounding box center [385, 126] width 53 height 8
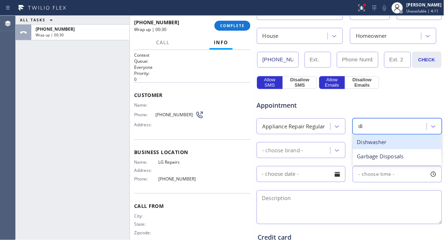
type input "dis"
click at [372, 137] on div "Dishwasher" at bounding box center [397, 142] width 89 height 15
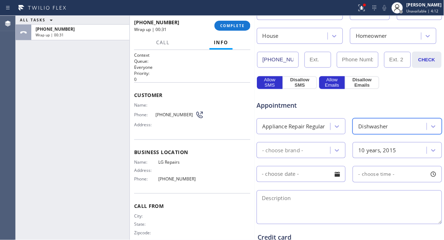
click at [311, 150] on div "- choose brand -" at bounding box center [295, 150] width 72 height 12
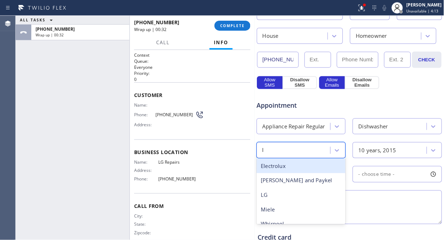
type input "lg"
click at [276, 163] on div "LG" at bounding box center [301, 166] width 89 height 15
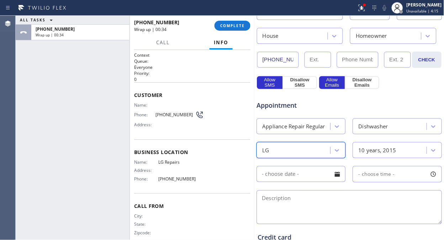
click at [339, 207] on textarea at bounding box center [350, 207] width 186 height 34
click at [308, 207] on textarea "To enrich screen reader interactions, please activate Accessibility in Grammarl…" at bounding box center [350, 207] width 186 height 34
paste textarea "LG/ Dishwasher/ upper unit has error code and not washing properly/"
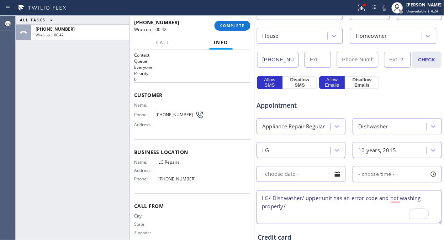
click at [294, 203] on textarea "LG/ Dishwasher/ upper unit has an error code and not washing properly/" at bounding box center [350, 207] width 186 height 34
paste textarea "Salt Lake City, UT 84123"
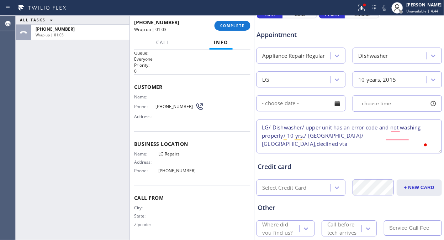
scroll to position [312, 0]
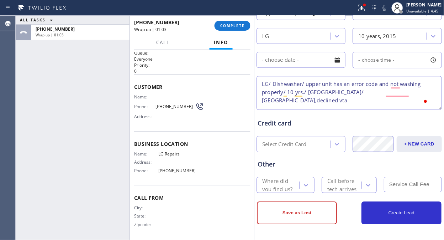
type textarea "LG/ Dishwasher/ upper unit has an error code and not washing properly/ 10 yrs./…"
click at [287, 185] on div "Where did you find us?" at bounding box center [281, 185] width 36 height 16
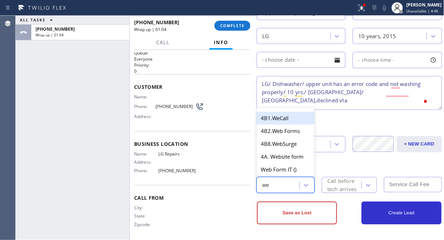
type input "web"
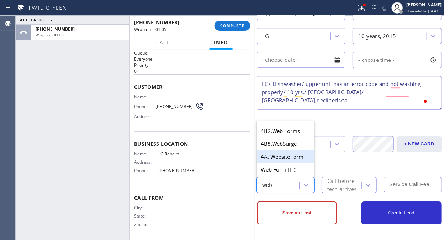
click at [289, 155] on div "4A. Website form" at bounding box center [286, 156] width 58 height 13
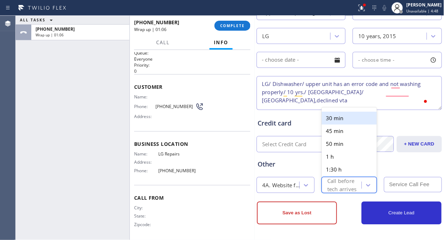
click at [344, 183] on div "Call before tech arrives" at bounding box center [344, 185] width 33 height 16
click at [340, 121] on div "30 min" at bounding box center [349, 117] width 55 height 13
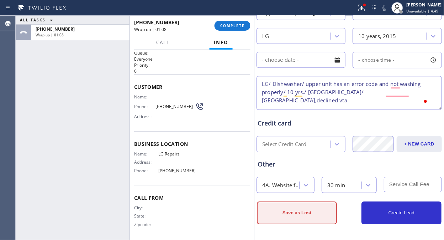
click at [298, 219] on button "Save as Lost" at bounding box center [297, 212] width 80 height 23
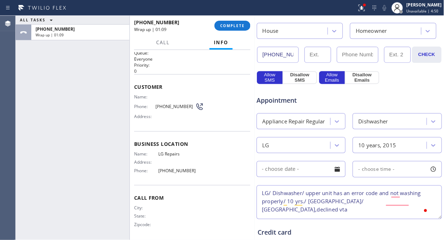
scroll to position [99, 0]
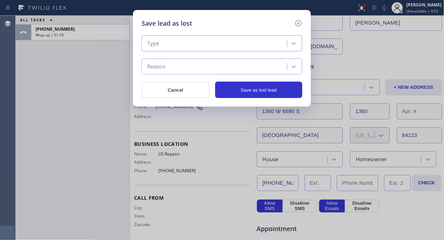
click at [236, 45] on div "Type" at bounding box center [216, 43] width 144 height 12
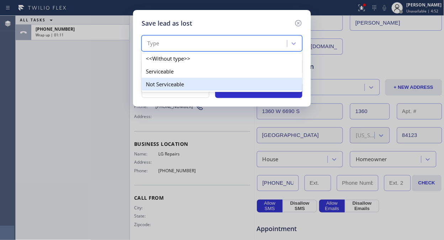
click at [210, 81] on div "Not Serviceable" at bounding box center [222, 84] width 161 height 13
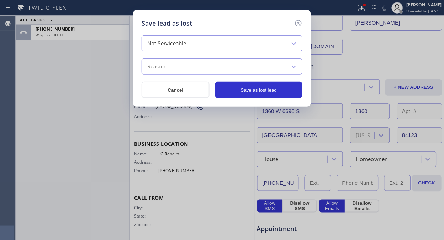
click at [211, 75] on div "Not Serviceable Reason Cancel Save as lost lead" at bounding box center [222, 66] width 161 height 63
click at [212, 66] on div "Reason" at bounding box center [216, 67] width 144 height 12
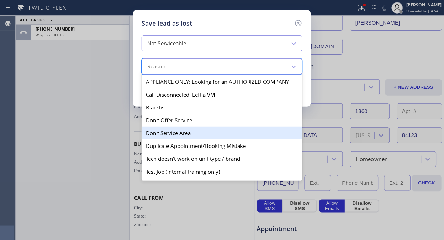
click at [187, 131] on div "Don't Service Area" at bounding box center [222, 132] width 161 height 13
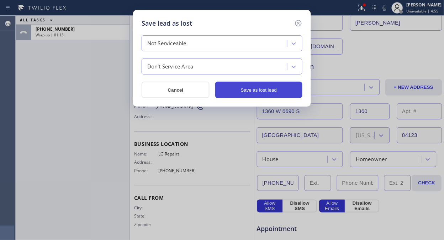
click at [243, 86] on button "Save as lost lead" at bounding box center [258, 90] width 87 height 16
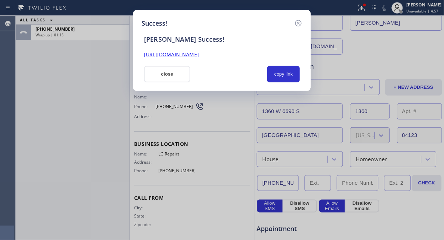
click at [283, 75] on button "copy link" at bounding box center [283, 74] width 33 height 16
click at [166, 75] on button "close" at bounding box center [167, 74] width 46 height 16
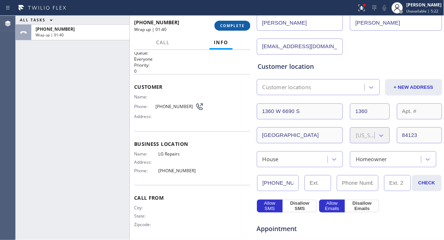
click at [240, 26] on span "COMPLETE" at bounding box center [232, 25] width 25 height 5
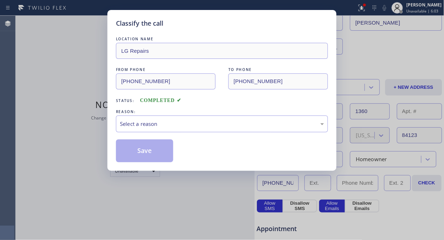
click at [108, 79] on div "Classify the call LOCATION NAME LG Repairs FROM PHONE (877) 748-5179 TO PHONE (…" at bounding box center [222, 90] width 229 height 161
click at [197, 126] on div "Select a reason" at bounding box center [222, 124] width 204 height 8
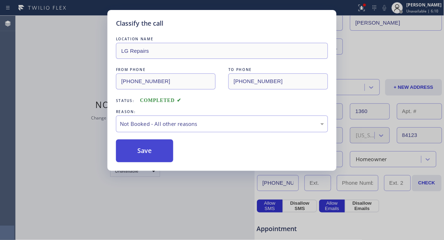
drag, startPoint x: 186, startPoint y: 151, endPoint x: 151, endPoint y: 146, distance: 34.8
drag, startPoint x: 151, startPoint y: 146, endPoint x: 385, endPoint y: 33, distance: 259.9
click at [155, 146] on button "Save" at bounding box center [144, 150] width 57 height 23
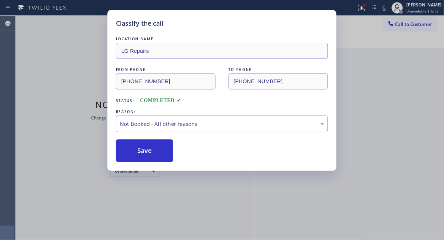
click at [400, 27] on div "Classify the call LOCATION NAME LG Repairs FROM PHONE (877) 748-5179 TO PHONE (…" at bounding box center [222, 120] width 444 height 240
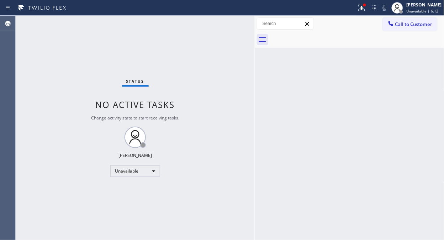
click at [400, 27] on span "Call to Customer" at bounding box center [414, 24] width 37 height 6
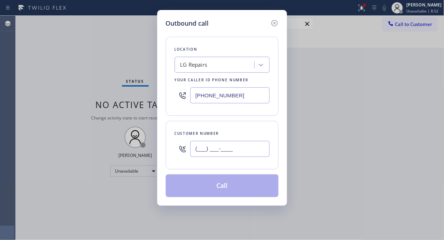
click at [197, 151] on input "(___) ___-____" at bounding box center [230, 149] width 79 height 16
paste input "310) 963-2538"
type input "[PHONE_NUMBER]"
click at [220, 64] on div "LG Repairs" at bounding box center [216, 65] width 78 height 12
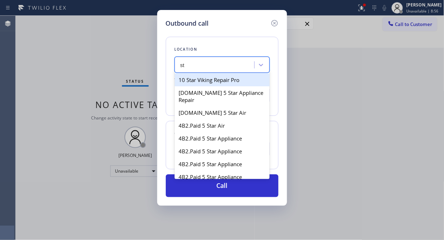
type input "s"
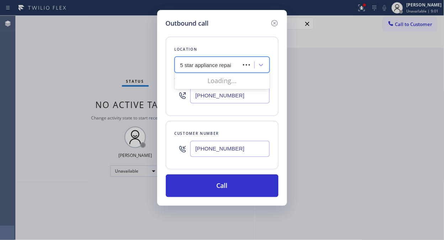
type input "5 star appliance repair"
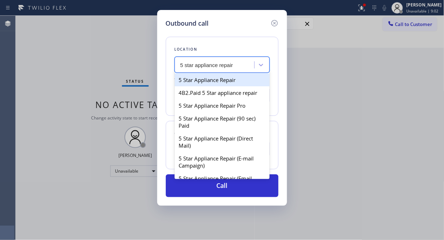
click at [219, 80] on div "5 Star Appliance Repair" at bounding box center [222, 79] width 95 height 13
type input "[PHONE_NUMBER]"
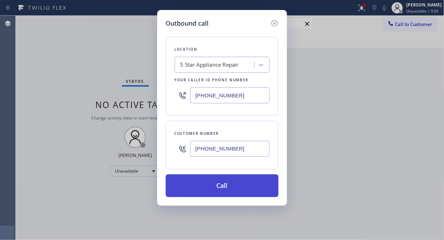
click at [209, 187] on button "Call" at bounding box center [222, 185] width 113 height 23
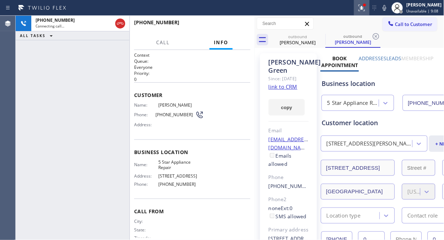
type input "[PHONE_NUMBER]"
click at [366, 9] on icon at bounding box center [362, 8] width 9 height 9
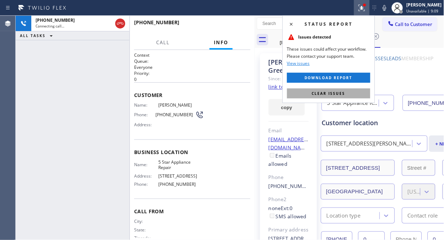
click at [333, 93] on span "Clear issues" at bounding box center [328, 93] width 33 height 5
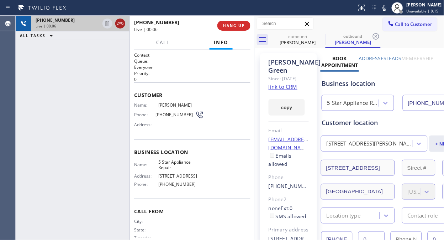
click at [118, 21] on icon at bounding box center [120, 23] width 9 height 9
click at [226, 27] on span "HANG UP" at bounding box center [234, 25] width 22 height 5
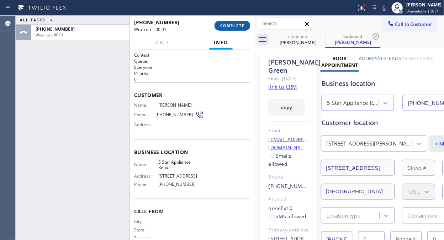
click at [226, 27] on span "COMPLETE" at bounding box center [232, 25] width 25 height 5
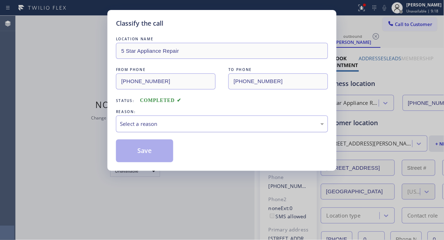
click at [233, 128] on div "Select a reason" at bounding box center [222, 123] width 212 height 17
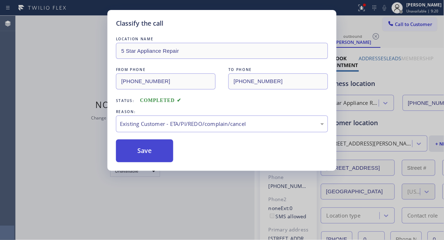
click at [161, 158] on button "Save" at bounding box center [144, 150] width 57 height 23
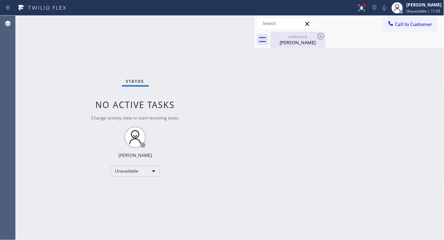
click at [301, 42] on div "Paul Green" at bounding box center [298, 42] width 54 height 6
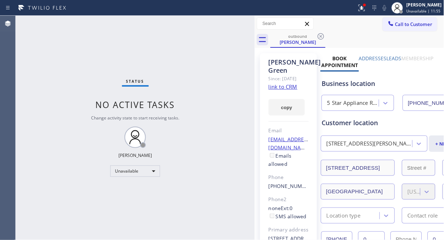
click at [323, 34] on icon at bounding box center [321, 36] width 9 height 9
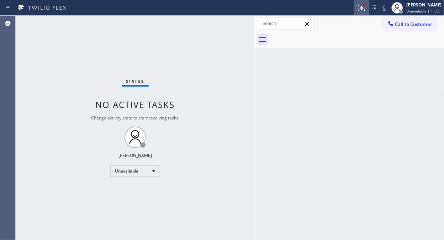
click at [370, 5] on div at bounding box center [362, 8] width 16 height 9
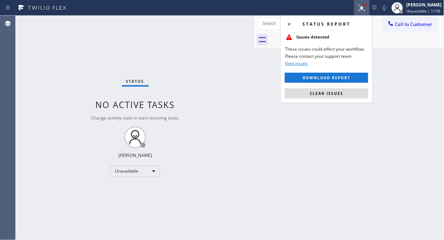
click at [344, 99] on div "Status report Issues detected These issues could affect your workflow. Please c…" at bounding box center [327, 59] width 93 height 88
click at [351, 91] on button "Clear issues" at bounding box center [326, 93] width 83 height 10
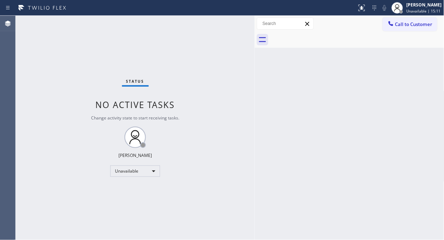
drag, startPoint x: 424, startPoint y: 23, endPoint x: 197, endPoint y: 85, distance: 235.6
click at [424, 23] on span "Call to Customer" at bounding box center [414, 24] width 37 height 6
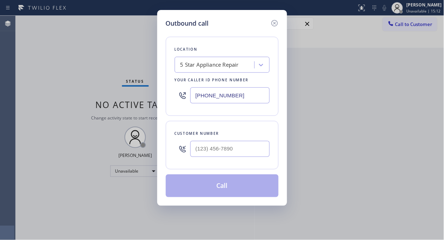
click at [194, 95] on input "[PHONE_NUMBER]" at bounding box center [230, 95] width 79 height 16
paste input "323) 416-234"
type input "[PHONE_NUMBER]"
click at [80, 48] on div "Outbound call Location 4B2.Paid Viking Repair Service Your caller id phone numb…" at bounding box center [222, 120] width 444 height 240
click at [84, 59] on div "Outbound call Location 4B2.Paid Viking Repair Service Your caller id phone numb…" at bounding box center [222, 120] width 444 height 240
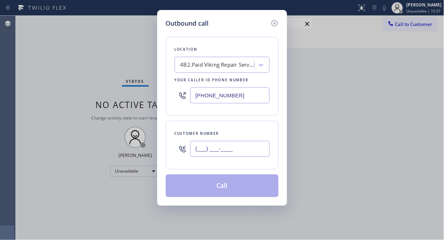
click at [197, 151] on input "(___) ___-____" at bounding box center [230, 149] width 79 height 16
paste input "949) 422-9527"
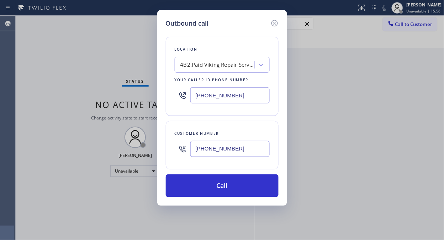
type input "[PHONE_NUMBER]"
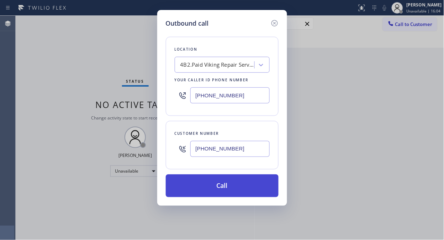
click at [254, 184] on button "Call" at bounding box center [222, 185] width 113 height 23
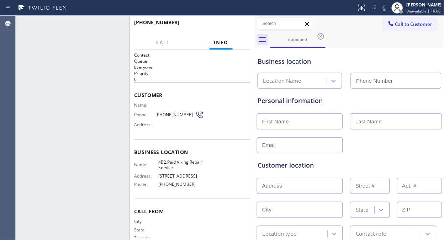
type input "[PHONE_NUMBER]"
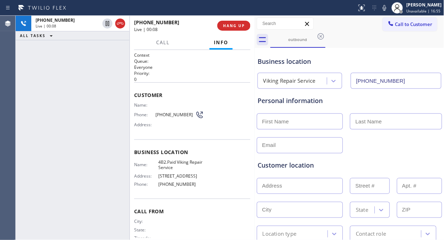
click at [93, 107] on div "+19494229527 Live | 00:08 ALL TASKS ALL TASKS ACTIVE TASKS TASKS IN WRAP UP" at bounding box center [73, 128] width 114 height 224
click at [234, 25] on span "HANG UP" at bounding box center [234, 25] width 22 height 5
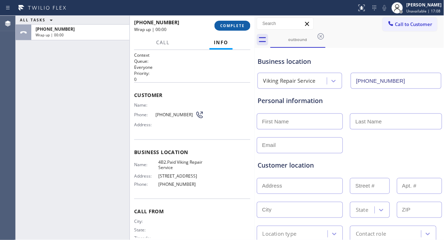
click at [234, 25] on span "COMPLETE" at bounding box center [232, 25] width 25 height 5
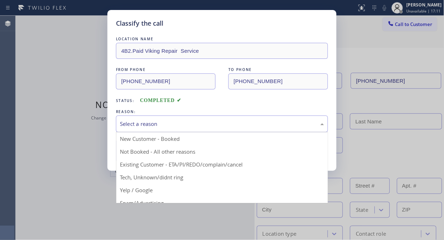
click at [223, 125] on div "Select a reason" at bounding box center [222, 124] width 204 height 8
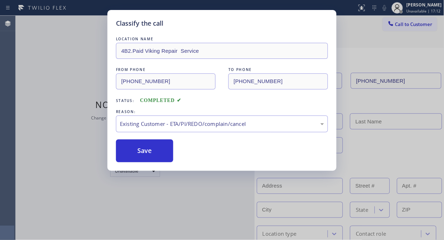
drag, startPoint x: 151, startPoint y: 146, endPoint x: 212, endPoint y: 166, distance: 64.3
click at [150, 146] on button "Save" at bounding box center [144, 150] width 57 height 23
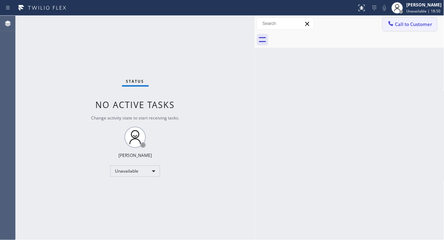
click at [390, 24] on icon at bounding box center [391, 23] width 5 height 5
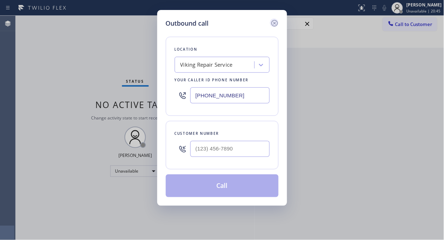
click at [275, 19] on icon at bounding box center [275, 23] width 9 height 9
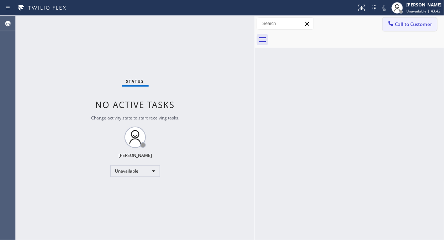
click at [405, 28] on button "Call to Customer" at bounding box center [410, 24] width 54 height 14
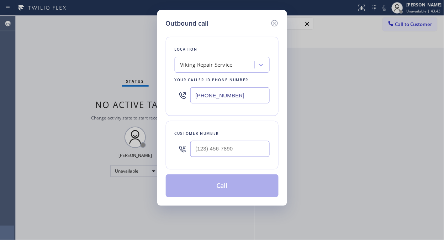
click at [184, 69] on div "Viking Repair Service" at bounding box center [207, 65] width 52 height 8
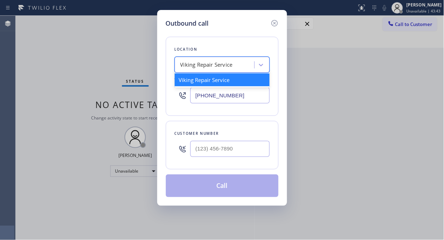
paste input "Harbor City Appliance Repair"
type input "Harbor City Appliance Repair"
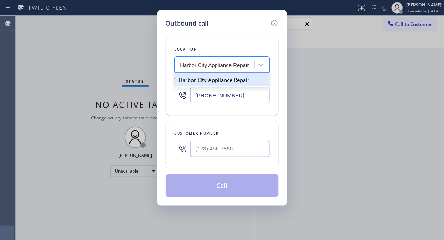
click at [197, 78] on div "Harbor City Appliance Repair" at bounding box center [222, 79] width 95 height 13
type input "[PHONE_NUMBER]"
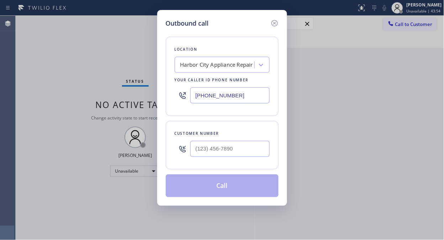
click at [407, 126] on div "Outbound call Location Harbor City Appliance Repair Your caller id phone number…" at bounding box center [222, 120] width 444 height 240
click at [200, 146] on input "(___) ___-____" at bounding box center [230, 149] width 79 height 16
paste input "310) 619-8303"
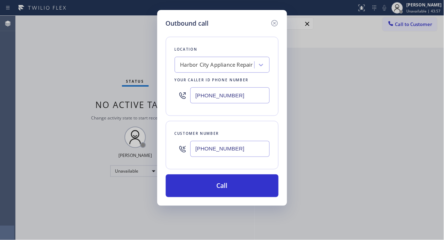
type input "[PHONE_NUMBER]"
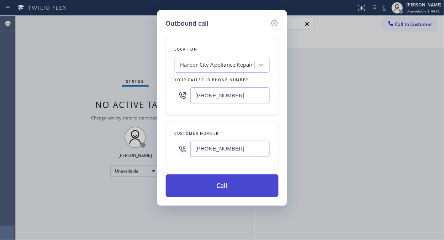
click at [241, 186] on button "Call" at bounding box center [222, 185] width 113 height 23
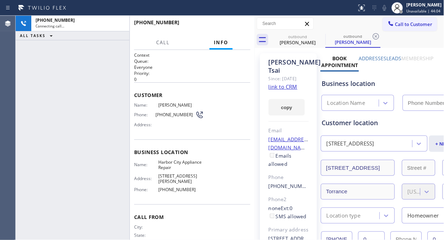
click at [282, 86] on link "link to CRM" at bounding box center [283, 86] width 29 height 7
type input "[PHONE_NUMBER]"
click at [48, 82] on div "+13106198303 Live | 00:13 ALL TASKS ALL TASKS ACTIVE TASKS TASKS IN WRAP UP" at bounding box center [73, 128] width 114 height 224
click at [387, 9] on icon at bounding box center [385, 8] width 4 height 6
click at [387, 8] on icon at bounding box center [385, 8] width 9 height 9
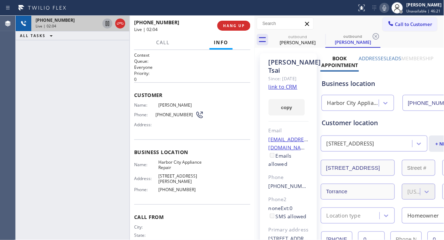
click at [104, 24] on icon at bounding box center [107, 23] width 9 height 9
click at [387, 8] on icon at bounding box center [385, 8] width 9 height 9
drag, startPoint x: 88, startPoint y: 99, endPoint x: 94, endPoint y: 80, distance: 19.5
click at [88, 99] on div "+13106198303 Live | 06:18 ALL TASKS ALL TASKS ACTIVE TASKS TASKS IN WRAP UP" at bounding box center [73, 128] width 114 height 224
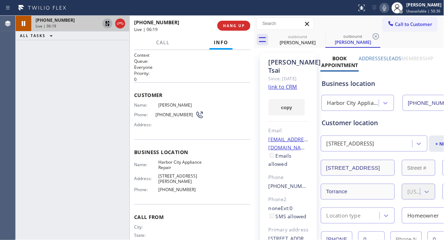
click at [108, 23] on icon at bounding box center [107, 23] width 9 height 9
click at [62, 91] on div "+13106198303 Live | 06:42 ALL TASKS ALL TASKS ACTIVE TASKS TASKS IN WRAP UP" at bounding box center [73, 128] width 114 height 224
click at [82, 109] on div "+13106198303 Live | 07:00 ALL TASKS ALL TASKS ACTIVE TASKS TASKS IN WRAP UP" at bounding box center [73, 128] width 114 height 224
click at [384, 9] on icon at bounding box center [385, 8] width 9 height 9
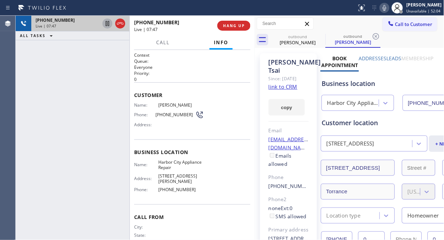
click at [104, 127] on div "+13106198303 Live | 07:47 ALL TASKS ALL TASKS ACTIVE TASKS TASKS IN WRAP UP" at bounding box center [73, 128] width 114 height 224
click at [106, 140] on div "+13106198303 Live | 08:40 ALL TASKS ALL TASKS ACTIVE TASKS TASKS IN WRAP UP" at bounding box center [73, 128] width 114 height 224
click at [27, 97] on div "+13106198303 Live | 10:00 ALL TASKS ALL TASKS ACTIVE TASKS TASKS IN WRAP UP" at bounding box center [73, 128] width 114 height 224
click at [112, 84] on div "+13106198303 Live | 12:00 ALL TASKS ALL TASKS ACTIVE TASKS TASKS IN WRAP UP" at bounding box center [73, 128] width 114 height 224
click at [236, 26] on span "HANG UP" at bounding box center [234, 25] width 22 height 5
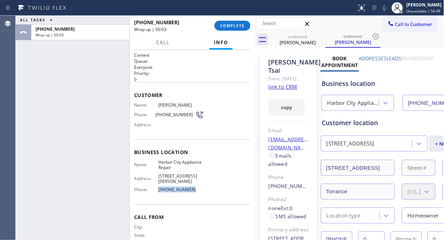
drag, startPoint x: 169, startPoint y: 183, endPoint x: 149, endPoint y: 182, distance: 20.7
click at [149, 187] on div "Phone: (424) 610-8143" at bounding box center [169, 189] width 70 height 5
copy div "[PHONE_NUMBER]"
click at [191, 188] on div "Name: Harbor City Appliance Repair Address: 903 Sepulveda Blvd Phone: (424) 610…" at bounding box center [169, 177] width 70 height 36
drag, startPoint x: 193, startPoint y: 185, endPoint x: 154, endPoint y: 184, distance: 39.2
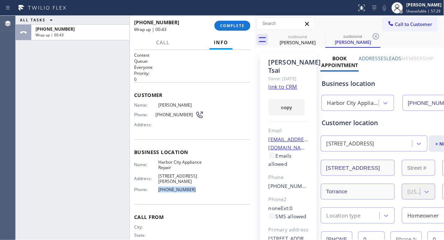
click at [154, 187] on div "Phone: (424) 610-8143" at bounding box center [169, 189] width 70 height 5
copy div "[PHONE_NUMBER]"
click at [228, 22] on button "COMPLETE" at bounding box center [233, 26] width 36 height 10
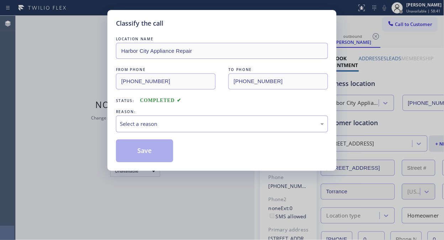
click at [212, 122] on div "Select a reason" at bounding box center [222, 124] width 204 height 8
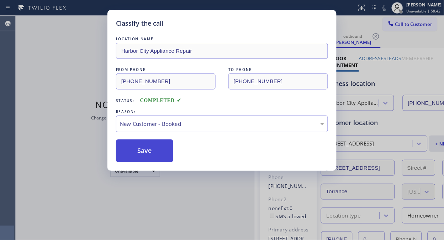
click at [152, 155] on button "Save" at bounding box center [144, 150] width 57 height 23
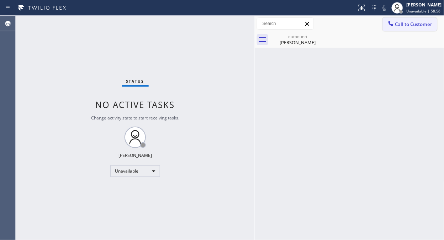
click at [412, 22] on span "Call to Customer" at bounding box center [414, 24] width 37 height 6
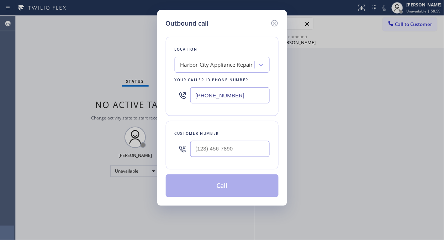
drag, startPoint x: 246, startPoint y: 96, endPoint x: 176, endPoint y: 94, distance: 69.5
click at [176, 94] on div "[PHONE_NUMBER]" at bounding box center [222, 95] width 95 height 23
click at [276, 23] on icon at bounding box center [275, 23] width 9 height 9
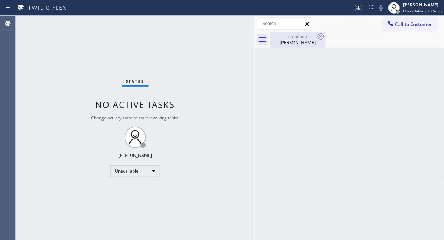
click at [291, 38] on div "outbound" at bounding box center [298, 36] width 54 height 5
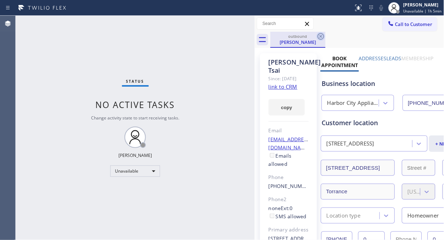
click at [319, 36] on icon at bounding box center [321, 36] width 9 height 9
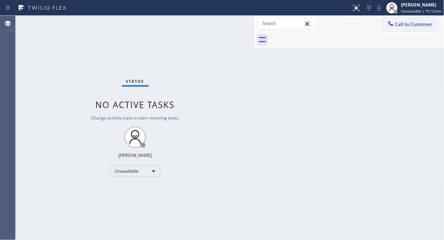
click at [403, 27] on span "Call to Customer" at bounding box center [414, 24] width 37 height 6
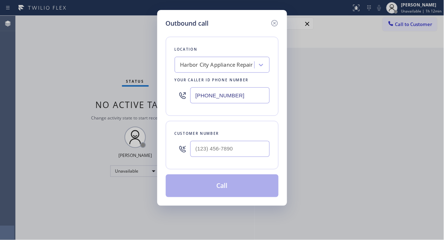
click at [240, 67] on div "Harbor City Appliance Repair" at bounding box center [217, 65] width 73 height 8
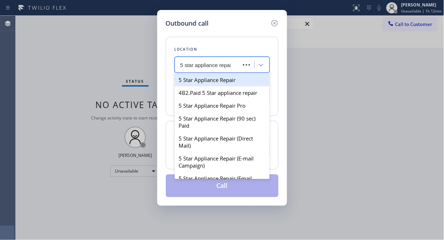
type input "5 star appliance repair"
click at [238, 77] on div "5 Star Appliance Repair" at bounding box center [222, 79] width 95 height 13
type input "[PHONE_NUMBER]"
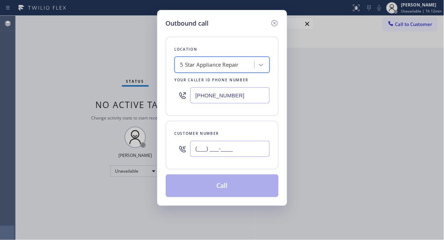
click at [215, 155] on input "(___) ___-____" at bounding box center [230, 149] width 79 height 16
paste input "408) 913-5311"
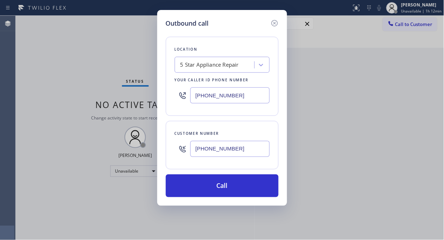
type input "[PHONE_NUMBER]"
click at [274, 22] on icon at bounding box center [275, 23] width 9 height 9
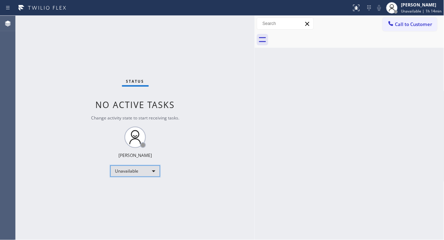
click at [154, 175] on div "Unavailable" at bounding box center [135, 170] width 50 height 11
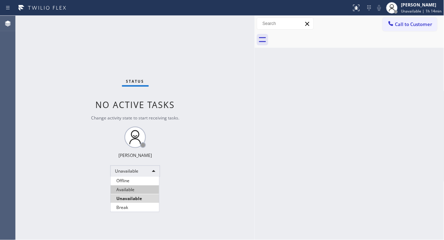
click at [127, 189] on li "Available" at bounding box center [135, 189] width 48 height 9
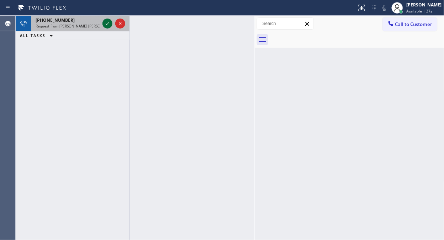
click at [105, 24] on icon at bounding box center [107, 23] width 9 height 9
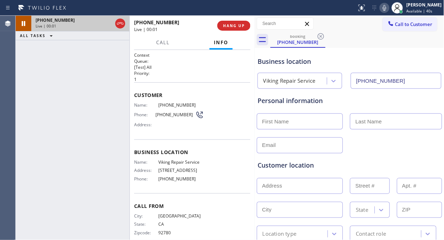
type input "[PHONE_NUMBER]"
click at [80, 102] on div "+19494229527 Live | 01:36 ALL TASKS ALL TASKS ACTIVE TASKS TASKS IN WRAP UP" at bounding box center [73, 128] width 114 height 224
click at [104, 26] on icon at bounding box center [107, 23] width 9 height 9
drag, startPoint x: 100, startPoint y: 109, endPoint x: 386, endPoint y: 22, distance: 298.8
click at [100, 109] on div "+19494229527 Live | 01:47 ALL TASKS ALL TASKS ACTIVE TASKS TASKS IN WRAP UP" at bounding box center [73, 128] width 114 height 224
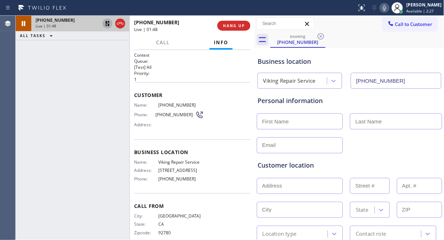
click at [389, 12] on icon at bounding box center [385, 8] width 9 height 9
click at [97, 83] on div "+19494229527 Live | 02:18 ALL TASKS ALL TASKS ACTIVE TASKS TASKS IN WRAP UP" at bounding box center [73, 128] width 114 height 224
click at [387, 8] on icon at bounding box center [385, 8] width 4 height 6
click at [106, 23] on icon at bounding box center [107, 23] width 5 height 5
click at [398, 12] on div at bounding box center [398, 8] width 16 height 16
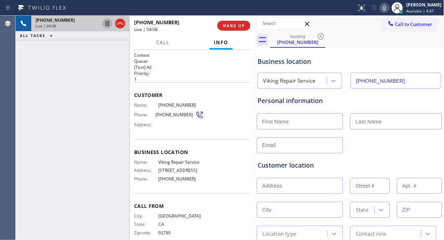
click at [389, 10] on icon at bounding box center [385, 8] width 9 height 9
click at [389, 9] on icon at bounding box center [385, 8] width 9 height 9
click at [237, 24] on span "HANG UP" at bounding box center [234, 25] width 22 height 5
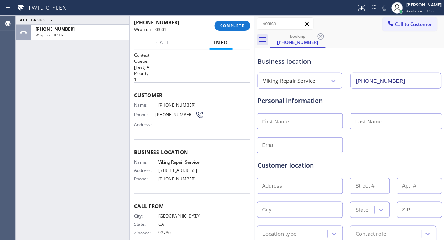
click at [104, 73] on div "ALL TASKS ALL TASKS ACTIVE TASKS TASKS IN WRAP UP +19494229527 Wrap up | 03:02" at bounding box center [73, 128] width 114 height 224
click at [236, 28] on span "COMPLETE" at bounding box center [232, 25] width 25 height 5
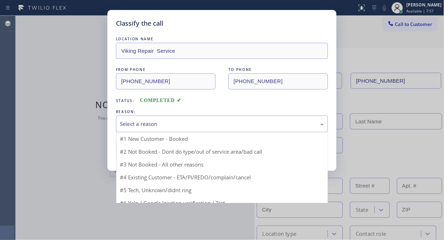
click at [230, 122] on div "Select a reason" at bounding box center [222, 124] width 204 height 8
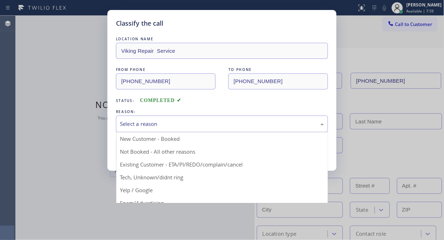
drag, startPoint x: 209, startPoint y: 165, endPoint x: 187, endPoint y: 158, distance: 23.0
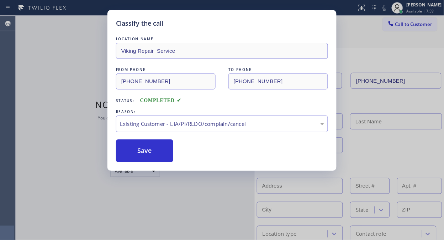
click at [115, 142] on div "Classify the call LOCATION NAME Viking Repair Service FROM PHONE (949) 422-9527…" at bounding box center [222, 90] width 229 height 161
click at [135, 149] on button "Save" at bounding box center [144, 150] width 57 height 23
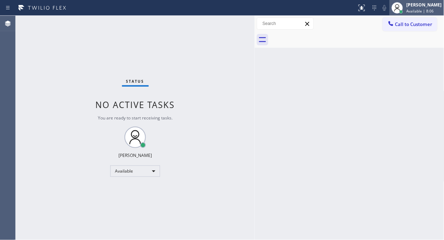
click at [430, 14] on div "Fila Garciano Available | 8:06" at bounding box center [425, 7] width 39 height 12
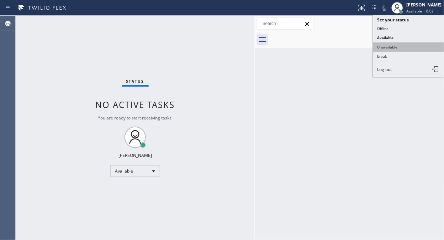
click at [408, 44] on button "Unavailable" at bounding box center [409, 46] width 71 height 9
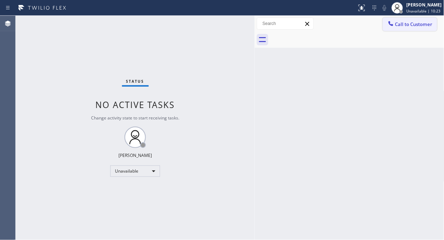
click at [399, 26] on span "Call to Customer" at bounding box center [414, 24] width 37 height 6
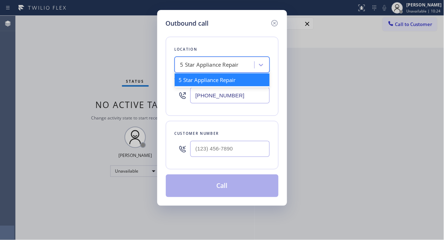
click at [208, 65] on div "5 Star Appliance Repair" at bounding box center [210, 65] width 59 height 8
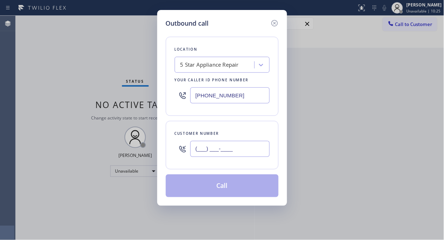
click at [196, 157] on input "(___) ___-____" at bounding box center [230, 149] width 79 height 16
paste input "408) 913-5311"
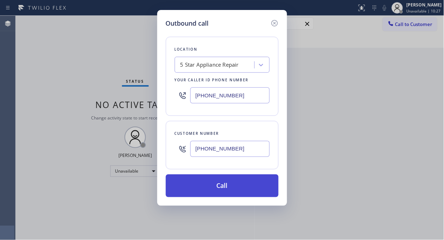
type input "[PHONE_NUMBER]"
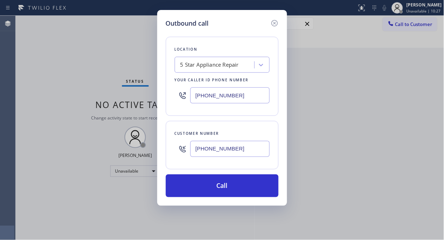
drag, startPoint x: 229, startPoint y: 184, endPoint x: 341, endPoint y: 20, distance: 199.2
click at [229, 184] on button "Call" at bounding box center [222, 185] width 113 height 23
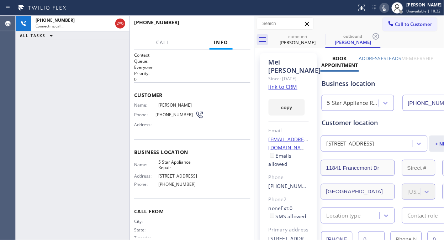
type input "[PHONE_NUMBER]"
click at [103, 77] on div "+14089135311 Live | 00:04 ALL TASKS ALL TASKS ACTIVE TASKS TASKS IN WRAP UP" at bounding box center [73, 128] width 114 height 224
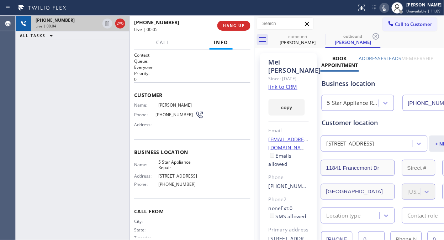
click at [124, 30] on div at bounding box center [114, 24] width 26 height 16
click at [122, 23] on icon at bounding box center [120, 23] width 9 height 9
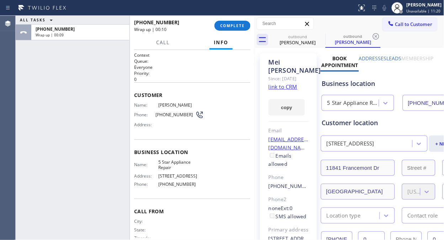
click at [93, 72] on div "ALL TASKS ALL TASKS ACTIVE TASKS TASKS IN WRAP UP +14089135311 Wrap up | 00:09" at bounding box center [73, 128] width 114 height 224
click at [229, 27] on span "COMPLETE" at bounding box center [232, 25] width 25 height 5
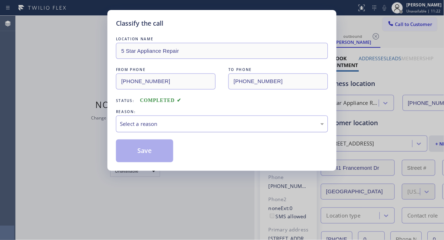
click at [226, 127] on div "Select a reason" at bounding box center [222, 124] width 204 height 8
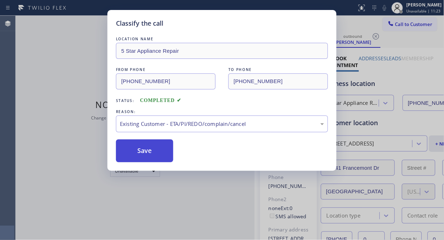
click at [130, 154] on button "Save" at bounding box center [144, 150] width 57 height 23
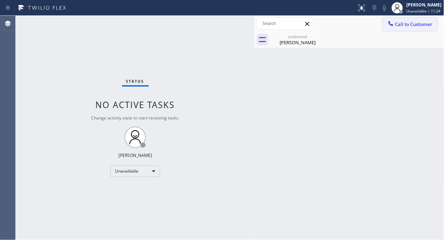
click at [395, 25] on div at bounding box center [391, 24] width 9 height 9
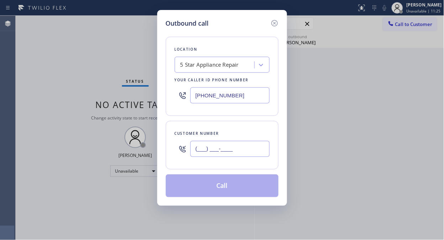
click at [237, 150] on input "(___) ___-____" at bounding box center [230, 149] width 79 height 16
paste input "626) 482-8146"
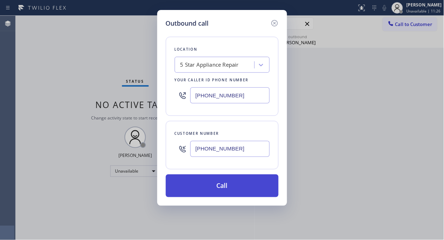
type input "[PHONE_NUMBER]"
click at [241, 187] on button "Call" at bounding box center [222, 185] width 113 height 23
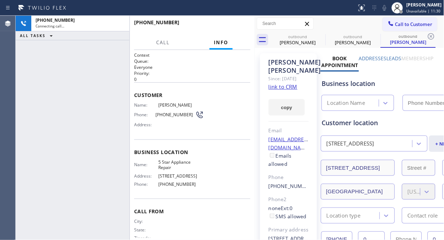
type input "[PHONE_NUMBER]"
drag, startPoint x: 97, startPoint y: 77, endPoint x: 116, endPoint y: 40, distance: 41.7
click at [99, 75] on div "+16264828146 Live | 00:01 ALL TASKS ALL TASKS ACTIVE TASKS TASKS IN WRAP UP" at bounding box center [73, 128] width 114 height 224
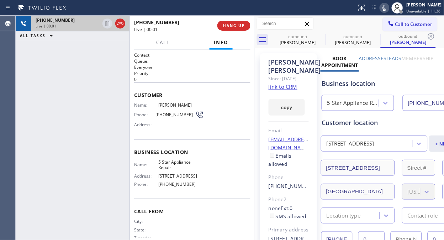
click at [126, 19] on div at bounding box center [114, 24] width 26 height 16
click at [120, 22] on icon at bounding box center [120, 23] width 6 height 2
click at [229, 25] on span "HANG UP" at bounding box center [234, 25] width 22 height 5
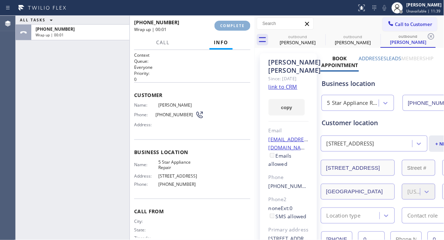
click at [229, 25] on span "COMPLETE" at bounding box center [232, 25] width 25 height 5
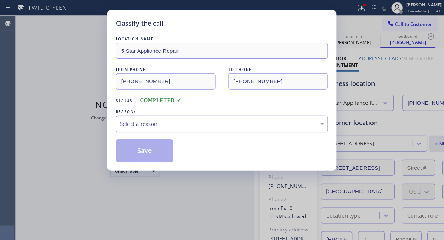
click at [220, 125] on div "Select a reason" at bounding box center [222, 124] width 204 height 8
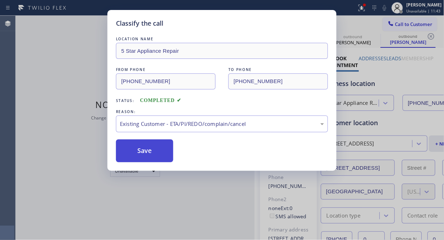
click at [157, 158] on button "Save" at bounding box center [144, 150] width 57 height 23
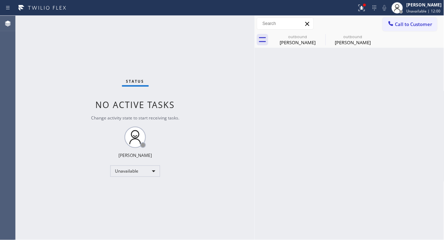
click at [79, 38] on div "Status No active tasks Change activity state to start receiving tasks. [PERSON_…" at bounding box center [135, 128] width 239 height 224
click at [397, 21] on span "Call to Customer" at bounding box center [414, 24] width 37 height 6
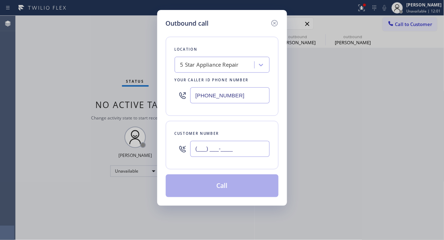
click at [234, 148] on input "(___) ___-____" at bounding box center [230, 149] width 79 height 16
paste input "650) 579-0846"
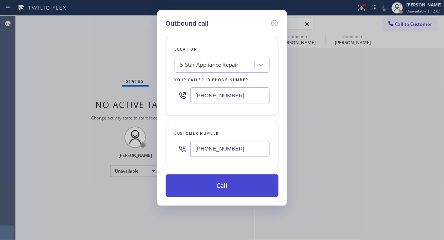
type input "[PHONE_NUMBER]"
click at [238, 184] on button "Call" at bounding box center [222, 185] width 113 height 23
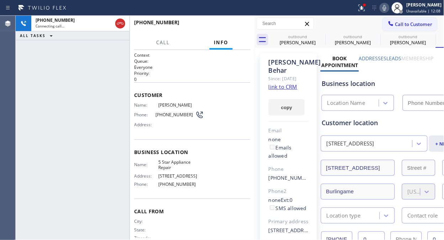
type input "[PHONE_NUMBER]"
click at [361, 7] on icon at bounding box center [362, 8] width 9 height 9
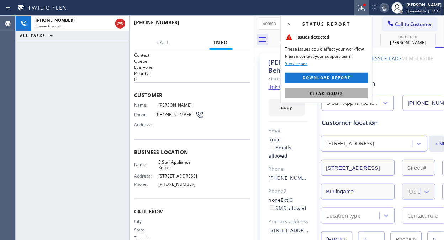
click at [330, 94] on span "Clear issues" at bounding box center [326, 93] width 33 height 5
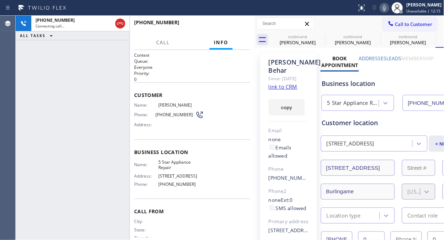
click at [90, 99] on div "+16505790846 Connecting call… ALL TASKS ALL TASKS ACTIVE TASKS TASKS IN WRAP UP" at bounding box center [73, 128] width 114 height 224
click at [319, 36] on icon at bounding box center [321, 36] width 9 height 9
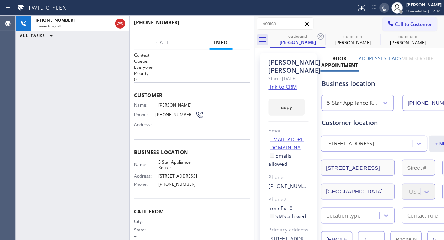
click at [319, 36] on icon at bounding box center [321, 36] width 9 height 9
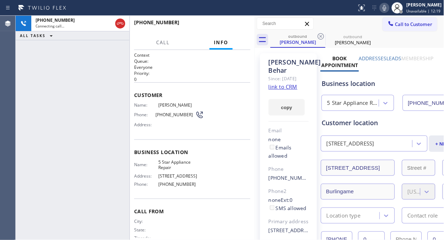
click at [319, 36] on icon at bounding box center [321, 36] width 9 height 9
click at [93, 119] on div "+16505790846 Live | 00:02 ALL TASKS ALL TASKS ACTIVE TASKS TASKS IN WRAP UP" at bounding box center [73, 128] width 114 height 224
click at [287, 87] on link "link to CRM" at bounding box center [283, 86] width 29 height 7
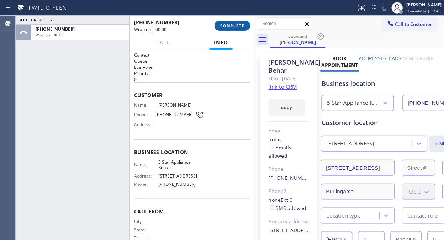
click at [229, 22] on button "COMPLETE" at bounding box center [233, 26] width 36 height 10
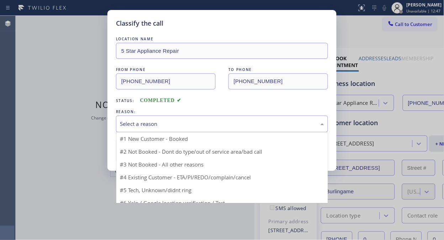
click at [240, 125] on div "Select a reason" at bounding box center [222, 124] width 204 height 8
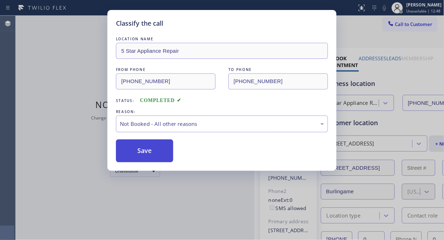
drag, startPoint x: 222, startPoint y: 157, endPoint x: 165, endPoint y: 154, distance: 56.7
click at [151, 152] on button "Save" at bounding box center [144, 150] width 57 height 23
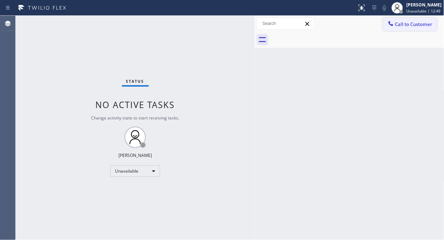
click at [417, 23] on span "Call to Customer" at bounding box center [414, 24] width 37 height 6
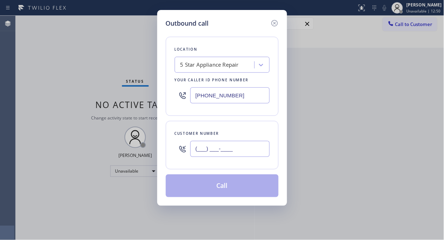
click at [208, 149] on input "(___) ___-____" at bounding box center [230, 149] width 79 height 16
paste input "626) 483-0111"
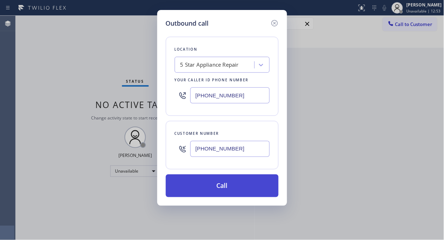
type input "[PHONE_NUMBER]"
click at [233, 189] on button "Call" at bounding box center [222, 185] width 113 height 23
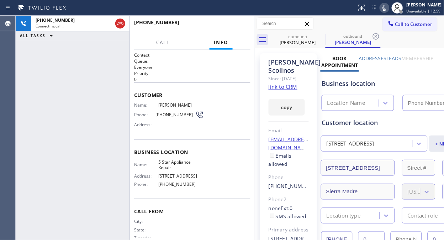
type input "[PHONE_NUMBER]"
click at [90, 66] on div "+16264830111 Live | 00:06 ALL TASKS ALL TASKS ACTIVE TASKS TASKS IN WRAP UP" at bounding box center [73, 128] width 114 height 224
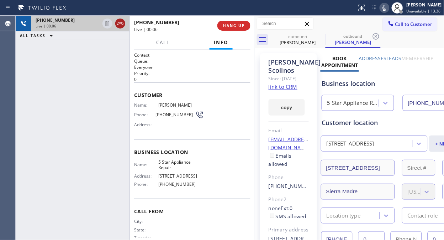
click at [123, 22] on icon at bounding box center [120, 23] width 9 height 9
click at [222, 20] on div "+16264830111 Live | 00:07 HANG UP" at bounding box center [192, 25] width 116 height 19
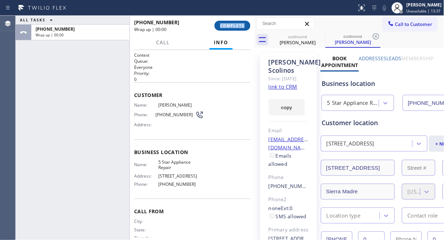
drag, startPoint x: 222, startPoint y: 20, endPoint x: 222, endPoint y: 25, distance: 5.0
click at [222, 21] on div "+16264830111 Wrap up | 00:00 COMPLETE" at bounding box center [192, 25] width 116 height 19
click at [222, 25] on span "COMPLETE" at bounding box center [232, 25] width 25 height 5
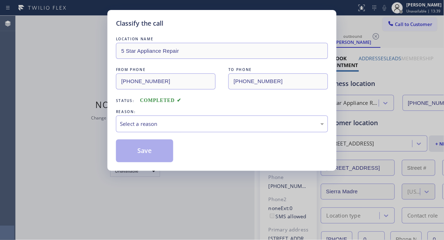
click at [218, 110] on div "REASON:" at bounding box center [222, 111] width 212 height 7
click at [212, 118] on div "Select a reason" at bounding box center [222, 123] width 212 height 17
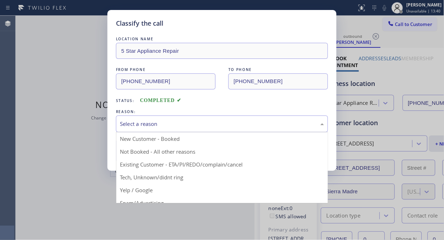
drag, startPoint x: 212, startPoint y: 163, endPoint x: 129, endPoint y: 148, distance: 84.4
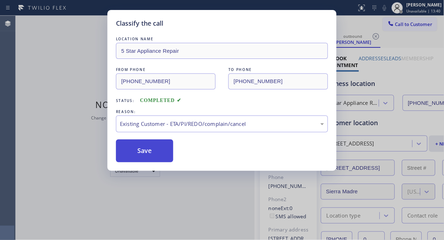
click at [129, 148] on button "Save" at bounding box center [144, 150] width 57 height 23
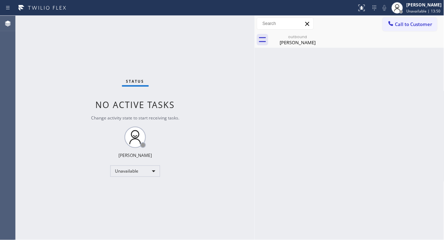
click at [101, 103] on span "No active tasks" at bounding box center [135, 105] width 79 height 12
click at [398, 25] on span "Call to Customer" at bounding box center [414, 24] width 37 height 6
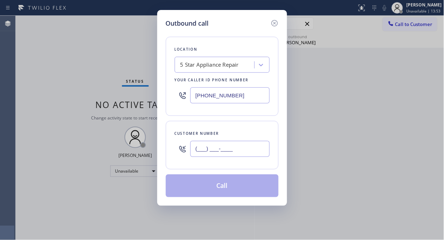
click at [217, 152] on input "(___) ___-____" at bounding box center [230, 149] width 79 height 16
paste input "909) 732-3788"
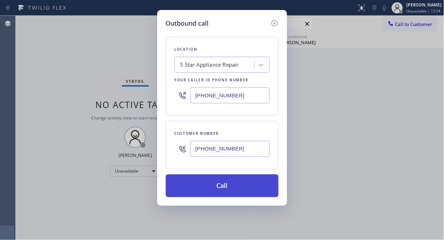
type input "[PHONE_NUMBER]"
click at [232, 183] on button "Call" at bounding box center [222, 185] width 113 height 23
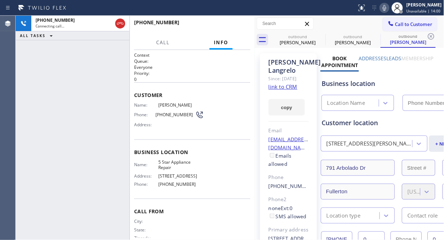
type input "[PHONE_NUMBER]"
click at [293, 90] on link "link to CRM" at bounding box center [283, 86] width 29 height 7
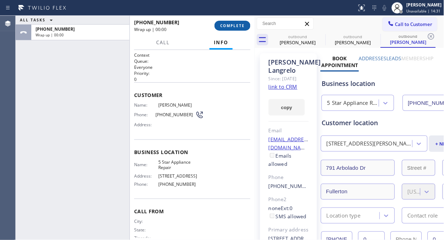
click at [236, 26] on span "COMPLETE" at bounding box center [232, 25] width 25 height 5
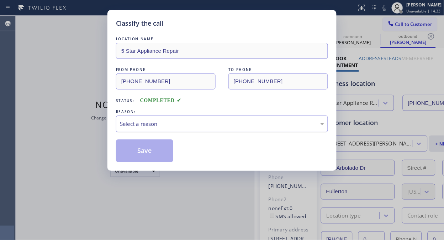
click at [240, 123] on div "Select a reason" at bounding box center [222, 124] width 204 height 8
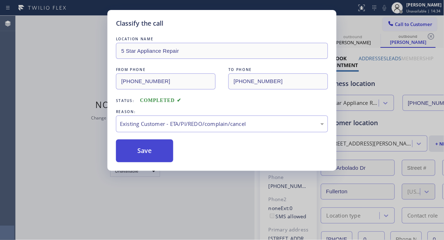
click at [151, 150] on button "Save" at bounding box center [144, 150] width 57 height 23
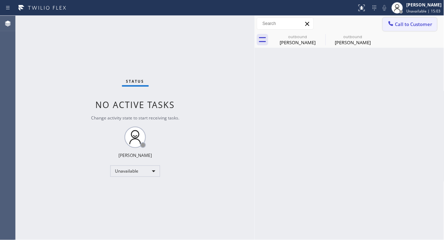
click at [400, 30] on button "Call to Customer" at bounding box center [410, 24] width 54 height 14
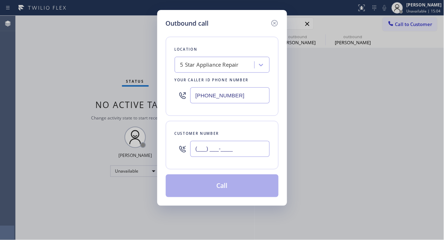
click at [215, 155] on input "(___) ___-____" at bounding box center [230, 149] width 79 height 16
paste input "206) 619-1037"
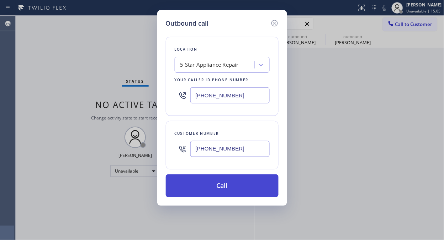
type input "[PHONE_NUMBER]"
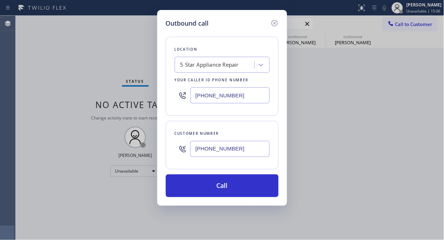
drag, startPoint x: 230, startPoint y: 183, endPoint x: 293, endPoint y: 29, distance: 166.3
click at [231, 183] on button "Call" at bounding box center [222, 185] width 113 height 23
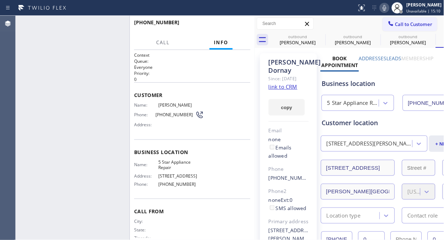
type input "[PHONE_NUMBER]"
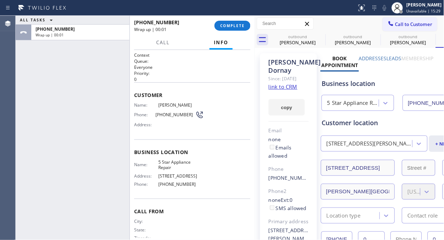
click at [231, 31] on div "+12066191037 Wrap up | 00:01 COMPLETE" at bounding box center [192, 25] width 116 height 19
click at [233, 25] on span "COMPLETE" at bounding box center [232, 25] width 25 height 5
click at [239, 17] on div "+12066191037 Wrap up | 00:02 COMPLETE" at bounding box center [192, 25] width 116 height 19
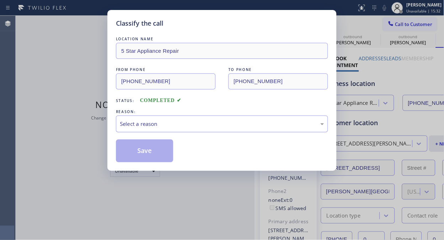
click at [228, 130] on div "Select a reason" at bounding box center [222, 123] width 212 height 17
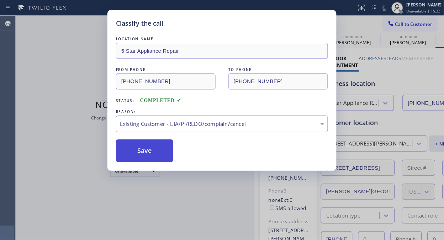
click at [148, 147] on button "Save" at bounding box center [144, 150] width 57 height 23
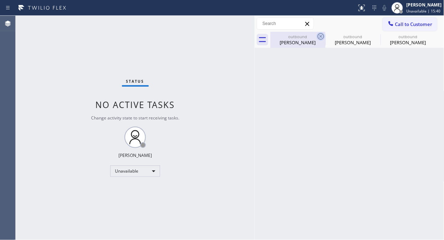
click at [321, 36] on icon at bounding box center [321, 36] width 6 height 6
click at [0, 0] on icon at bounding box center [0, 0] width 0 height 0
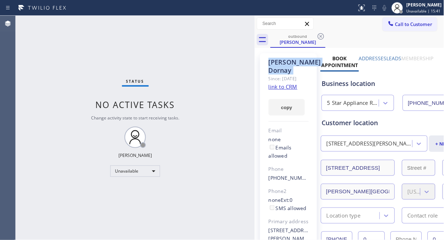
click at [321, 36] on icon at bounding box center [321, 36] width 6 height 6
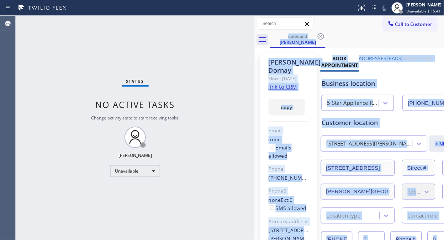
click at [321, 36] on div "outbound Elizabeth Dornay" at bounding box center [358, 40] width 174 height 16
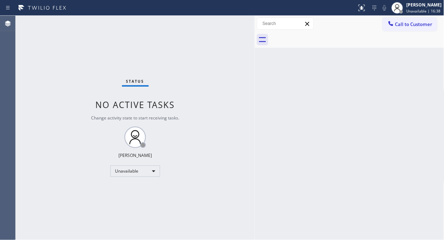
click at [63, 41] on div "Status No active tasks Change activity state to start receiving tasks. [PERSON_…" at bounding box center [135, 128] width 239 height 224
click at [406, 25] on span "Call to Customer" at bounding box center [414, 24] width 37 height 6
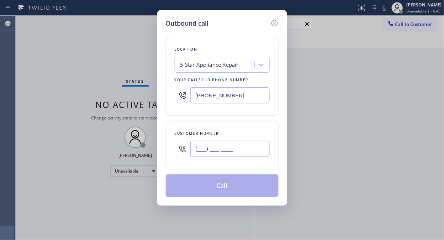
click at [215, 150] on input "(___) ___-____" at bounding box center [230, 149] width 79 height 16
paste input "714) 269-8051"
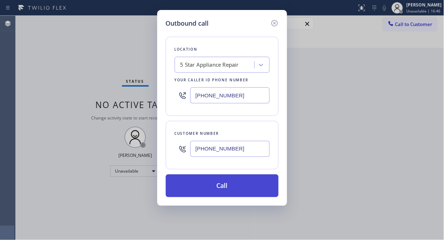
type input "[PHONE_NUMBER]"
click at [244, 183] on button "Call" at bounding box center [222, 185] width 113 height 23
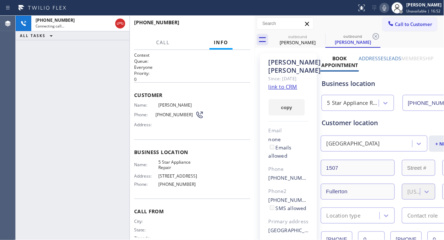
type input "[PHONE_NUMBER]"
click at [56, 95] on div "+17142698051 Connecting call… ALL TASKS ALL TASKS ACTIVE TASKS TASKS IN WRAP UP" at bounding box center [73, 128] width 114 height 224
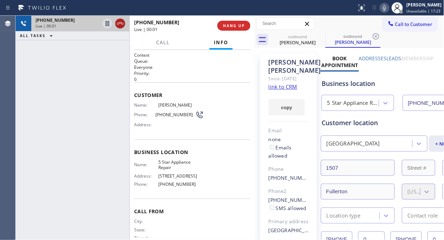
click at [120, 24] on icon at bounding box center [120, 23] width 9 height 9
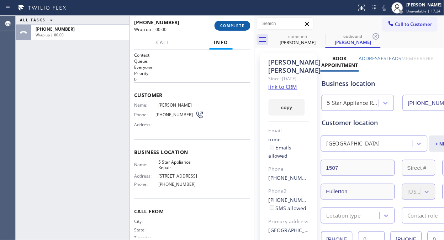
click at [229, 26] on span "COMPLETE" at bounding box center [232, 25] width 25 height 5
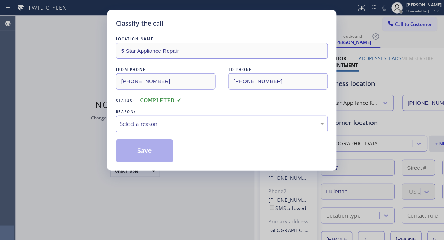
click at [229, 26] on div "Classify the call" at bounding box center [222, 24] width 212 height 10
click at [212, 123] on div "Select a reason" at bounding box center [222, 124] width 204 height 8
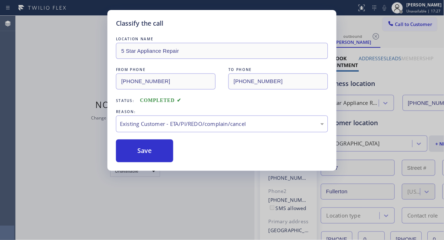
drag, startPoint x: 141, startPoint y: 151, endPoint x: 353, endPoint y: 17, distance: 250.7
click at [145, 150] on button "Save" at bounding box center [144, 150] width 57 height 23
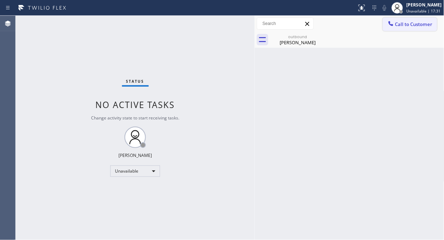
click at [402, 29] on button "Call to Customer" at bounding box center [410, 24] width 54 height 14
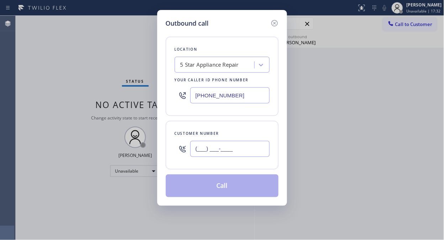
click at [240, 145] on input "(___) ___-____" at bounding box center [230, 149] width 79 height 16
paste input "917) 697-7918"
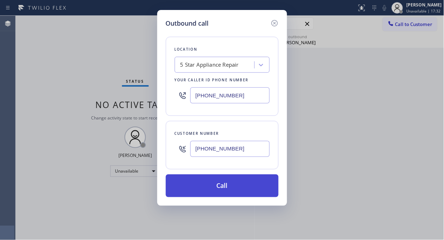
type input "[PHONE_NUMBER]"
click at [248, 182] on button "Call" at bounding box center [222, 185] width 113 height 23
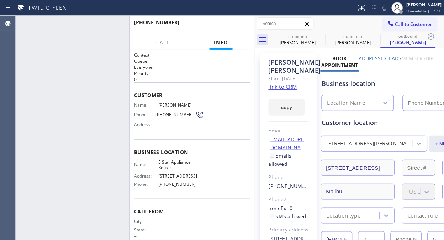
type input "[PHONE_NUMBER]"
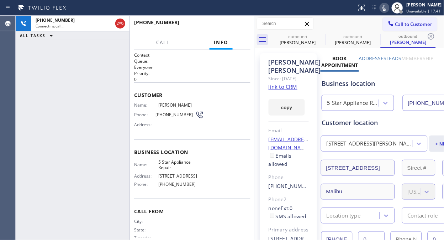
click at [389, 7] on icon at bounding box center [385, 8] width 9 height 9
click at [387, 8] on icon at bounding box center [385, 8] width 4 height 6
click at [389, 8] on icon at bounding box center [385, 8] width 9 height 9
click at [236, 23] on span "HANG UP" at bounding box center [234, 25] width 22 height 5
drag, startPoint x: 236, startPoint y: 23, endPoint x: 236, endPoint y: 27, distance: 3.9
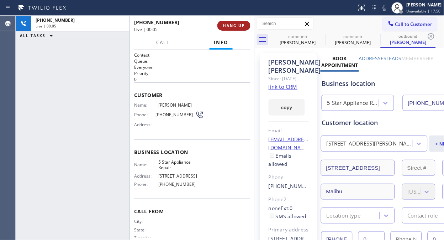
click at [236, 26] on span "HANG UP" at bounding box center [234, 25] width 22 height 5
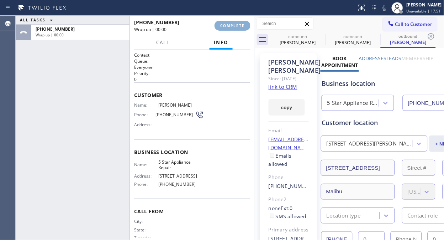
click at [236, 28] on button "COMPLETE" at bounding box center [233, 26] width 36 height 10
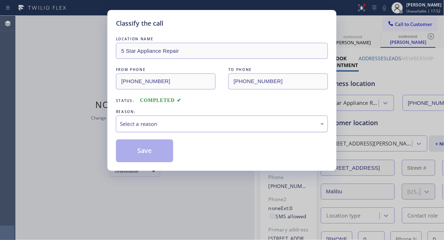
drag, startPoint x: 246, startPoint y: 123, endPoint x: 244, endPoint y: 131, distance: 8.1
click at [246, 123] on div "Select a reason" at bounding box center [222, 124] width 204 height 8
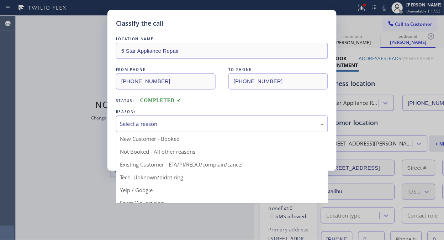
drag, startPoint x: 225, startPoint y: 161, endPoint x: 163, endPoint y: 157, distance: 62.8
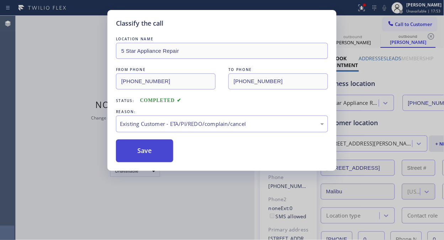
click at [150, 149] on button "Save" at bounding box center [144, 150] width 57 height 23
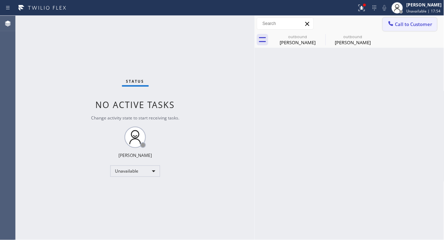
click at [410, 23] on span "Call to Customer" at bounding box center [414, 24] width 37 height 6
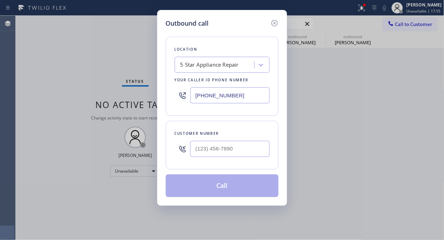
click at [202, 158] on div at bounding box center [230, 148] width 79 height 23
click at [202, 153] on input "(___) ___-____" at bounding box center [230, 149] width 79 height 16
paste input "347) 865-4006"
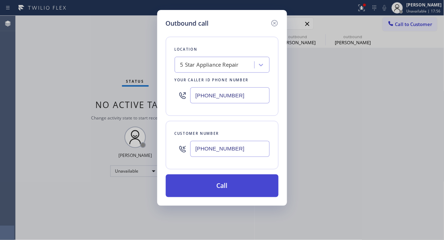
type input "(347) 865-4006"
click at [229, 184] on button "Call" at bounding box center [222, 185] width 113 height 23
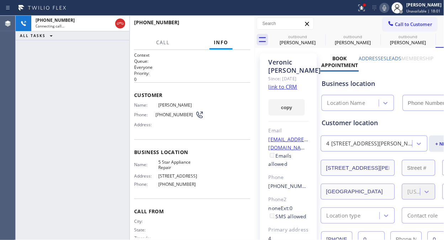
type input "[PHONE_NUMBER]"
click at [48, 88] on div "+13478654006 Connecting call… ALL TASKS ALL TASKS ACTIVE TASKS TASKS IN WRAP UP" at bounding box center [73, 128] width 114 height 224
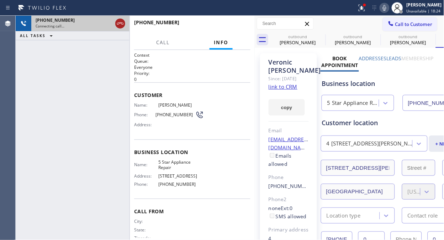
click at [118, 24] on icon at bounding box center [120, 23] width 9 height 9
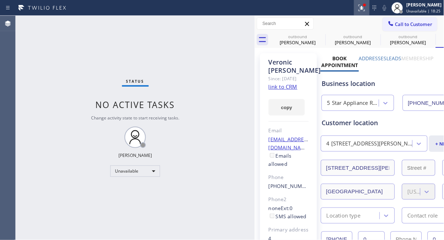
click at [370, 11] on div at bounding box center [362, 8] width 16 height 9
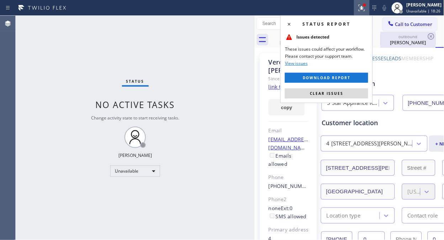
click at [331, 94] on span "Clear issues" at bounding box center [326, 93] width 33 height 5
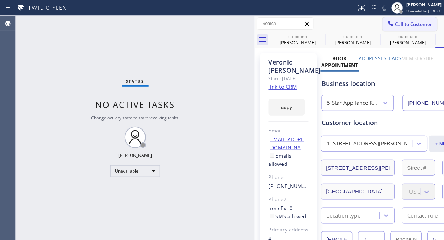
click at [400, 24] on span "Call to Customer" at bounding box center [414, 24] width 37 height 6
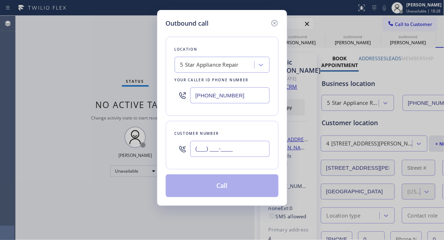
click at [217, 151] on input "(___) ___-____" at bounding box center [230, 149] width 79 height 16
paste input "661) 312-6811"
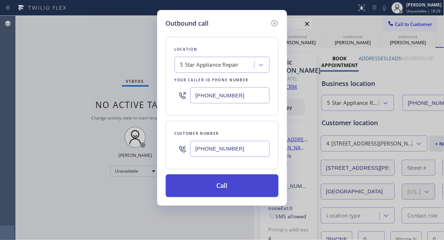
type input "(661) 312-6811"
click at [220, 186] on button "Call" at bounding box center [222, 185] width 113 height 23
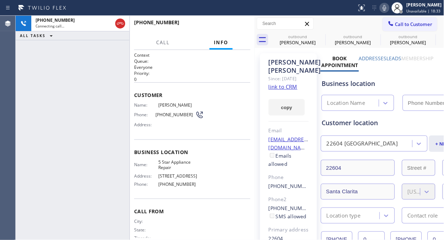
type input "[PHONE_NUMBER]"
click at [319, 35] on icon at bounding box center [321, 36] width 9 height 9
click at [0, 0] on icon at bounding box center [0, 0] width 0 height 0
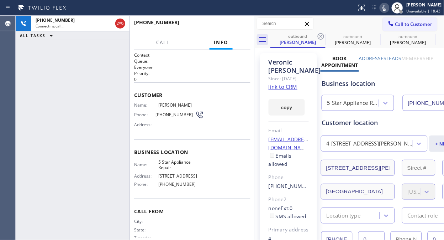
click at [319, 35] on icon at bounding box center [321, 36] width 9 height 9
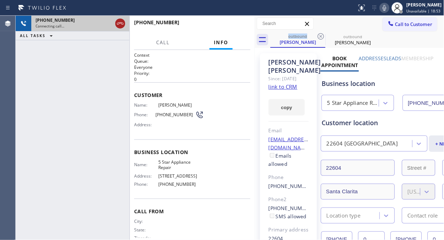
click at [123, 22] on icon at bounding box center [120, 23] width 9 height 9
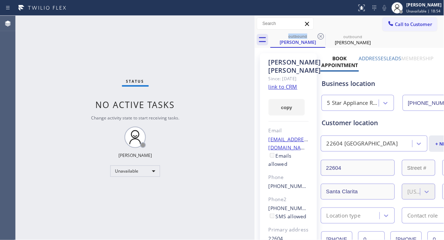
click at [410, 26] on span "Call to Customer" at bounding box center [414, 24] width 37 height 6
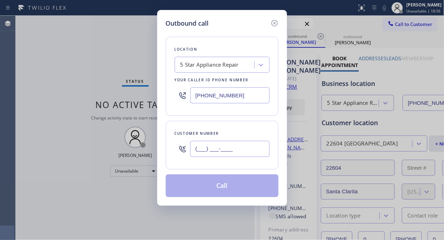
click at [200, 148] on input "(___) ___-____" at bounding box center [230, 149] width 79 height 16
paste input "650) 572-0537"
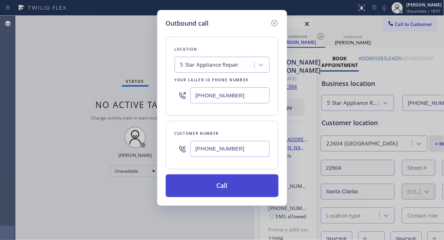
type input "(650) 572-0537"
click at [239, 189] on button "Call" at bounding box center [222, 185] width 113 height 23
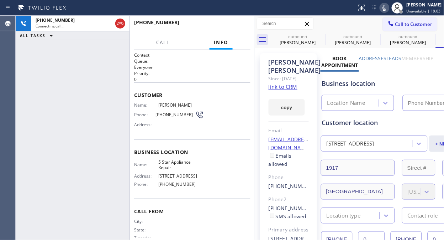
type input "[PHONE_NUMBER]"
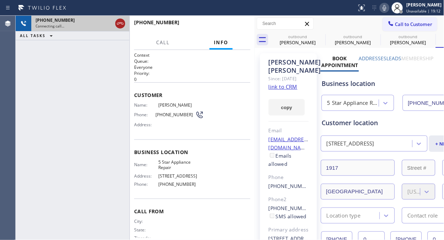
click at [120, 25] on icon at bounding box center [120, 23] width 9 height 9
click at [400, 26] on span "Call to Customer" at bounding box center [414, 24] width 37 height 6
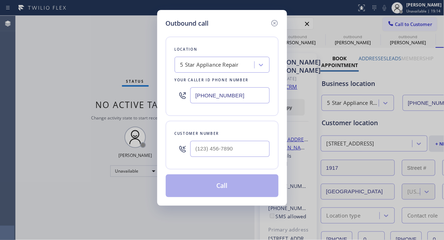
click at [250, 151] on input "text" at bounding box center [230, 149] width 79 height 16
paste input "323) 397-6229"
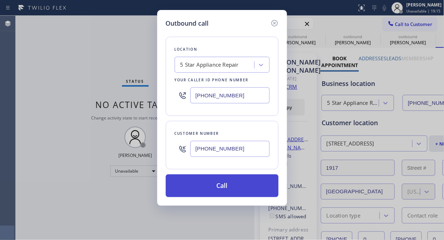
type input "[PHONE_NUMBER]"
click at [250, 184] on button "Call" at bounding box center [222, 185] width 113 height 23
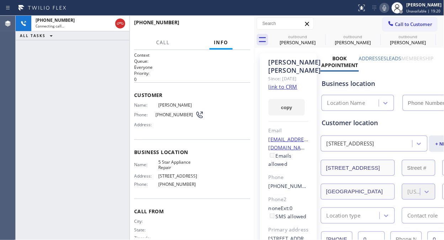
type input "[PHONE_NUMBER]"
click at [319, 38] on icon at bounding box center [321, 36] width 9 height 9
click at [0, 0] on icon at bounding box center [0, 0] width 0 height 0
click at [319, 38] on icon at bounding box center [321, 36] width 9 height 9
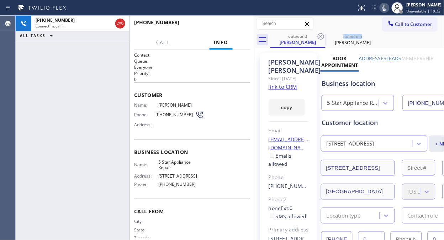
click at [319, 38] on icon at bounding box center [321, 36] width 9 height 9
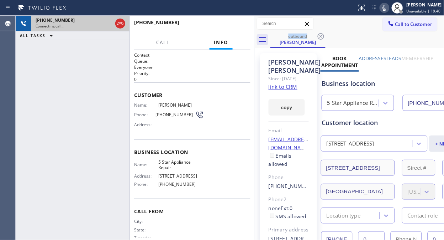
click at [118, 28] on div at bounding box center [120, 24] width 13 height 16
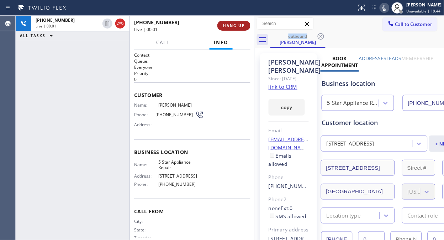
click at [232, 27] on span "HANG UP" at bounding box center [234, 25] width 22 height 5
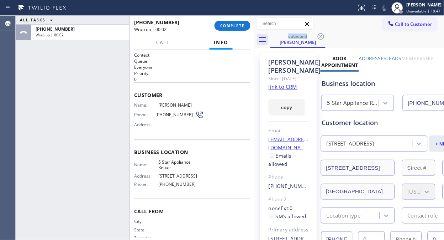
drag, startPoint x: 232, startPoint y: 27, endPoint x: 329, endPoint y: 154, distance: 159.5
click at [232, 27] on span "COMPLETE" at bounding box center [232, 25] width 25 height 5
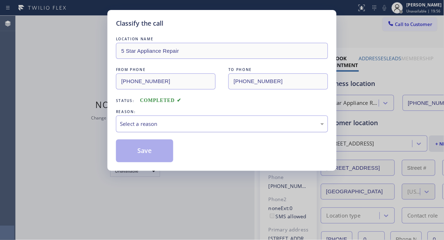
drag, startPoint x: 190, startPoint y: 117, endPoint x: 189, endPoint y: 129, distance: 12.1
click at [190, 121] on div "Select a reason" at bounding box center [222, 123] width 212 height 17
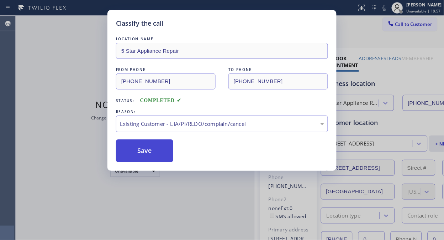
click at [158, 151] on button "Save" at bounding box center [144, 150] width 57 height 23
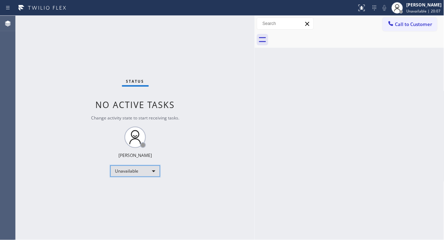
click at [132, 170] on div "Unavailable" at bounding box center [135, 170] width 50 height 11
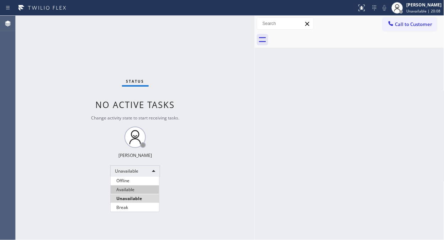
click at [133, 189] on li "Available" at bounding box center [135, 189] width 48 height 9
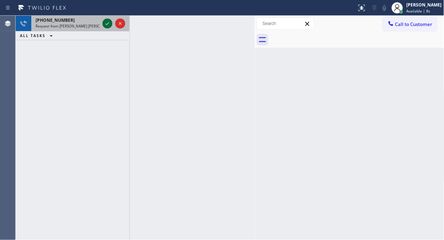
click at [105, 23] on icon at bounding box center [107, 23] width 9 height 9
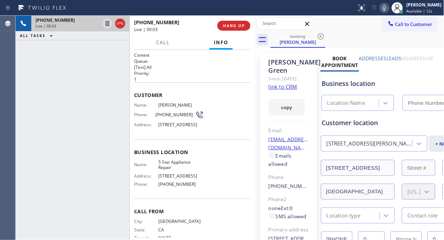
type input "[PHONE_NUMBER]"
drag, startPoint x: 184, startPoint y: 113, endPoint x: 152, endPoint y: 113, distance: 32.4
click at [152, 113] on div "Phone: (310) 963-2538" at bounding box center [169, 114] width 70 height 9
copy div "[PHONE_NUMBER]"
click at [234, 24] on span "HANG UP" at bounding box center [234, 25] width 22 height 5
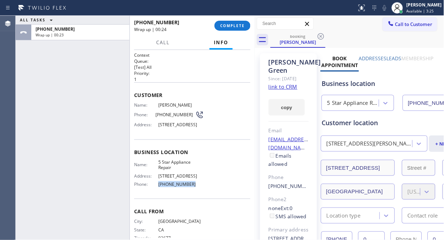
drag, startPoint x: 198, startPoint y: 197, endPoint x: 154, endPoint y: 194, distance: 43.9
click at [154, 190] on div "Name: 5 Star Appliance Repair Address: 510 Foothill Rd Phone: (855) 731-4952" at bounding box center [169, 174] width 70 height 31
copy div "[PHONE_NUMBER]"
click at [241, 25] on span "COMPLETE" at bounding box center [232, 25] width 25 height 5
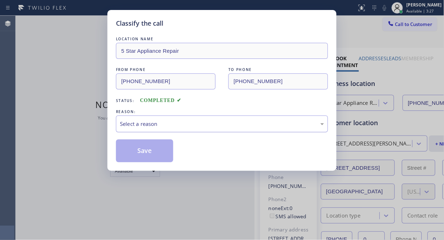
click at [202, 129] on div "Select a reason" at bounding box center [222, 123] width 212 height 17
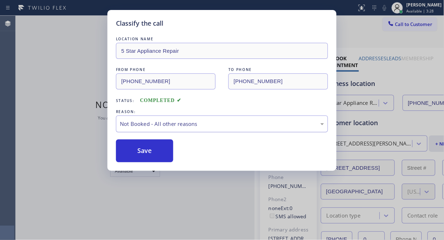
click at [186, 129] on div "Not Booked - All other reasons" at bounding box center [222, 123] width 212 height 17
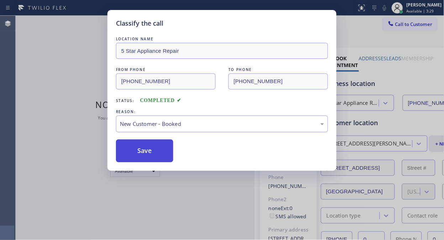
click at [146, 157] on button "Save" at bounding box center [144, 150] width 57 height 23
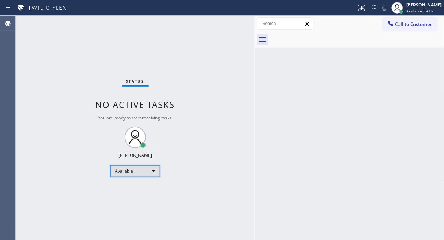
click at [152, 172] on div "Available" at bounding box center [135, 170] width 50 height 11
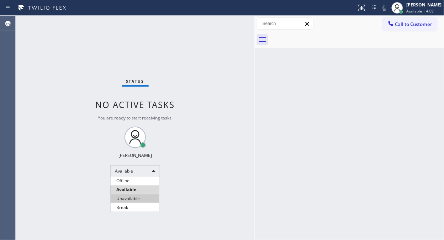
click at [132, 200] on li "Unavailable" at bounding box center [135, 198] width 48 height 9
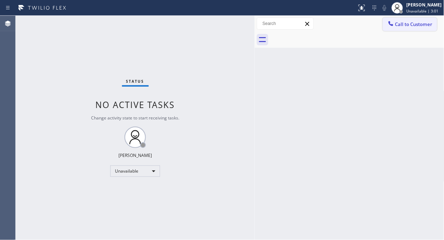
click at [405, 22] on span "Call to Customer" at bounding box center [414, 24] width 37 height 6
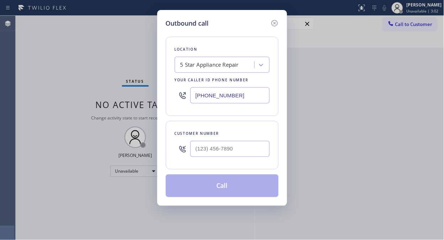
drag, startPoint x: 236, startPoint y: 97, endPoint x: 184, endPoint y: 97, distance: 51.3
click at [184, 97] on div "[PHONE_NUMBER]" at bounding box center [222, 95] width 95 height 23
click at [202, 146] on input "(___) ___-____" at bounding box center [230, 149] width 79 height 16
paste input "310) 386-3170"
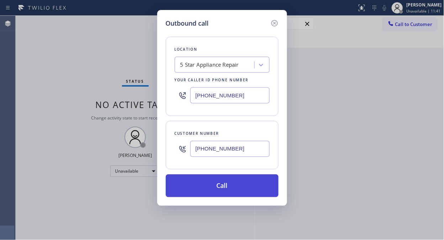
type input "[PHONE_NUMBER]"
click at [240, 187] on button "Call" at bounding box center [222, 185] width 113 height 23
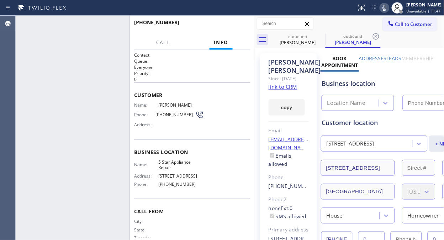
type input "[PHONE_NUMBER]"
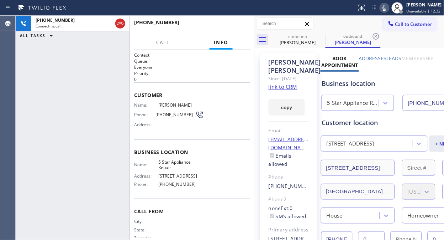
click at [130, 23] on div at bounding box center [130, 128] width 0 height 224
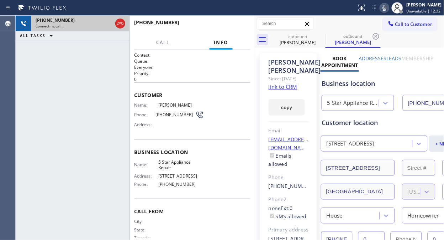
click at [125, 23] on div at bounding box center [120, 24] width 13 height 16
click at [126, 27] on div at bounding box center [114, 24] width 26 height 16
click at [119, 20] on icon at bounding box center [120, 23] width 9 height 9
drag, startPoint x: 259, startPoint y: 21, endPoint x: 234, endPoint y: 22, distance: 25.3
click at [258, 22] on input "text" at bounding box center [285, 23] width 56 height 11
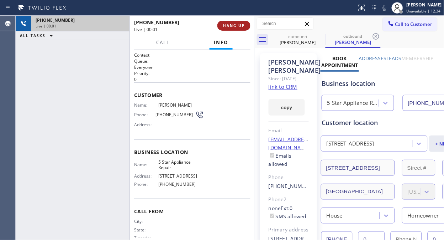
click at [230, 22] on button "HANG UP" at bounding box center [234, 26] width 33 height 10
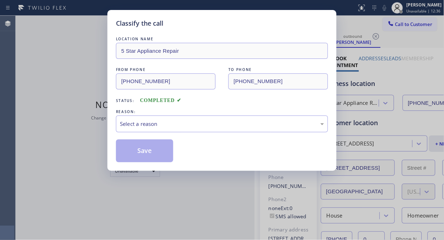
click at [233, 27] on div "Classify the call" at bounding box center [222, 24] width 212 height 10
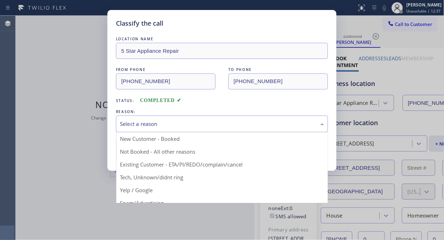
click at [211, 127] on div "Select a reason" at bounding box center [222, 124] width 204 height 8
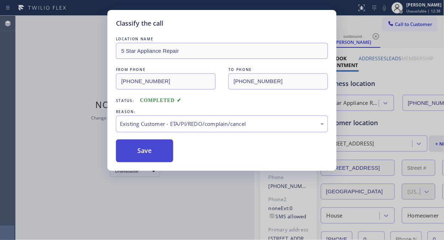
click at [144, 161] on button "Save" at bounding box center [144, 150] width 57 height 23
click at [166, 153] on button "Save" at bounding box center [144, 150] width 57 height 23
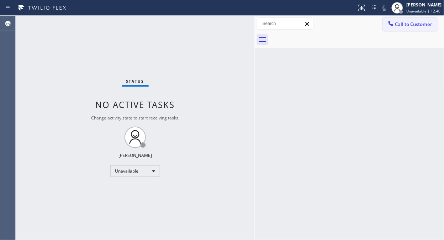
click at [407, 24] on span "Call to Customer" at bounding box center [414, 24] width 37 height 6
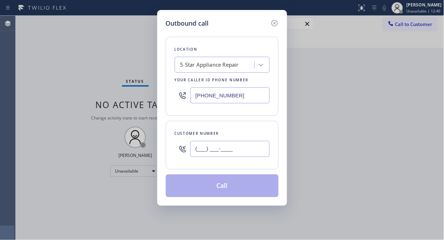
click at [207, 150] on input "(___) ___-____" at bounding box center [230, 149] width 79 height 16
paste input "480) 686-4417"
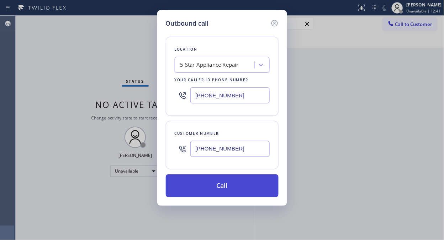
type input "[PHONE_NUMBER]"
drag, startPoint x: 234, startPoint y: 190, endPoint x: 234, endPoint y: 186, distance: 4.6
click at [234, 189] on button "Call" at bounding box center [222, 185] width 113 height 23
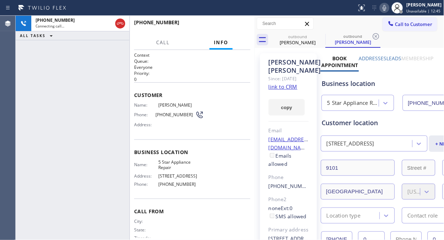
type input "[PHONE_NUMBER]"
click at [322, 38] on icon at bounding box center [321, 36] width 9 height 9
click at [323, 37] on icon at bounding box center [321, 36] width 9 height 9
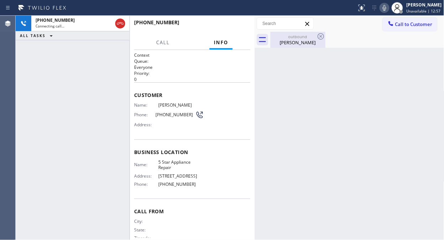
click at [299, 41] on div "[PERSON_NAME]" at bounding box center [298, 42] width 54 height 6
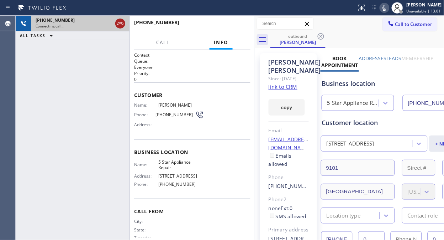
click at [121, 24] on icon at bounding box center [120, 23] width 9 height 9
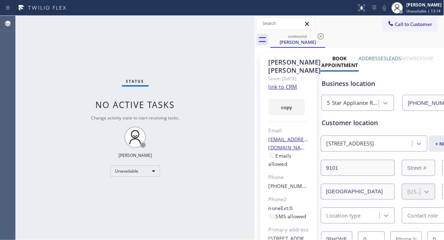
drag, startPoint x: 382, startPoint y: 24, endPoint x: 315, endPoint y: 89, distance: 94.2
click at [388, 24] on icon at bounding box center [391, 23] width 7 height 7
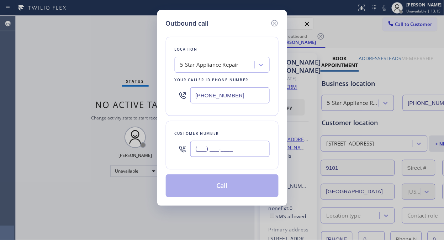
click at [227, 144] on input "(___) ___-____" at bounding box center [230, 149] width 79 height 16
paste input "602) 421-1072"
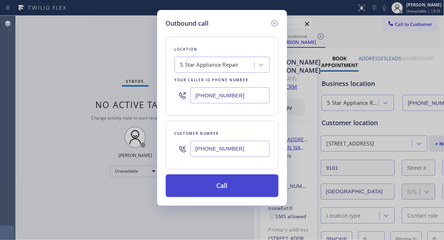
type input "[PHONE_NUMBER]"
click at [232, 187] on button "Call" at bounding box center [222, 185] width 113 height 23
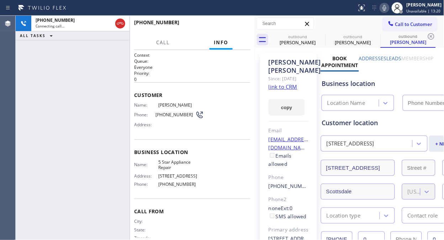
type input "[PHONE_NUMBER]"
click at [232, 23] on span "HANG UP" at bounding box center [234, 25] width 22 height 5
click at [233, 23] on span "HANG UP" at bounding box center [234, 25] width 22 height 5
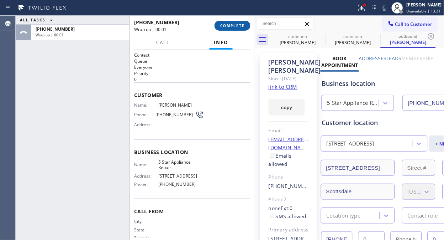
click at [234, 26] on span "COMPLETE" at bounding box center [232, 25] width 25 height 5
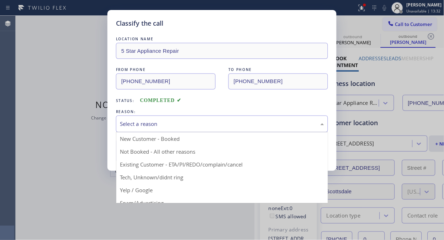
click at [245, 129] on div "Select a reason" at bounding box center [222, 123] width 212 height 17
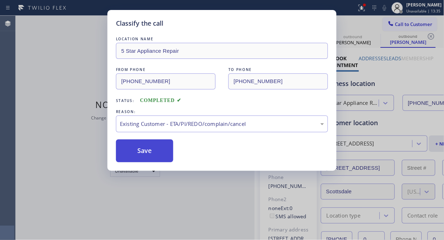
click at [151, 143] on button "Save" at bounding box center [144, 150] width 57 height 23
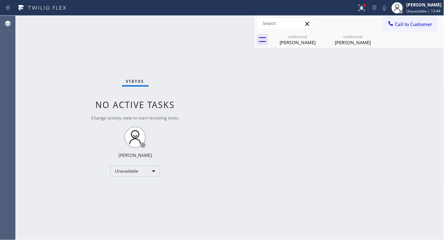
drag, startPoint x: 395, startPoint y: 24, endPoint x: 339, endPoint y: 83, distance: 80.9
click at [395, 24] on div at bounding box center [391, 24] width 9 height 9
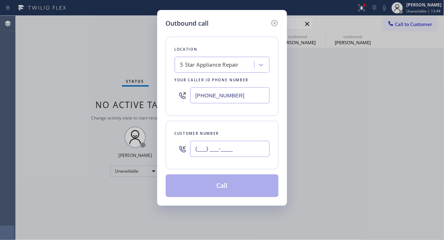
click at [230, 150] on input "(___) ___-____" at bounding box center [230, 149] width 79 height 16
paste input "646) 919-9646"
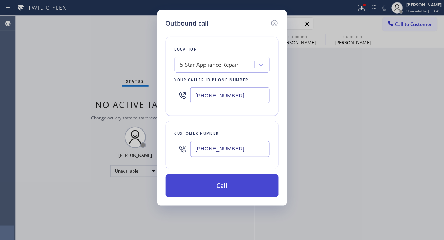
type input "[PHONE_NUMBER]"
click at [256, 187] on button "Call" at bounding box center [222, 185] width 113 height 23
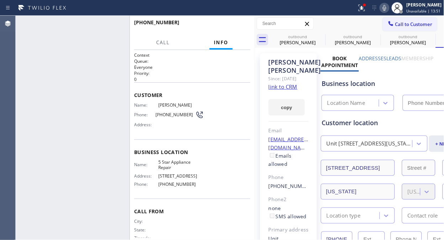
type input "[PHONE_NUMBER]"
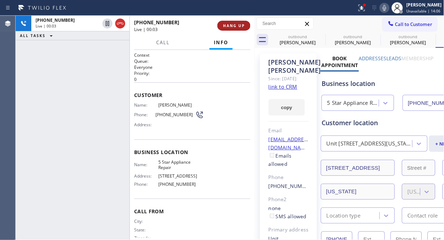
click at [226, 26] on span "HANG UP" at bounding box center [234, 25] width 22 height 5
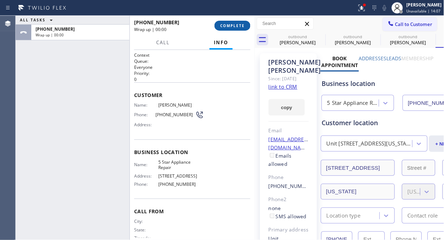
click at [227, 26] on span "COMPLETE" at bounding box center [232, 25] width 25 height 5
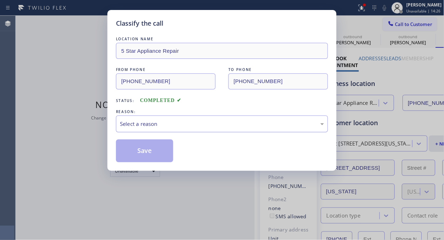
drag, startPoint x: 227, startPoint y: 121, endPoint x: 226, endPoint y: 131, distance: 10.0
click at [226, 125] on div "Select a reason" at bounding box center [222, 124] width 204 height 8
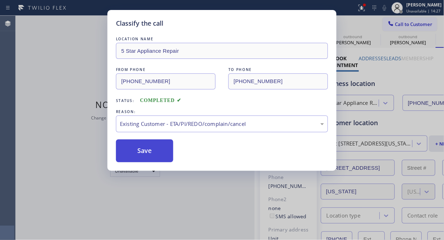
drag, startPoint x: 223, startPoint y: 159, endPoint x: 164, endPoint y: 156, distance: 58.5
click at [164, 156] on button "Save" at bounding box center [144, 150] width 57 height 23
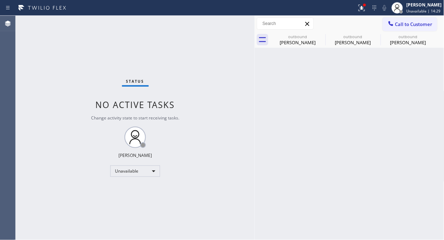
drag, startPoint x: 403, startPoint y: 21, endPoint x: 403, endPoint y: 25, distance: 3.9
click at [403, 22] on span "Call to Customer" at bounding box center [414, 24] width 37 height 6
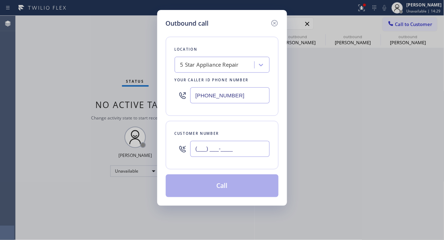
click at [233, 155] on input "(___) ___-____" at bounding box center [230, 149] width 79 height 16
paste input "213) 925-2465"
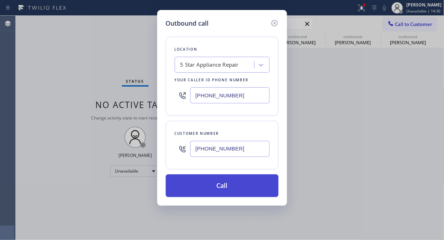
type input "[PHONE_NUMBER]"
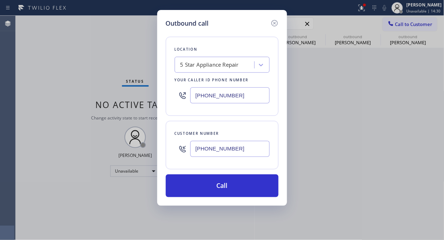
drag, startPoint x: 255, startPoint y: 189, endPoint x: 346, endPoint y: 11, distance: 200.4
click at [255, 189] on button "Call" at bounding box center [222, 185] width 113 height 23
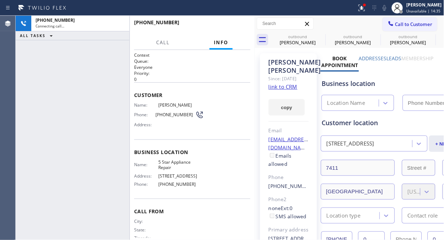
type input "[PHONE_NUMBER]"
click at [230, 26] on span "HANG UP" at bounding box center [234, 25] width 22 height 5
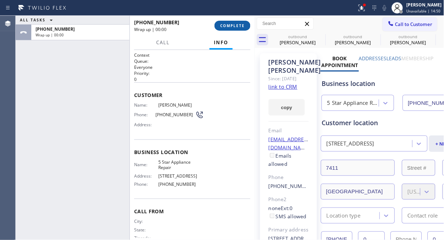
click at [230, 26] on span "COMPLETE" at bounding box center [232, 25] width 25 height 5
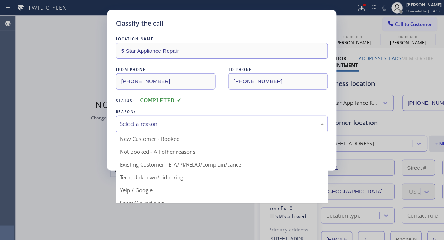
click at [226, 125] on div "Select a reason" at bounding box center [222, 124] width 204 height 8
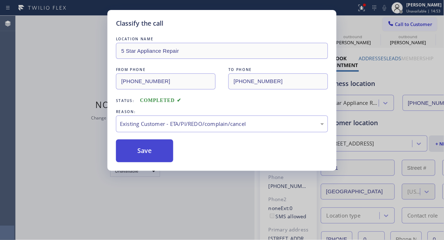
click at [154, 154] on button "Save" at bounding box center [144, 150] width 57 height 23
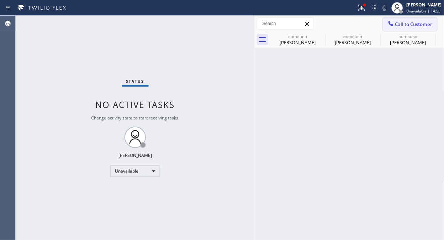
click at [390, 25] on icon at bounding box center [391, 23] width 7 height 7
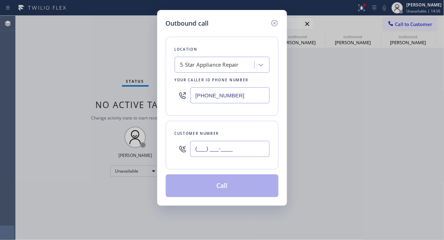
click at [244, 149] on input "(___) ___-____" at bounding box center [230, 149] width 79 height 16
paste input "310) 230-6035"
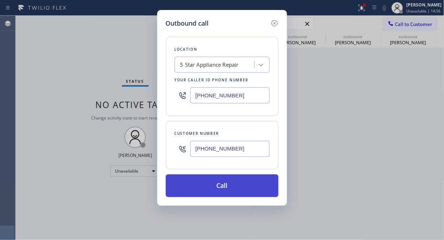
type input "[PHONE_NUMBER]"
click at [247, 184] on button "Call" at bounding box center [222, 185] width 113 height 23
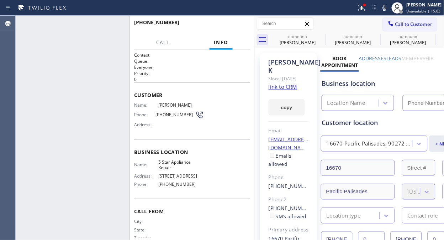
type input "[PHONE_NUMBER]"
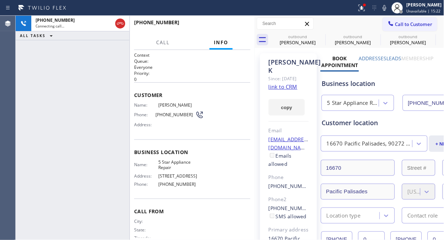
drag, startPoint x: 120, startPoint y: 20, endPoint x: 230, endPoint y: 27, distance: 110.2
click at [119, 20] on icon at bounding box center [120, 23] width 9 height 9
click at [396, 27] on span "Call to Customer" at bounding box center [414, 24] width 37 height 6
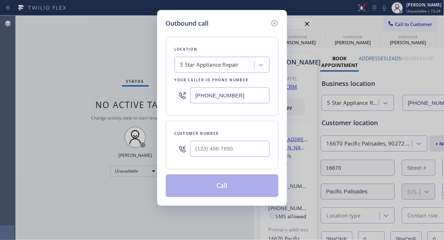
click at [224, 146] on input "text" at bounding box center [230, 149] width 79 height 16
type input "(___) ___-____"
click at [223, 130] on div "Customer number" at bounding box center [222, 133] width 95 height 7
click at [214, 147] on input "(___) ___-____" at bounding box center [230, 149] width 79 height 16
paste input "323) 377-9143"
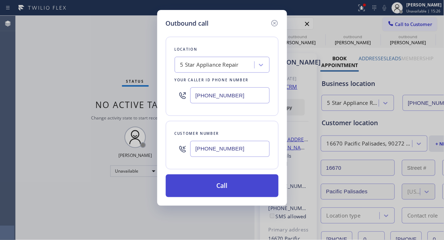
type input "[PHONE_NUMBER]"
click at [214, 183] on button "Call" at bounding box center [222, 185] width 113 height 23
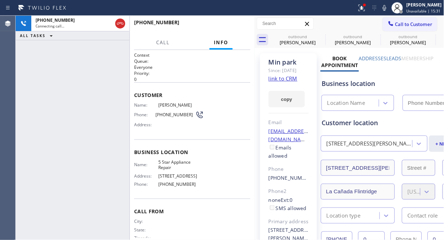
type input "[PHONE_NUMBER]"
click at [224, 25] on span "HANG UP" at bounding box center [234, 25] width 22 height 5
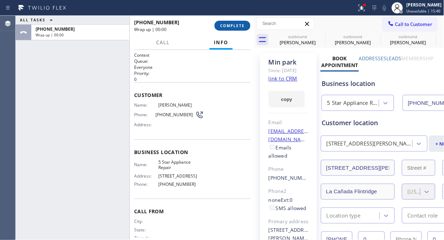
click at [224, 25] on span "COMPLETE" at bounding box center [232, 25] width 25 height 5
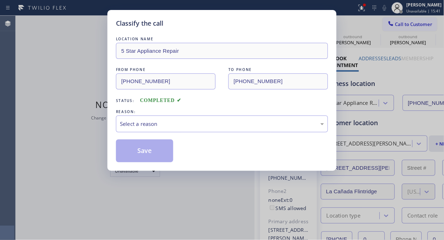
click at [224, 25] on div "Classify the call" at bounding box center [222, 24] width 212 height 10
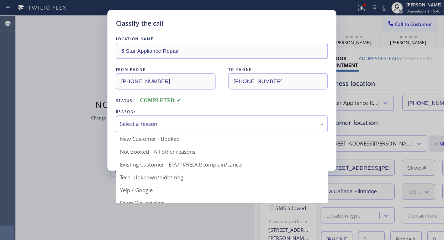
click at [191, 129] on div "Select a reason" at bounding box center [222, 123] width 212 height 17
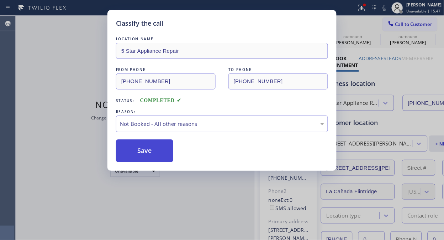
click at [170, 161] on button "Save" at bounding box center [144, 150] width 57 height 23
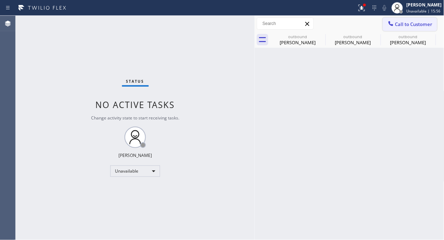
click at [390, 29] on button "Call to Customer" at bounding box center [410, 24] width 54 height 14
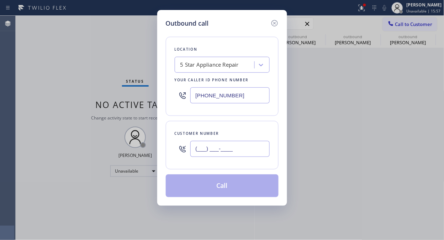
click at [256, 155] on input "(___) ___-____" at bounding box center [230, 149] width 79 height 16
paste input "323) 251-7319"
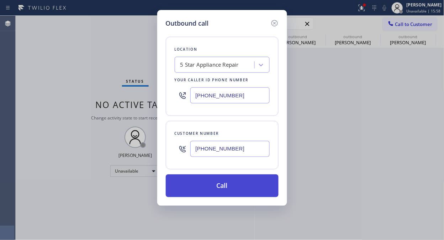
type input "[PHONE_NUMBER]"
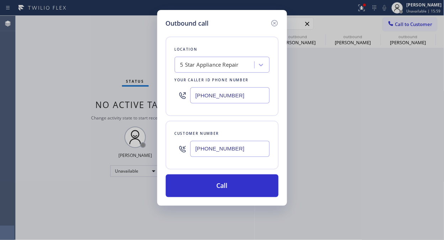
drag, startPoint x: 261, startPoint y: 187, endPoint x: 344, endPoint y: 5, distance: 200.7
click at [261, 187] on button "Call" at bounding box center [222, 185] width 113 height 23
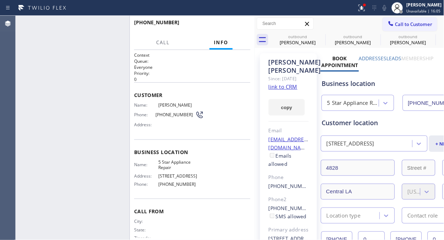
type input "[PHONE_NUMBER]"
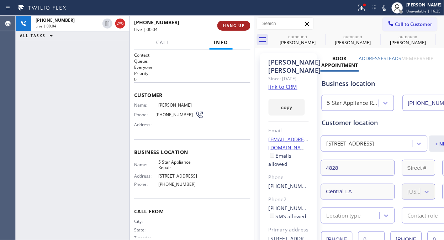
click at [227, 24] on span "HANG UP" at bounding box center [234, 25] width 22 height 5
click at [228, 24] on span "HANG UP" at bounding box center [234, 25] width 22 height 5
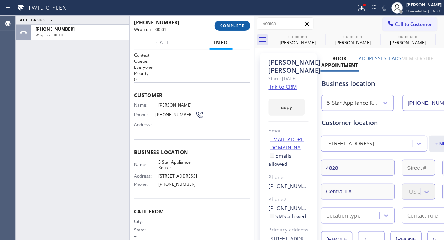
click at [228, 25] on span "COMPLETE" at bounding box center [232, 25] width 25 height 5
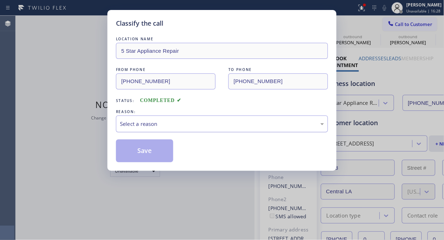
click at [241, 123] on div "Select a reason" at bounding box center [222, 124] width 204 height 8
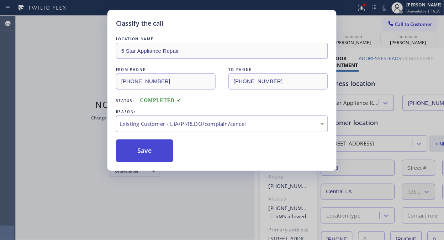
drag, startPoint x: 234, startPoint y: 160, endPoint x: 158, endPoint y: 155, distance: 76.0
click at [158, 155] on button "Save" at bounding box center [144, 150] width 57 height 23
click at [403, 23] on span "Call to Customer" at bounding box center [414, 24] width 37 height 6
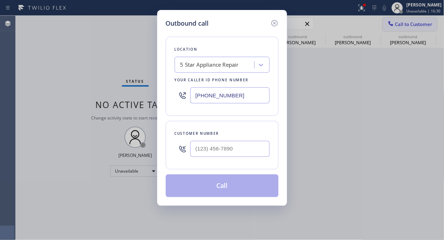
click at [403, 23] on div "Outbound call Location 5 Star Appliance Repair Your caller id phone number [PHO…" at bounding box center [222, 120] width 444 height 240
click at [240, 151] on input "(___) ___-____" at bounding box center [230, 149] width 79 height 16
paste input "714) 271-1688"
type input "[PHONE_NUMBER]"
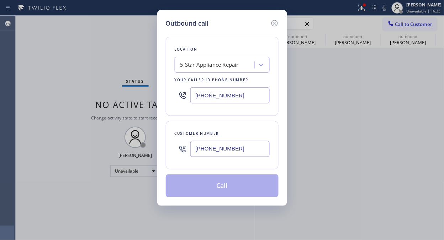
click at [239, 191] on button "Call" at bounding box center [222, 185] width 113 height 23
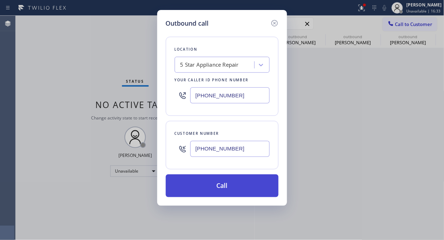
click at [256, 190] on button "Call" at bounding box center [222, 185] width 113 height 23
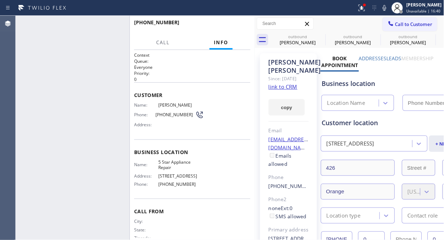
type input "[PHONE_NUMBER]"
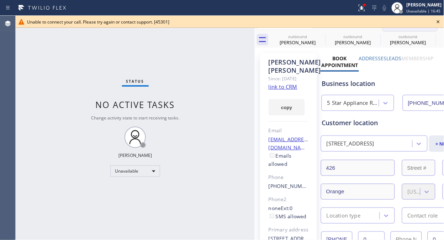
drag, startPoint x: 440, startPoint y: 21, endPoint x: 407, endPoint y: 27, distance: 33.1
click at [440, 21] on icon at bounding box center [438, 21] width 9 height 9
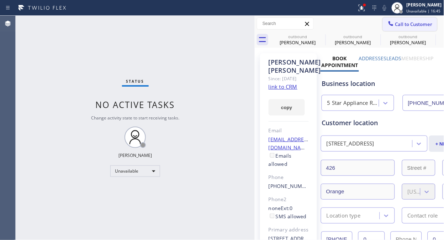
click at [407, 27] on button "Call to Customer" at bounding box center [410, 24] width 54 height 14
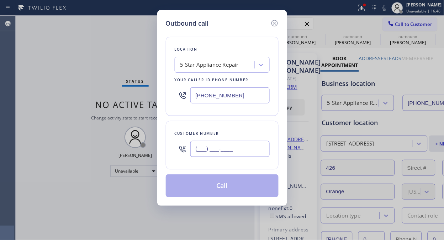
click at [261, 150] on input "(___) ___-____" at bounding box center [230, 149] width 79 height 16
paste input "310) 753-3687"
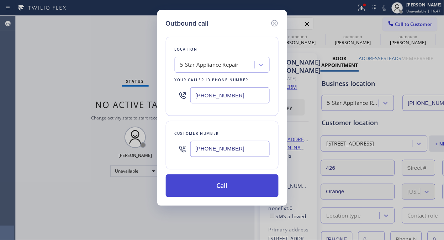
type input "[PHONE_NUMBER]"
click at [248, 186] on button "Call" at bounding box center [222, 185] width 113 height 23
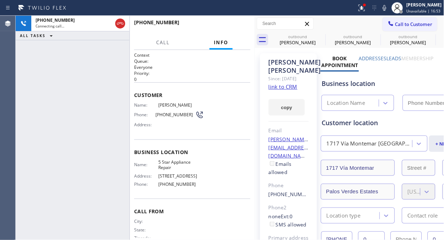
type input "[PHONE_NUMBER]"
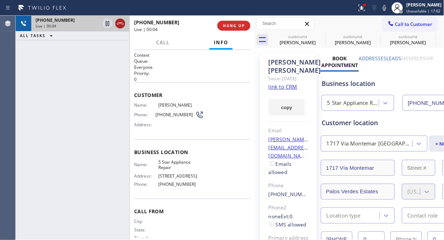
click at [118, 20] on icon at bounding box center [120, 23] width 9 height 9
click at [192, 23] on div "[PHONE_NUMBER]" at bounding box center [173, 22] width 78 height 7
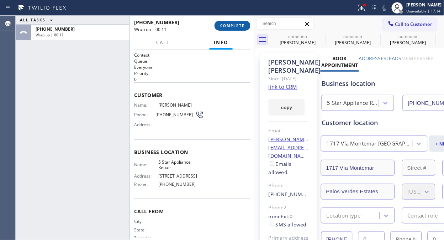
click at [215, 23] on button "COMPLETE" at bounding box center [233, 26] width 36 height 10
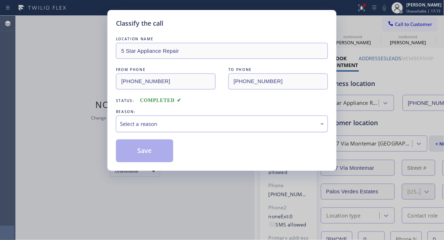
click at [229, 120] on div "Select a reason" at bounding box center [222, 124] width 204 height 8
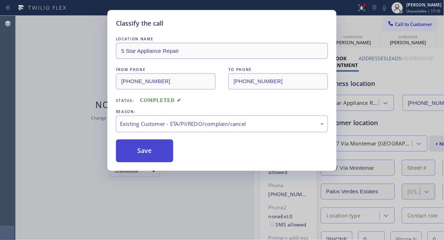
click at [166, 152] on button "Save" at bounding box center [144, 150] width 57 height 23
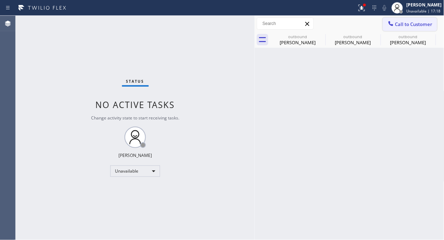
click at [395, 30] on button "Call to Customer" at bounding box center [410, 24] width 54 height 14
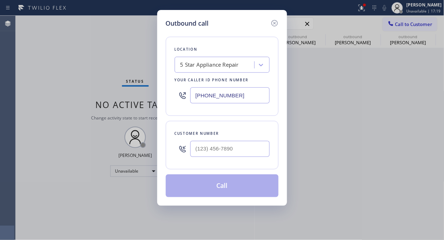
click at [250, 161] on div "Customer number" at bounding box center [222, 145] width 113 height 48
click at [243, 152] on input "(___) ___-____" at bounding box center [230, 149] width 79 height 16
paste input "646) 861-0013"
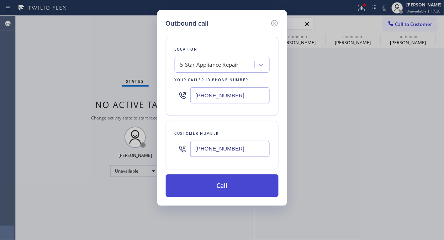
type input "[PHONE_NUMBER]"
click at [241, 183] on button "Call" at bounding box center [222, 185] width 113 height 23
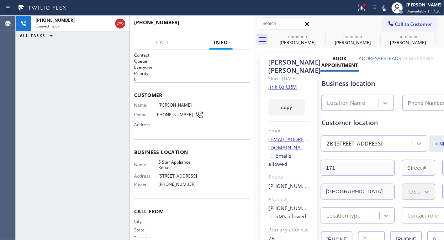
type input "[PHONE_NUMBER]"
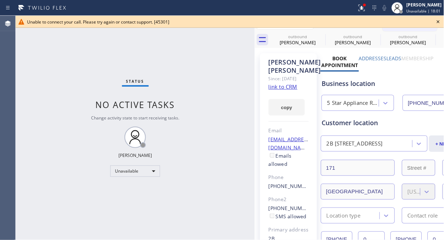
click at [437, 22] on icon at bounding box center [438, 21] width 9 height 9
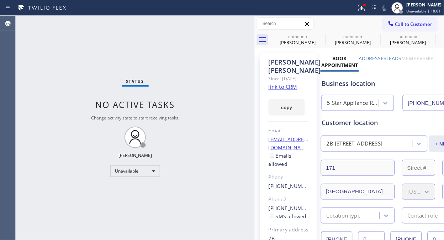
drag, startPoint x: 424, startPoint y: 25, endPoint x: 368, endPoint y: 52, distance: 62.5
click at [424, 25] on span "Call to Customer" at bounding box center [414, 24] width 37 height 6
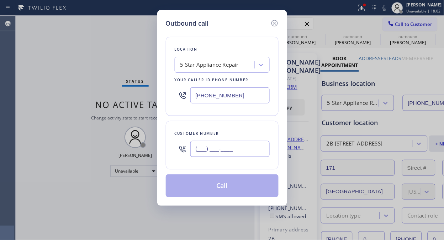
click at [264, 148] on input "(___) ___-____" at bounding box center [230, 149] width 79 height 16
paste input "858) 354-9321"
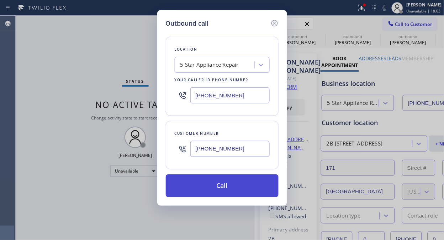
type input "[PHONE_NUMBER]"
click at [257, 184] on button "Call" at bounding box center [222, 185] width 113 height 23
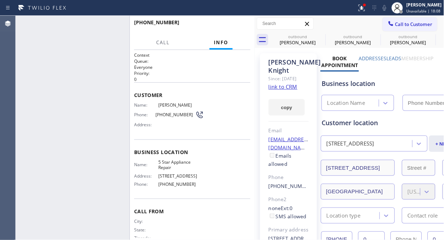
type input "[PHONE_NUMBER]"
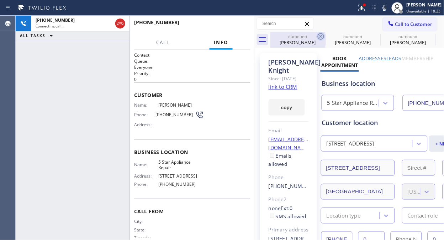
click at [318, 38] on icon at bounding box center [321, 36] width 9 height 9
click at [0, 0] on icon at bounding box center [0, 0] width 0 height 0
click at [366, 4] on div at bounding box center [365, 5] width 3 height 3
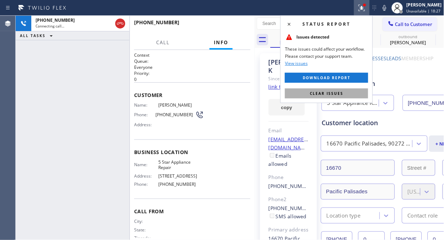
click at [313, 93] on span "Clear issues" at bounding box center [326, 93] width 33 height 5
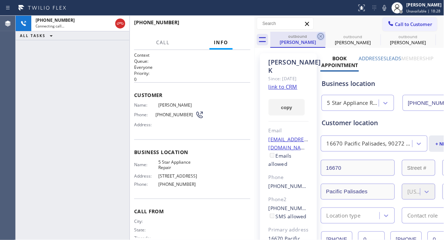
click at [323, 33] on icon at bounding box center [321, 36] width 9 height 9
click at [0, 0] on icon at bounding box center [0, 0] width 0 height 0
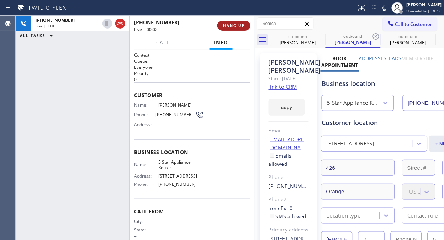
click at [237, 25] on span "HANG UP" at bounding box center [234, 25] width 22 height 5
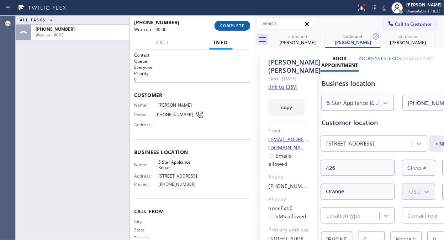
click at [237, 25] on span "COMPLETE" at bounding box center [232, 25] width 25 height 5
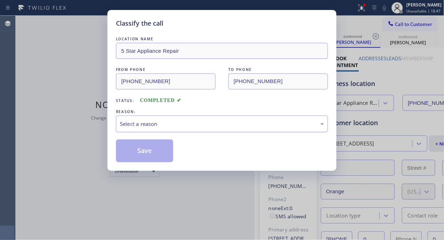
click at [218, 120] on div "Select a reason" at bounding box center [222, 124] width 204 height 8
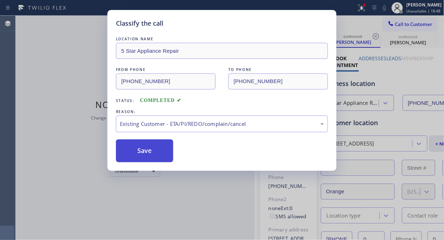
click at [152, 158] on button "Save" at bounding box center [144, 150] width 57 height 23
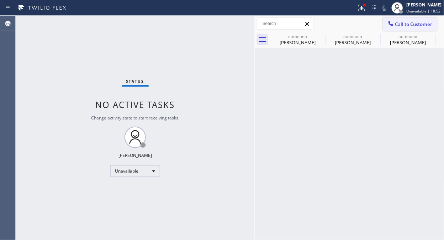
click at [403, 26] on span "Call to Customer" at bounding box center [414, 24] width 37 height 6
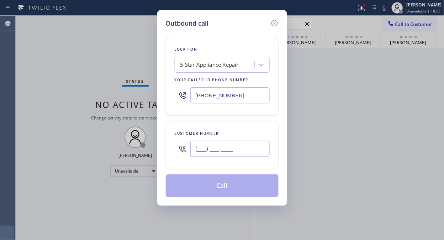
click at [249, 149] on input "(___) ___-____" at bounding box center [230, 149] width 79 height 16
paste input "805) 432-5944"
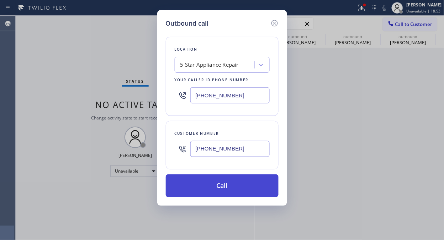
type input "[PHONE_NUMBER]"
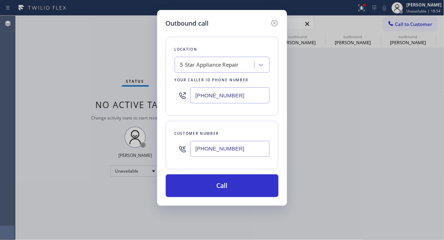
drag, startPoint x: 248, startPoint y: 184, endPoint x: 298, endPoint y: 77, distance: 118.7
click at [248, 184] on button "Call" at bounding box center [222, 185] width 113 height 23
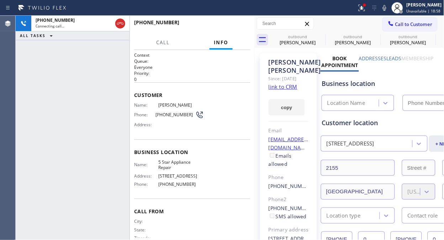
type input "[PHONE_NUMBER]"
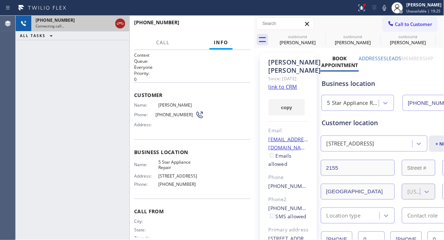
click at [120, 23] on icon at bounding box center [120, 23] width 6 height 2
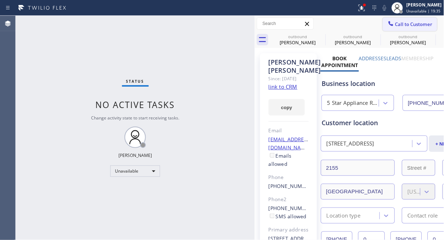
click at [386, 28] on button "Call to Customer" at bounding box center [410, 24] width 54 height 14
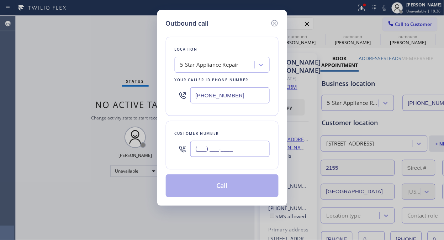
click at [218, 150] on input "(___) ___-____" at bounding box center [230, 149] width 79 height 16
paste input "714) 746-1478"
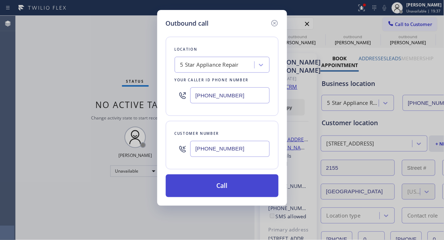
type input "[PHONE_NUMBER]"
click at [233, 187] on button "Call" at bounding box center [222, 185] width 113 height 23
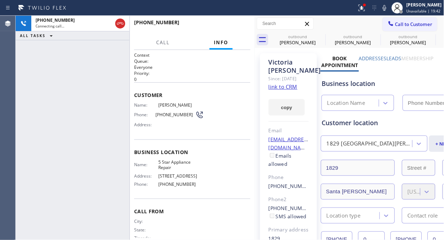
type input "[PHONE_NUMBER]"
drag, startPoint x: 120, startPoint y: 27, endPoint x: 127, endPoint y: 36, distance: 11.1
click at [127, 36] on div "[PHONE_NUMBER] Connecting call… ALL TASKS ALL TASKS ACTIVE TASKS TASKS IN WRAP …" at bounding box center [73, 28] width 114 height 25
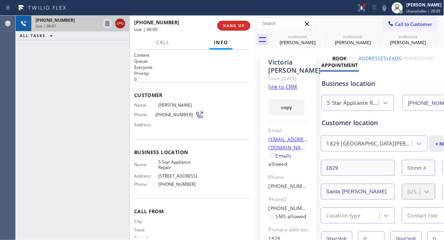
click at [123, 26] on icon at bounding box center [120, 23] width 9 height 9
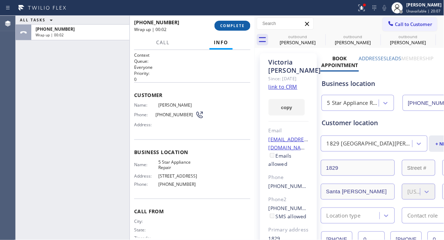
drag, startPoint x: 223, startPoint y: 29, endPoint x: 229, endPoint y: 23, distance: 8.6
click at [224, 28] on button "COMPLETE" at bounding box center [233, 26] width 36 height 10
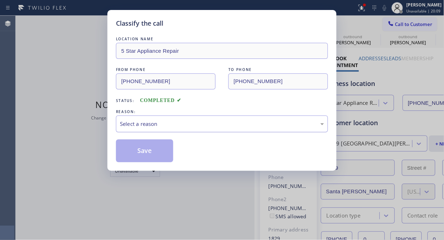
drag, startPoint x: 227, startPoint y: 124, endPoint x: 225, endPoint y: 129, distance: 5.0
click at [226, 124] on div "Select a reason" at bounding box center [222, 124] width 204 height 8
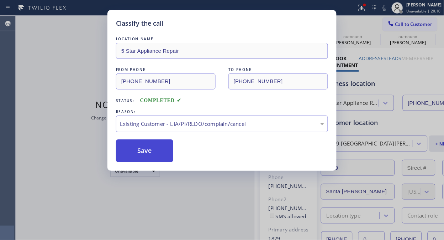
drag, startPoint x: 211, startPoint y: 162, endPoint x: 168, endPoint y: 151, distance: 43.6
click at [168, 151] on button "Save" at bounding box center [144, 150] width 57 height 23
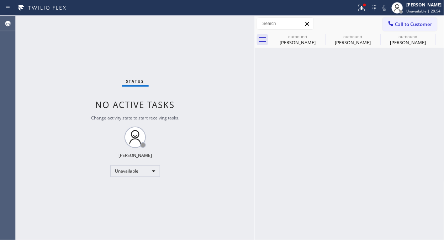
click at [173, 54] on div "Status No active tasks Change activity state to start receiving tasks. [PERSON_…" at bounding box center [135, 128] width 239 height 224
click at [419, 9] on span "Unavailable | 58:50" at bounding box center [424, 11] width 34 height 5
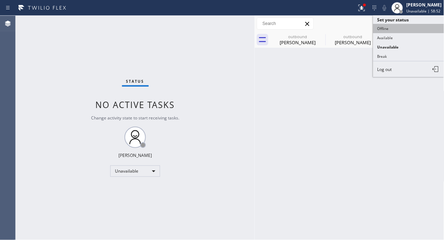
click at [418, 31] on button "Offline" at bounding box center [409, 28] width 71 height 9
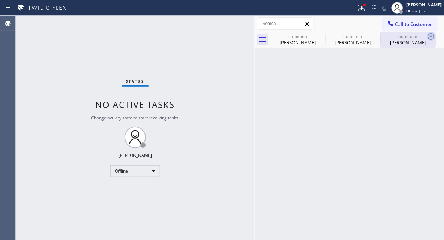
drag, startPoint x: 312, startPoint y: 35, endPoint x: 322, endPoint y: 35, distance: 9.6
click at [312, 36] on div "outbound" at bounding box center [298, 36] width 54 height 5
click at [0, 0] on icon at bounding box center [0, 0] width 0 height 0
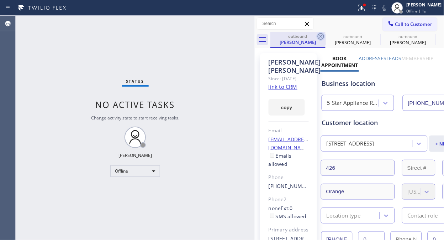
click at [322, 35] on icon at bounding box center [321, 36] width 9 height 9
click at [0, 0] on icon at bounding box center [0, 0] width 0 height 0
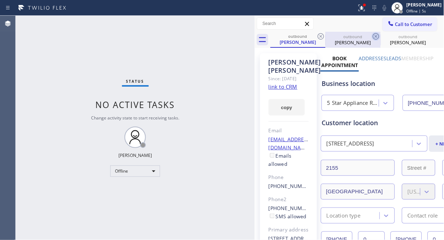
click at [321, 37] on icon at bounding box center [321, 36] width 9 height 9
click at [373, 37] on icon at bounding box center [376, 36] width 6 height 6
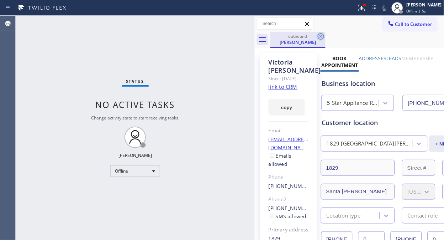
click at [321, 37] on icon at bounding box center [321, 36] width 9 height 9
click at [321, 37] on div "outbound [PERSON_NAME]" at bounding box center [358, 40] width 174 height 16
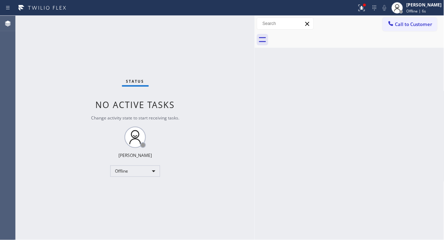
click at [321, 37] on div at bounding box center [358, 40] width 174 height 16
click at [366, 11] on icon at bounding box center [362, 8] width 9 height 9
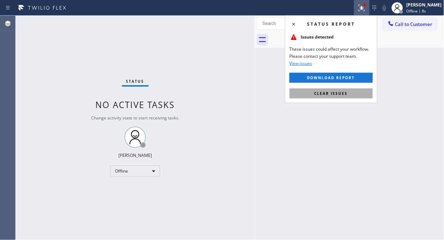
click at [325, 94] on span "Clear issues" at bounding box center [331, 93] width 33 height 5
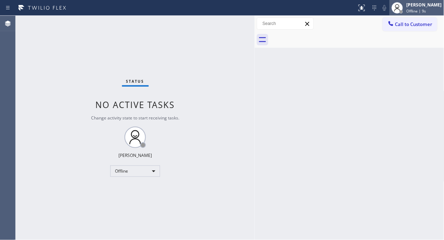
click at [426, 9] on span "Offline | 9s" at bounding box center [417, 11] width 20 height 5
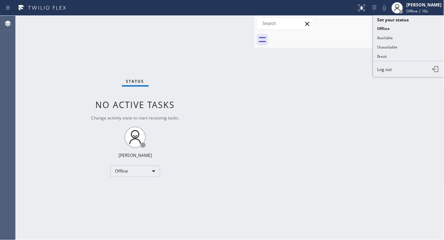
click at [383, 78] on div "Back to Dashboard Change Sender ID Customers Technicians Select a contact Outbo…" at bounding box center [350, 128] width 190 height 224
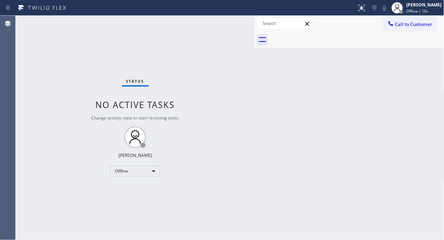
click at [384, 75] on div "Back to Dashboard Change Sender ID Customers Technicians Select a contact Outbo…" at bounding box center [350, 128] width 190 height 224
click at [416, 7] on div "[PERSON_NAME]" at bounding box center [424, 5] width 35 height 6
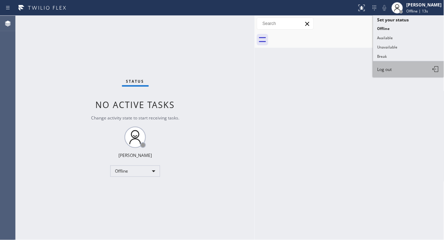
click at [398, 68] on button "Log out" at bounding box center [409, 69] width 71 height 16
